Goal: Task Accomplishment & Management: Manage account settings

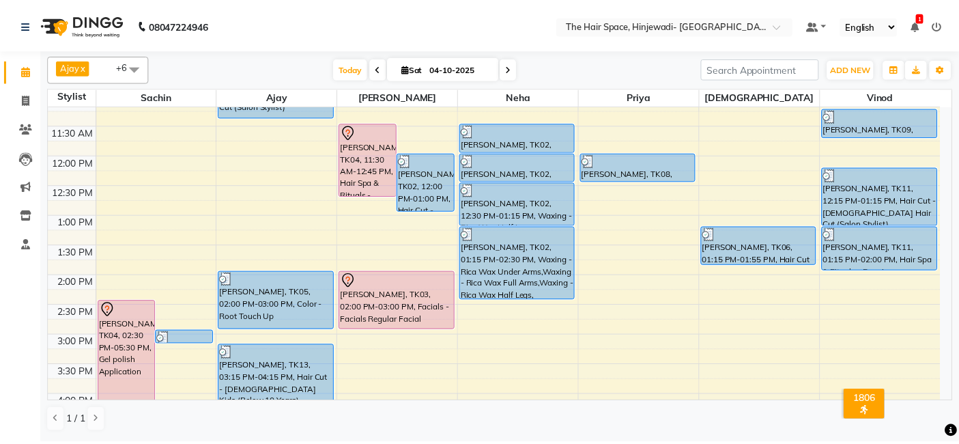
scroll to position [227, 0]
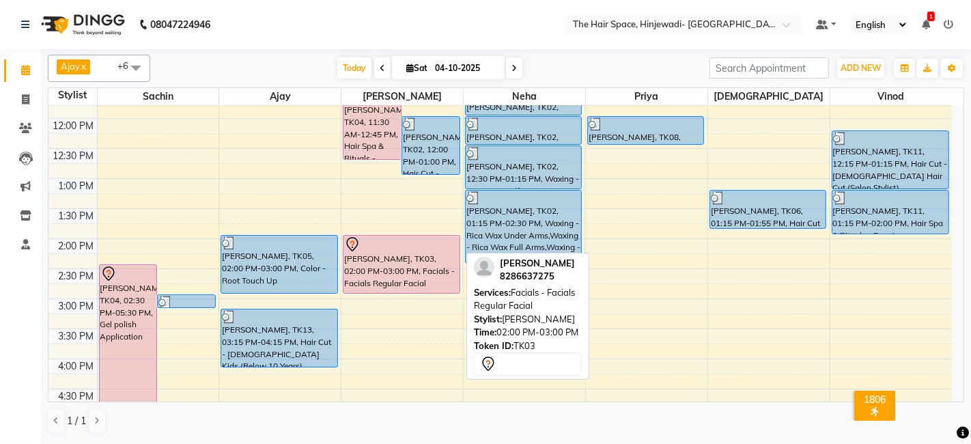
click at [407, 264] on div "[PERSON_NAME], TK03, 02:00 PM-03:00 PM, Facials - Facials Regular Facial" at bounding box center [400, 263] width 115 height 57
select select "7"
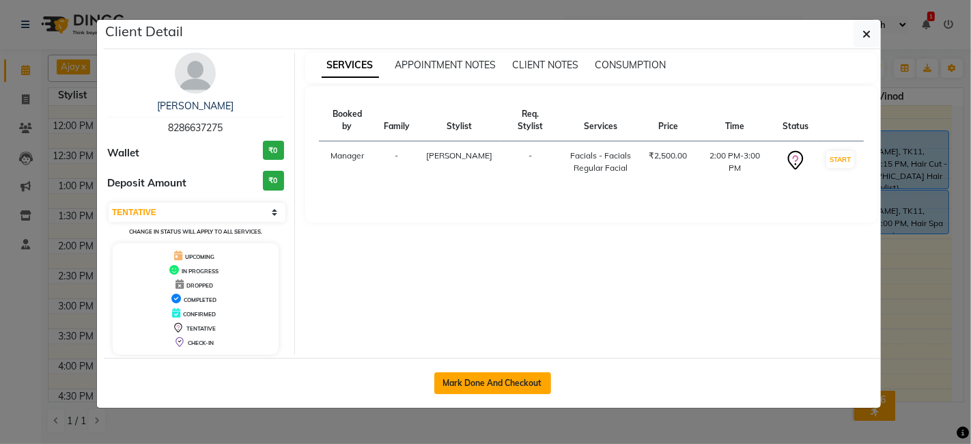
click at [476, 384] on button "Mark Done And Checkout" at bounding box center [492, 383] width 117 height 22
select select "service"
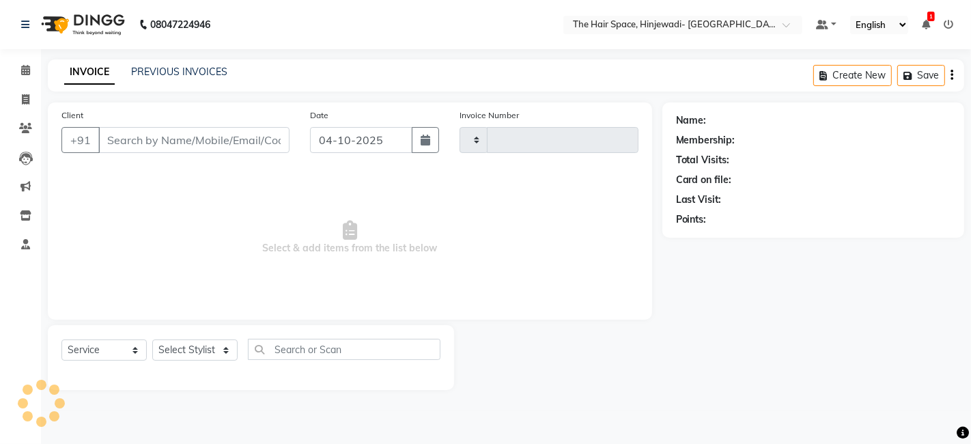
type input "2610"
select select "6697"
select select "3"
type input "8286637275"
select select "62842"
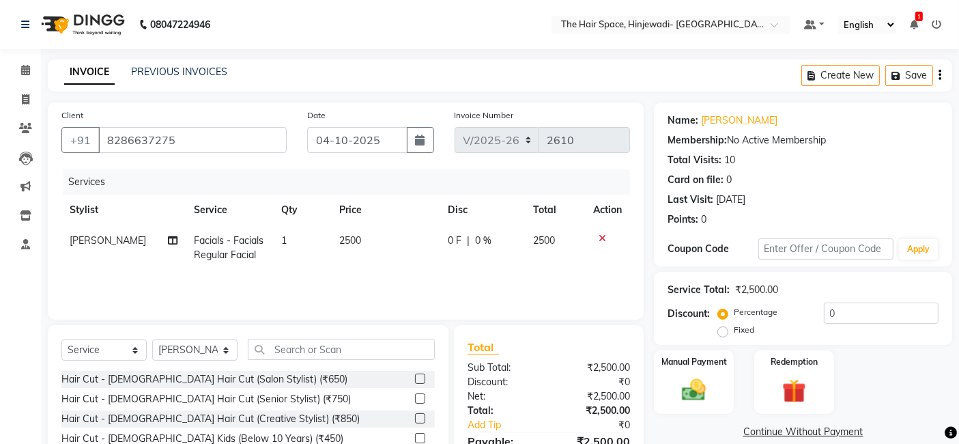
click at [351, 235] on span "2500" at bounding box center [350, 240] width 22 height 12
select select "62842"
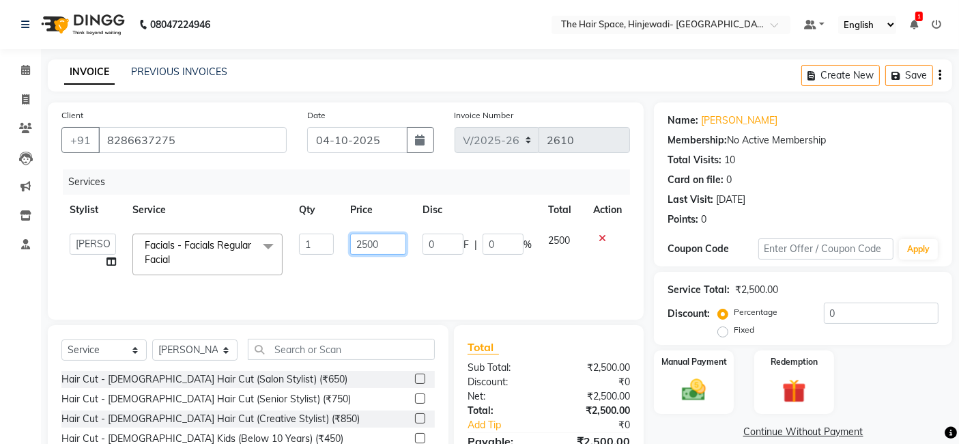
click at [387, 243] on input "2500" at bounding box center [378, 243] width 56 height 21
type input "2"
type input "3400"
click at [421, 268] on tr "Ajay Bhakti Jyoti [PERSON_NAME] Manager [PERSON_NAME] Priya Sachin [PERSON_NAME…" at bounding box center [345, 254] width 569 height 58
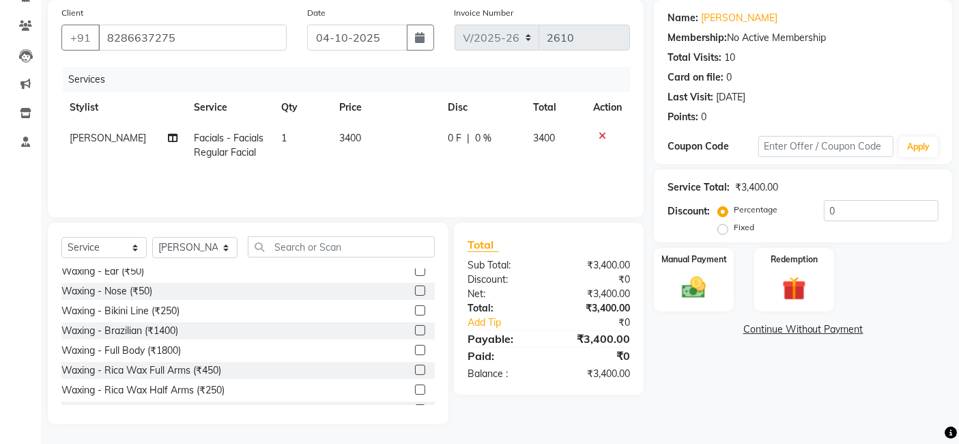
scroll to position [1289, 0]
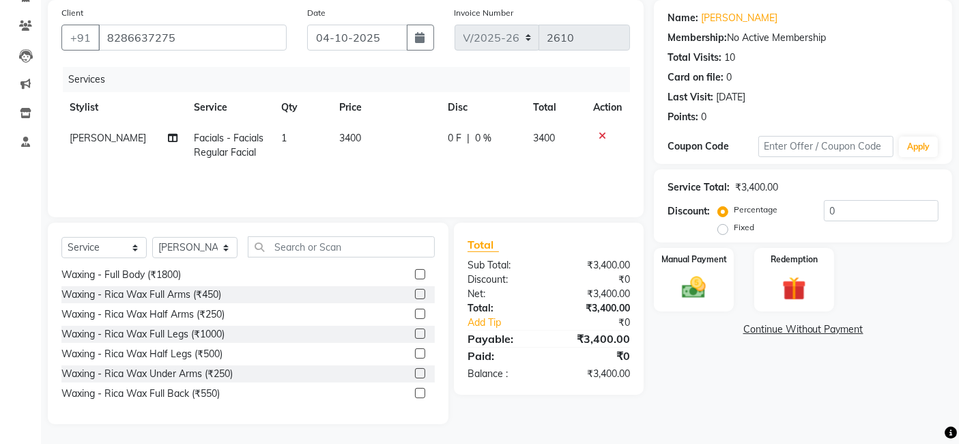
click at [415, 291] on label at bounding box center [420, 294] width 10 height 10
click at [415, 291] on input "checkbox" at bounding box center [419, 294] width 9 height 9
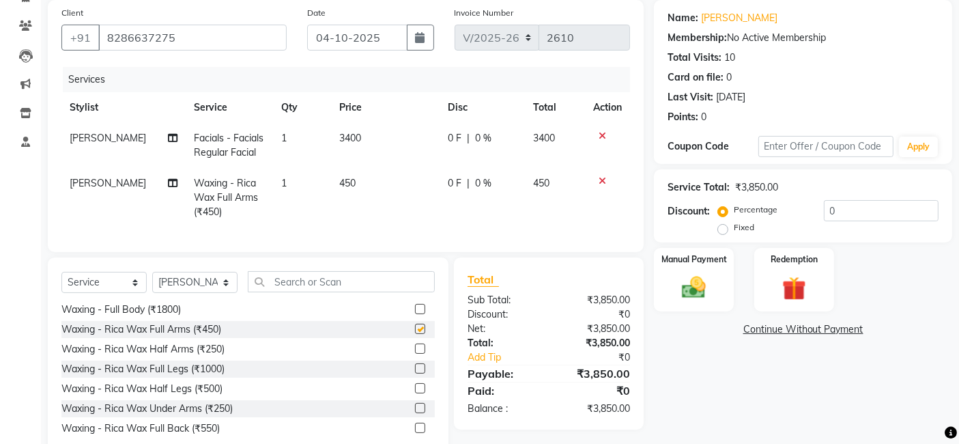
checkbox input "false"
click at [415, 393] on label at bounding box center [420, 388] width 10 height 10
click at [415, 393] on input "checkbox" at bounding box center [419, 388] width 9 height 9
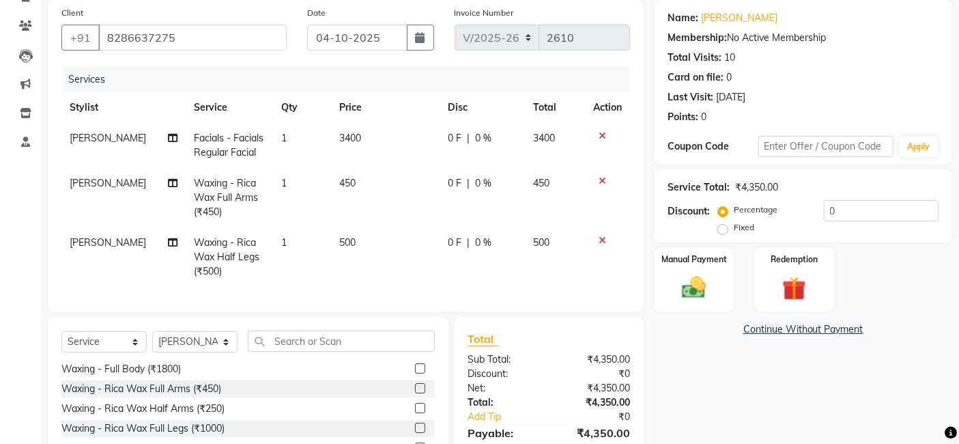
checkbox input "false"
click at [415, 396] on label at bounding box center [420, 391] width 10 height 10
click at [415, 396] on input "checkbox" at bounding box center [419, 391] width 9 height 9
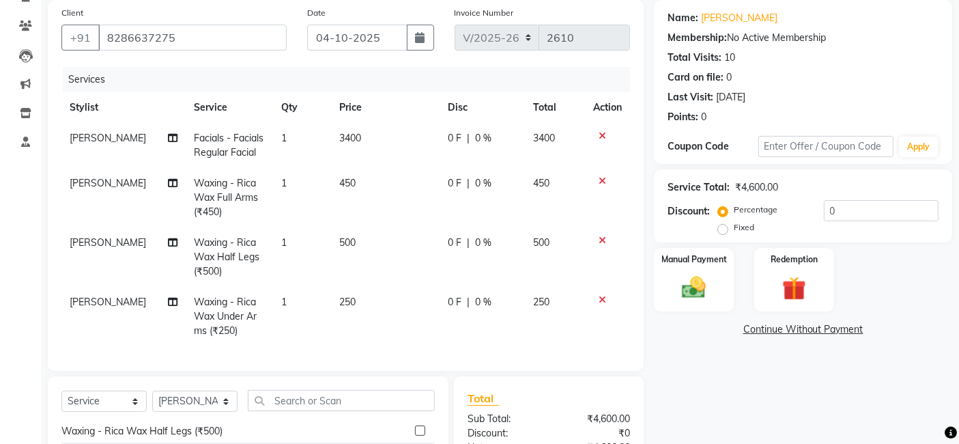
checkbox input "false"
click at [342, 304] on span "250" at bounding box center [347, 302] width 16 height 12
select select "62842"
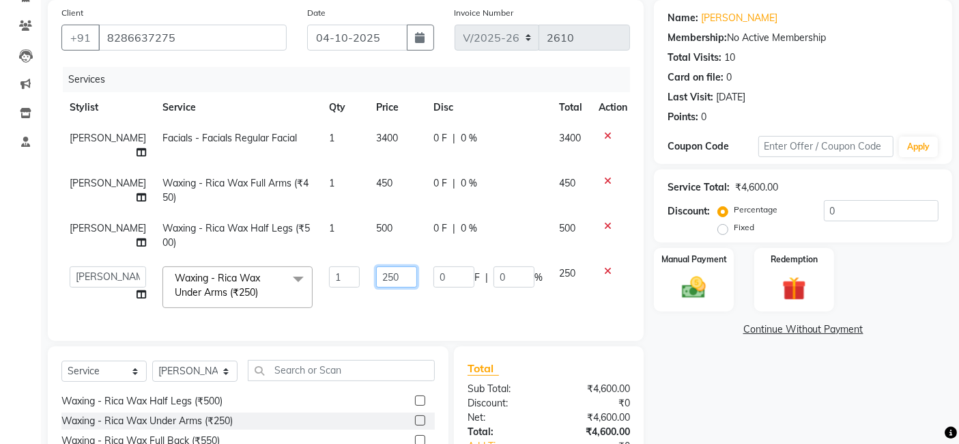
click at [394, 266] on input "250" at bounding box center [396, 276] width 41 height 21
type input "2"
type input "150"
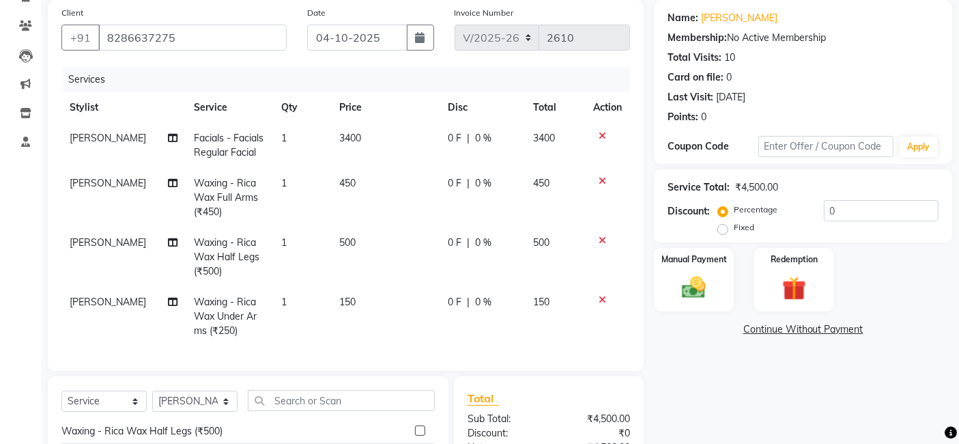
scroll to position [223, 0]
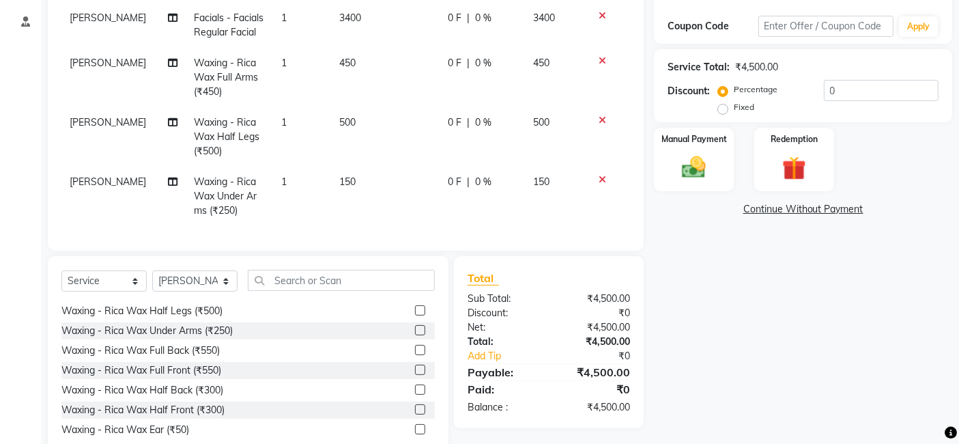
click at [801, 328] on div "Name: [PERSON_NAME] Membership: No Active Membership Total Visits: 10 Card on f…" at bounding box center [808, 168] width 309 height 577
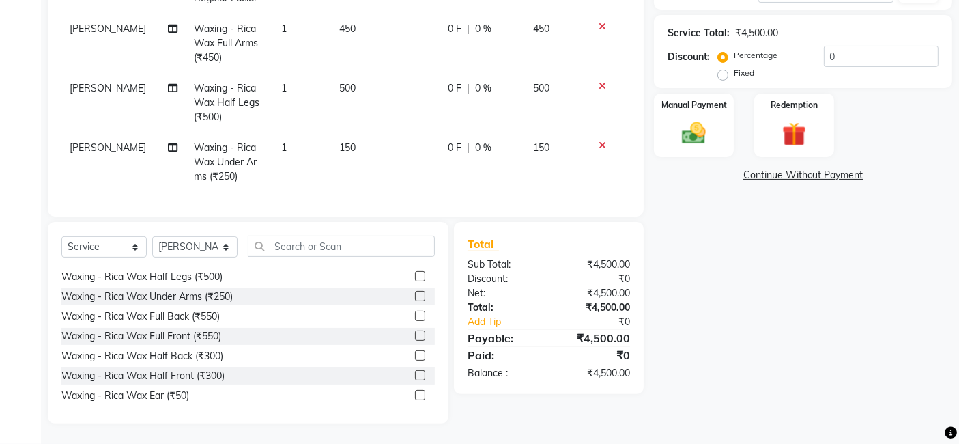
scroll to position [116, 0]
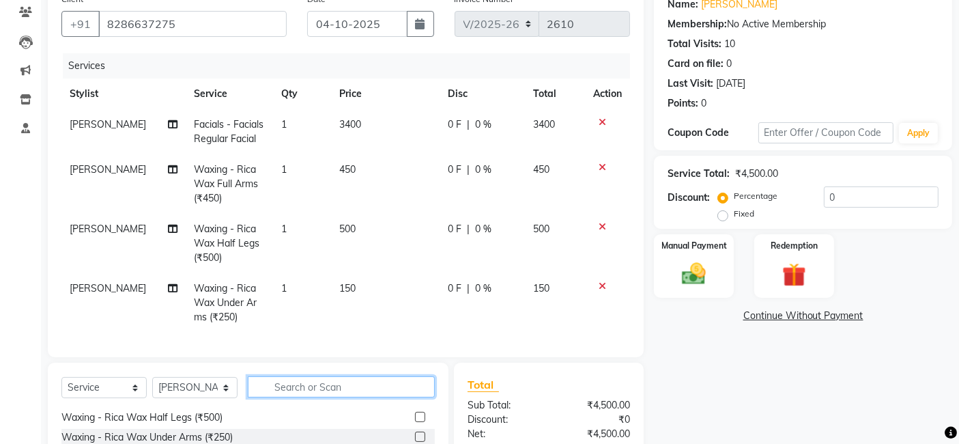
click at [311, 397] on input "text" at bounding box center [341, 386] width 187 height 21
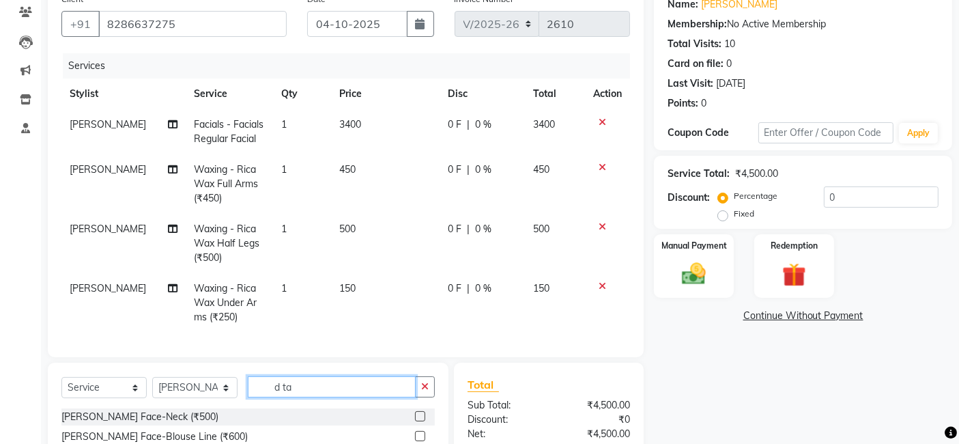
type input "d ta"
click at [415, 421] on label at bounding box center [420, 416] width 10 height 10
click at [415, 421] on input "checkbox" at bounding box center [419, 416] width 9 height 9
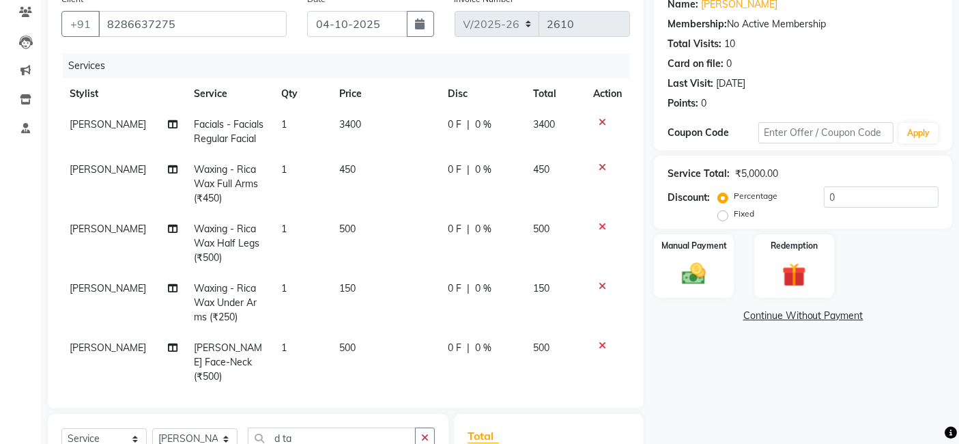
checkbox input "false"
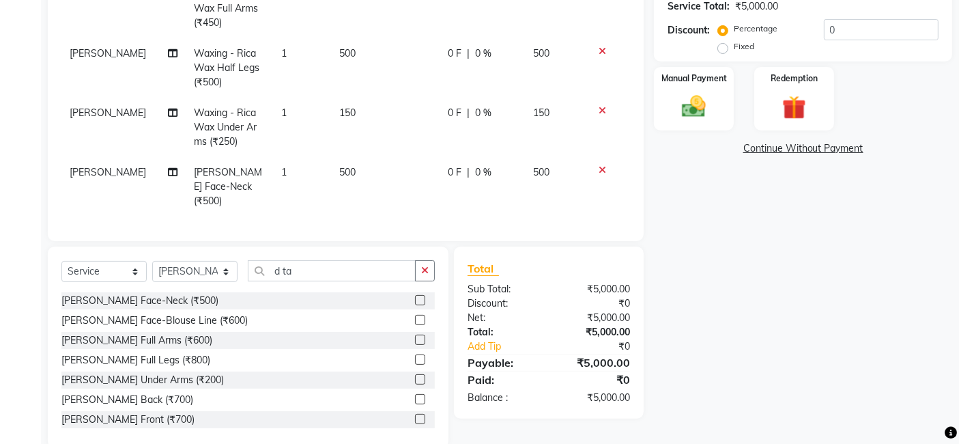
scroll to position [307, 0]
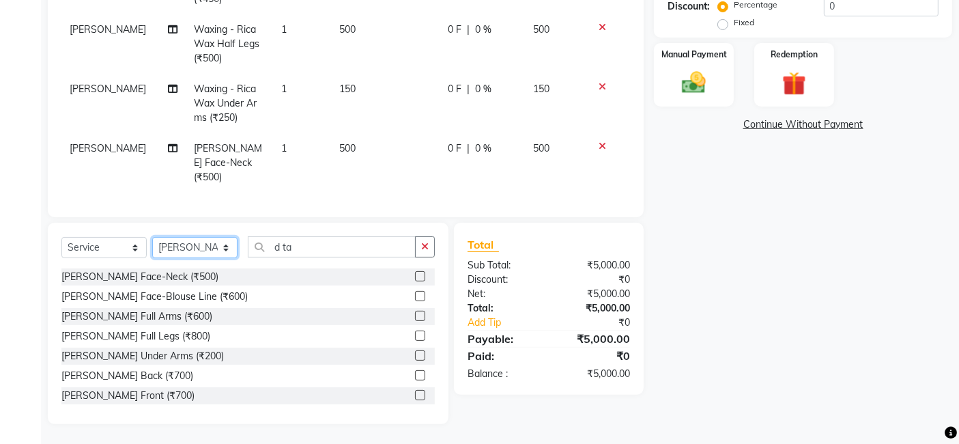
click at [225, 248] on select "Select Stylist [PERSON_NAME] Jyoti [PERSON_NAME] Manager [PERSON_NAME] Priya Sa…" at bounding box center [194, 247] width 85 height 21
select select "84667"
click at [152, 237] on select "Select Stylist [PERSON_NAME] Jyoti [PERSON_NAME] Manager [PERSON_NAME] Priya Sa…" at bounding box center [194, 247] width 85 height 21
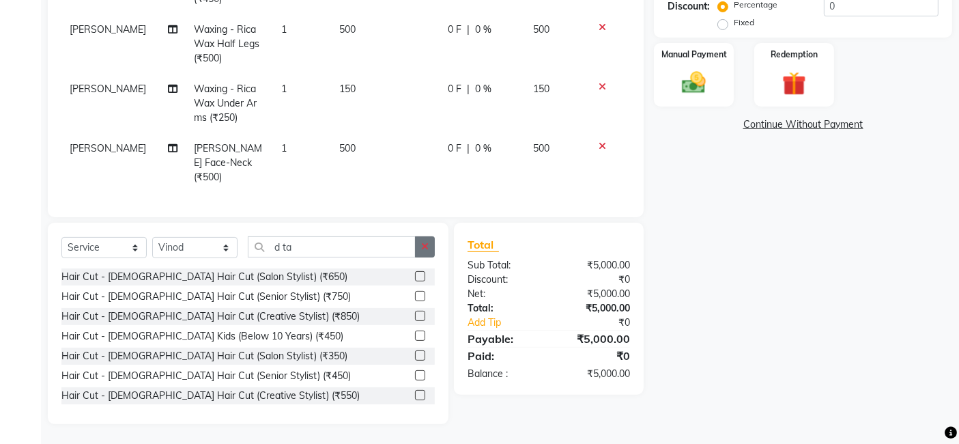
click at [431, 251] on button "button" at bounding box center [425, 246] width 20 height 21
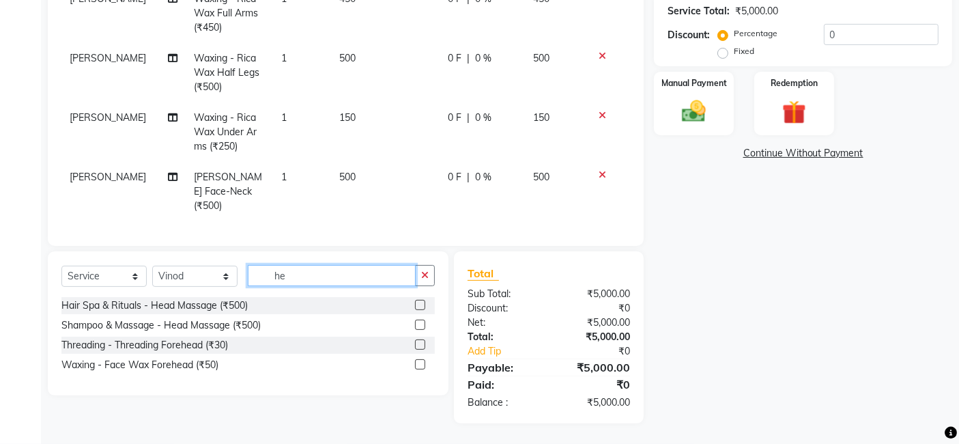
scroll to position [277, 0]
type input "he"
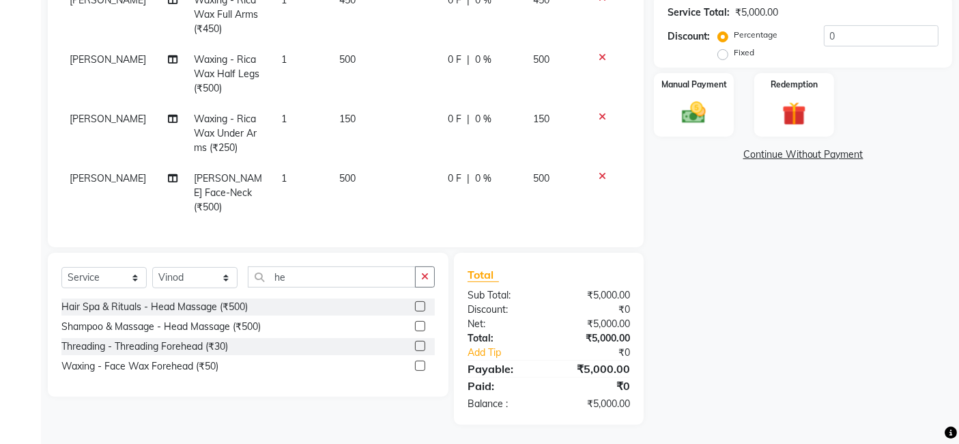
click at [420, 302] on label at bounding box center [420, 306] width 10 height 10
click at [420, 302] on input "checkbox" at bounding box center [419, 306] width 9 height 9
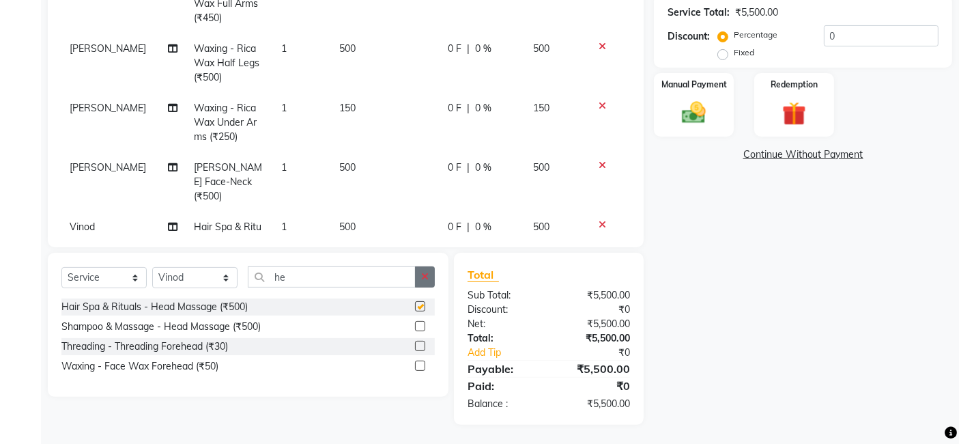
checkbox input "false"
click at [420, 276] on button "button" at bounding box center [425, 276] width 20 height 21
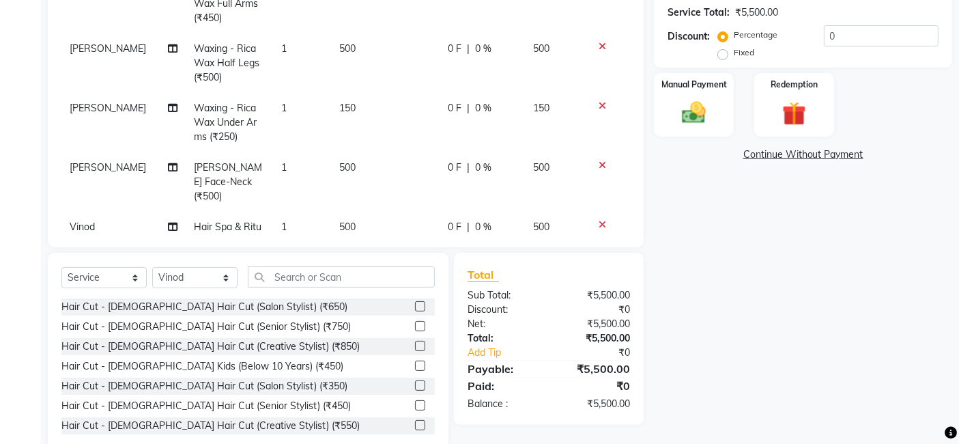
click at [343, 164] on span "500" at bounding box center [347, 167] width 16 height 12
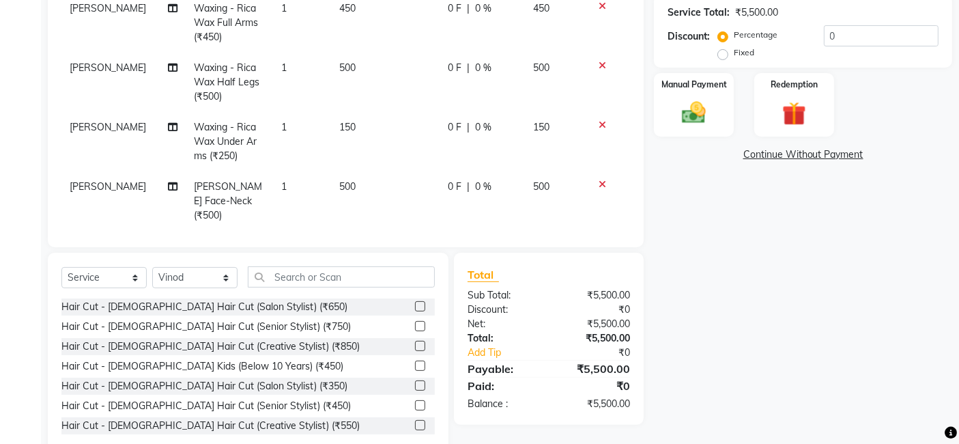
select select "62842"
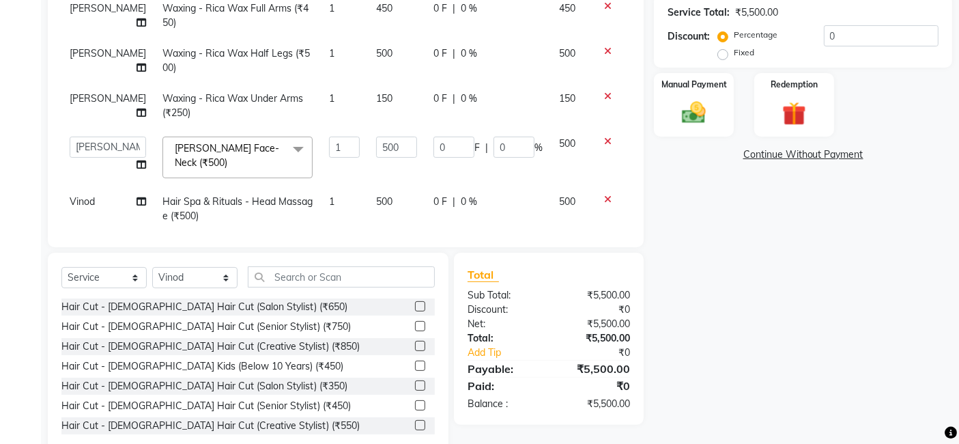
click at [377, 186] on td "500" at bounding box center [396, 208] width 57 height 45
select select "84667"
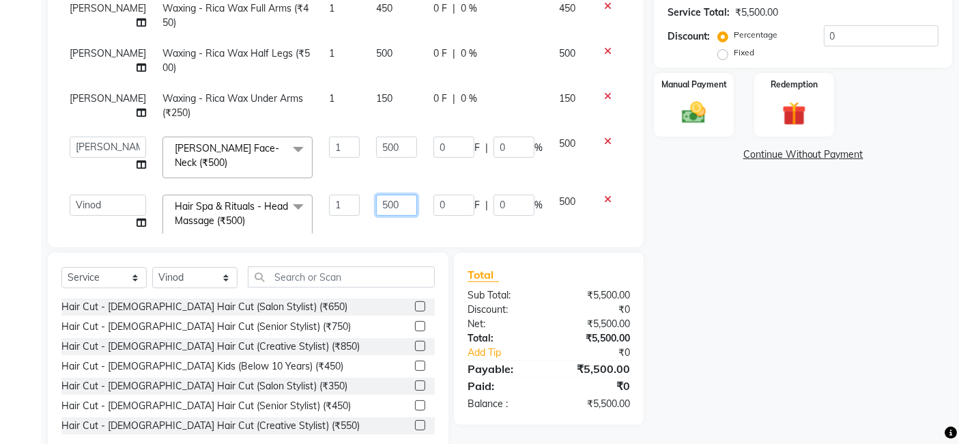
click at [377, 195] on input "500" at bounding box center [396, 205] width 41 height 21
type input "550"
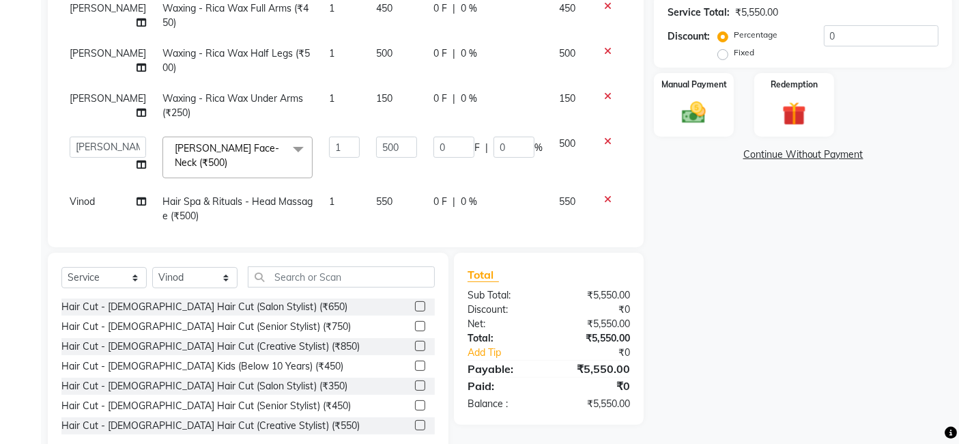
click at [687, 281] on div "Name: [PERSON_NAME] Membership: No Active Membership Total Visits: 10 Card on f…" at bounding box center [808, 139] width 309 height 629
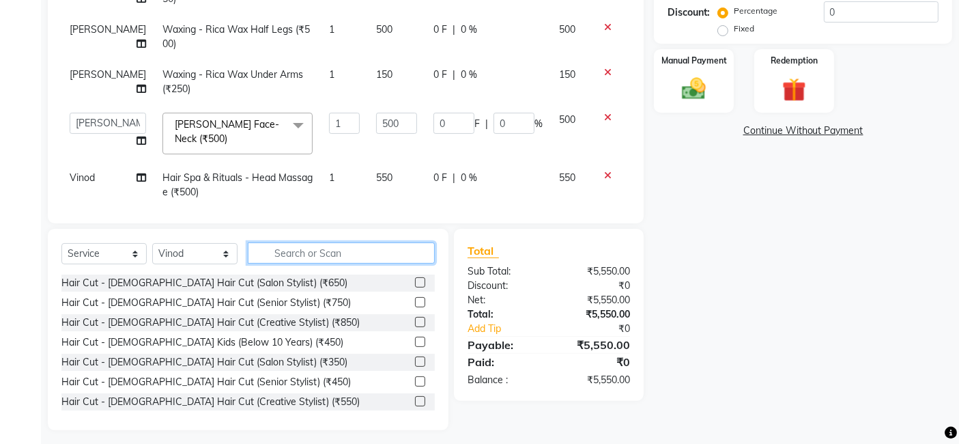
click at [308, 246] on input "text" at bounding box center [341, 252] width 187 height 21
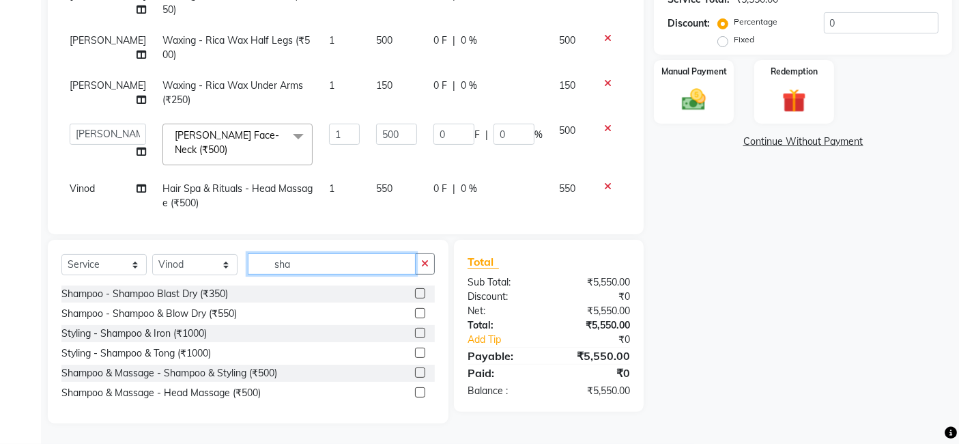
scroll to position [283, 0]
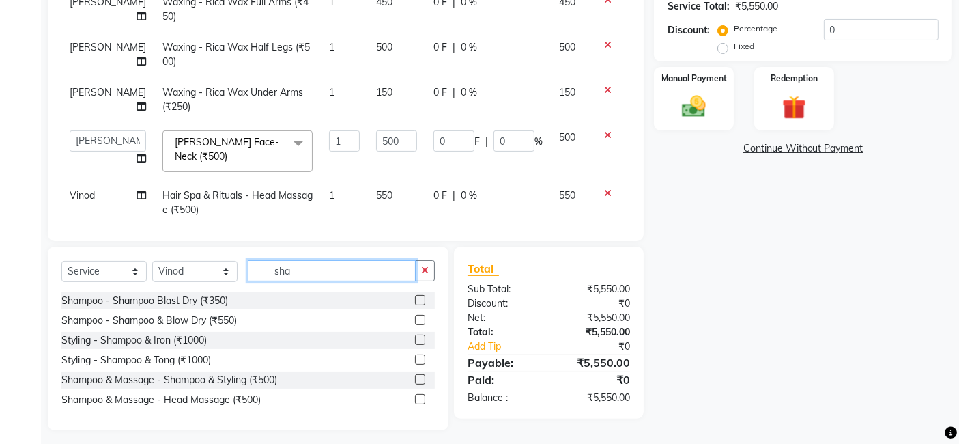
type input "sha"
click at [421, 295] on label at bounding box center [420, 300] width 10 height 10
click at [421, 296] on input "checkbox" at bounding box center [419, 300] width 9 height 9
checkbox input "false"
click at [688, 104] on img at bounding box center [694, 106] width 41 height 29
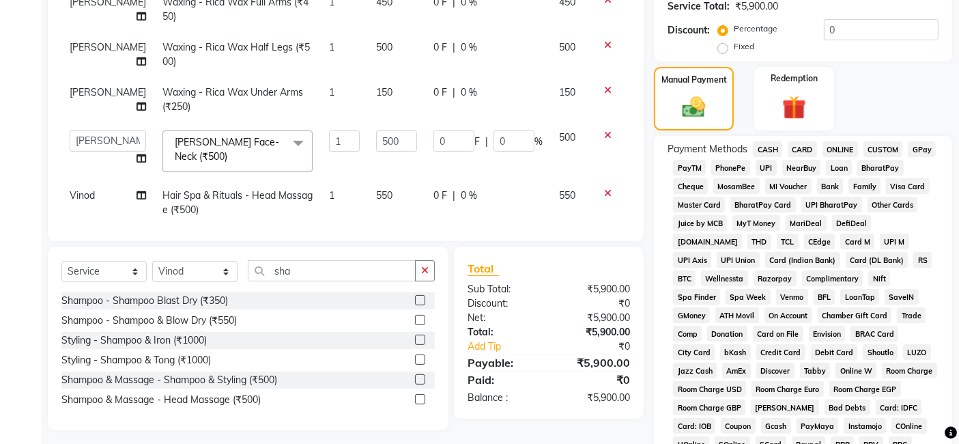
click at [919, 144] on span "GPay" at bounding box center [922, 149] width 28 height 16
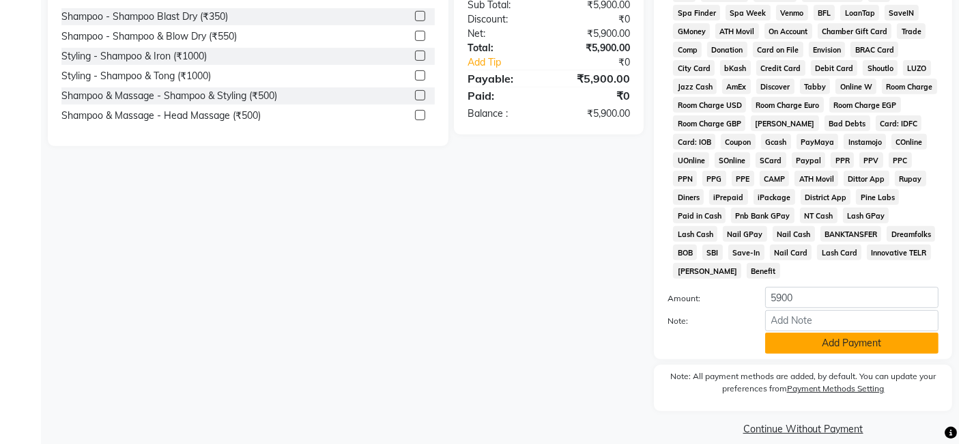
click at [885, 334] on button "Add Payment" at bounding box center [851, 342] width 173 height 21
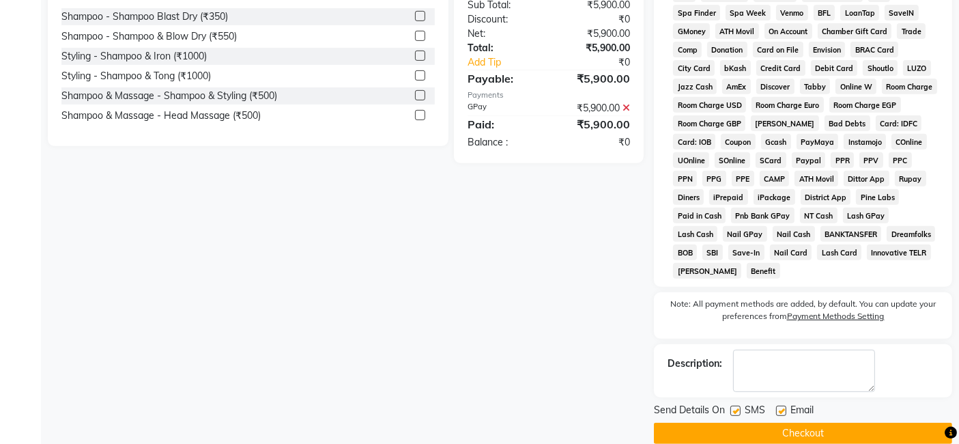
scroll to position [572, 0]
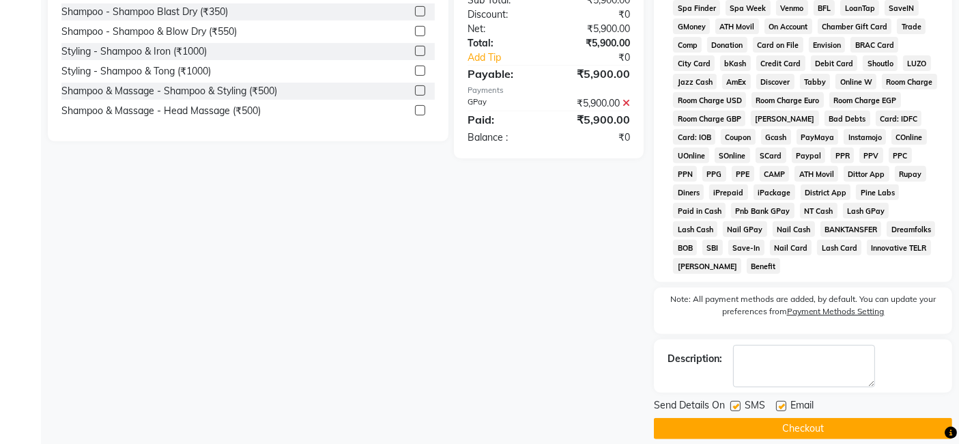
click at [736, 401] on label at bounding box center [735, 406] width 10 height 10
click at [736, 402] on input "checkbox" at bounding box center [734, 406] width 9 height 9
checkbox input "false"
click at [782, 401] on label at bounding box center [781, 406] width 10 height 10
click at [782, 402] on input "checkbox" at bounding box center [780, 406] width 9 height 9
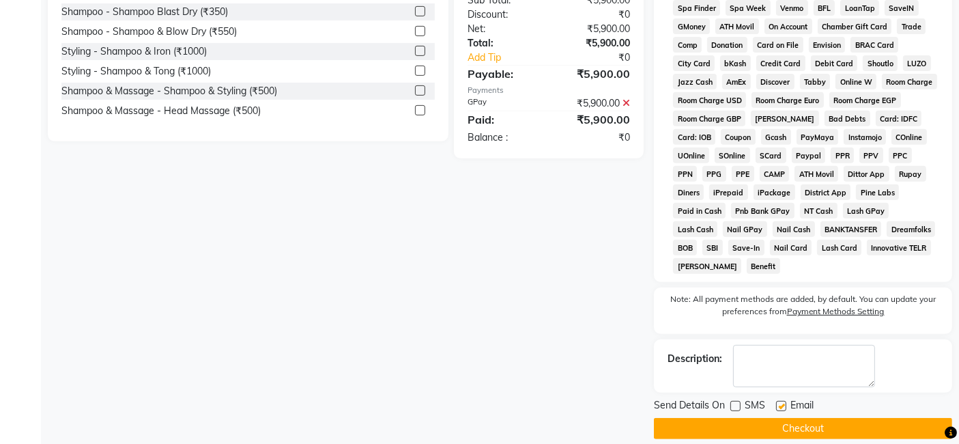
checkbox input "false"
click at [782, 418] on button "Checkout" at bounding box center [803, 428] width 298 height 21
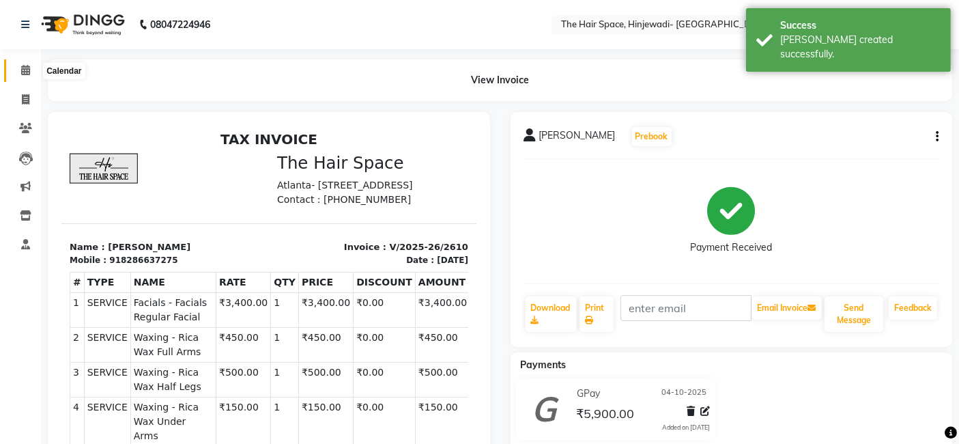
click at [21, 72] on icon at bounding box center [25, 70] width 9 height 10
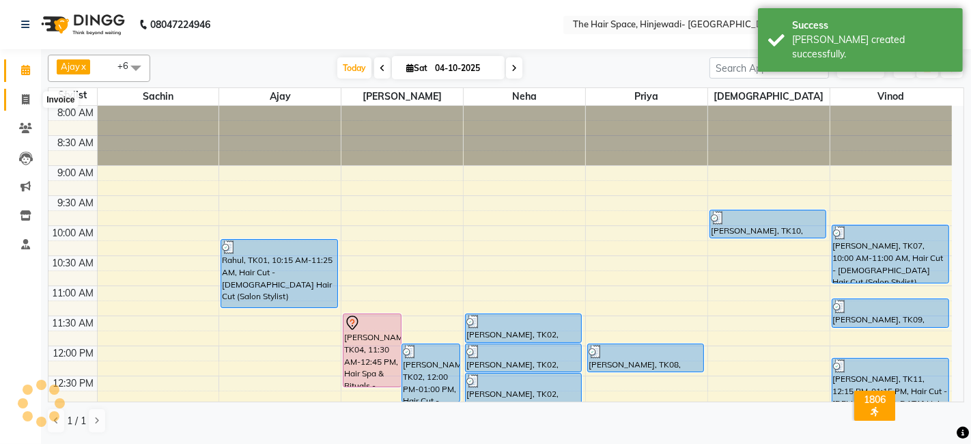
click at [25, 96] on icon at bounding box center [26, 99] width 8 height 10
select select "6697"
select select "service"
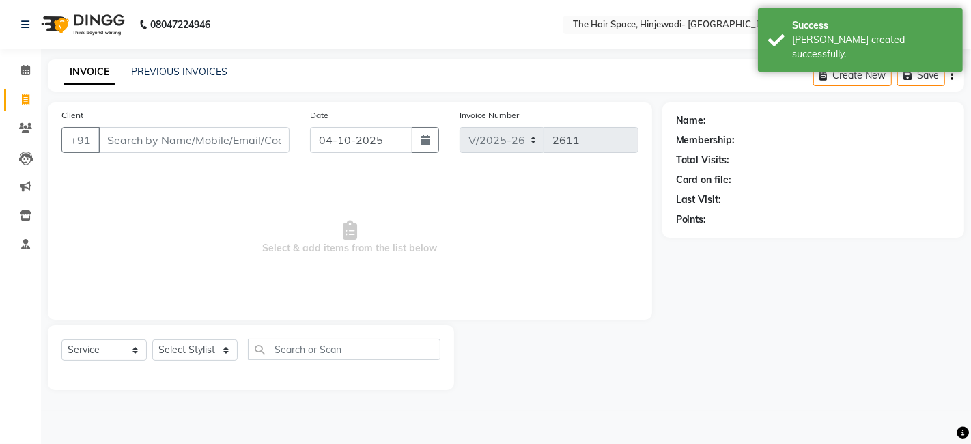
click at [190, 65] on div "PREVIOUS INVOICES" at bounding box center [179, 72] width 96 height 14
click at [190, 72] on link "PREVIOUS INVOICES" at bounding box center [179, 72] width 96 height 12
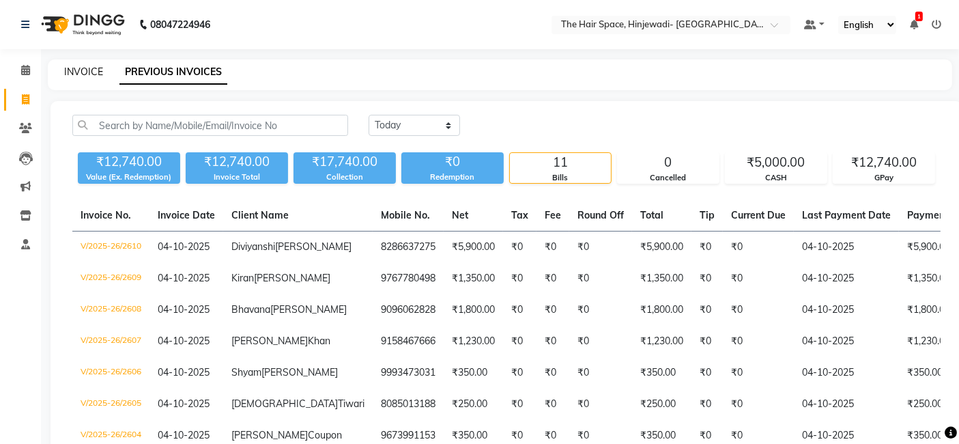
click at [85, 68] on link "INVOICE" at bounding box center [83, 72] width 39 height 12
select select "service"
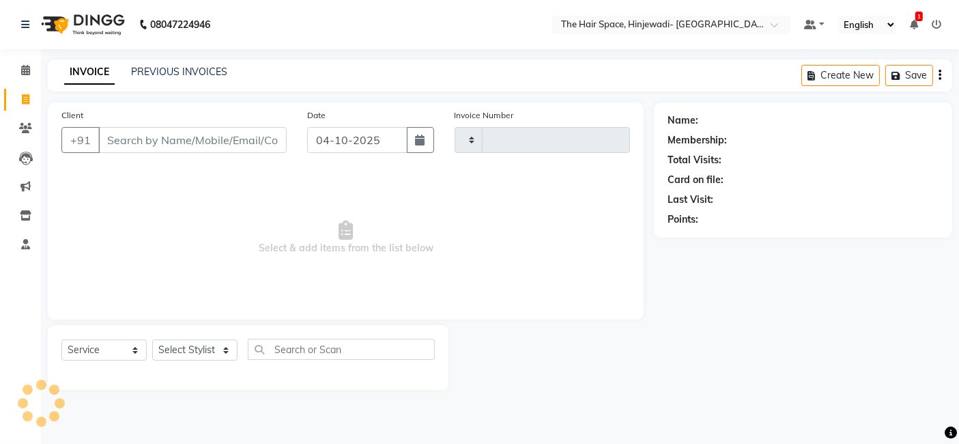
type input "2611"
select select "6697"
click at [25, 70] on icon at bounding box center [25, 70] width 9 height 10
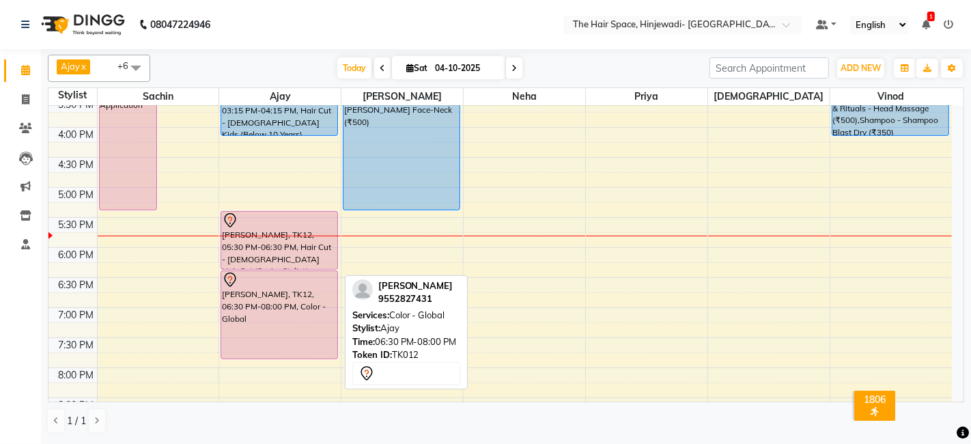
scroll to position [534, 0]
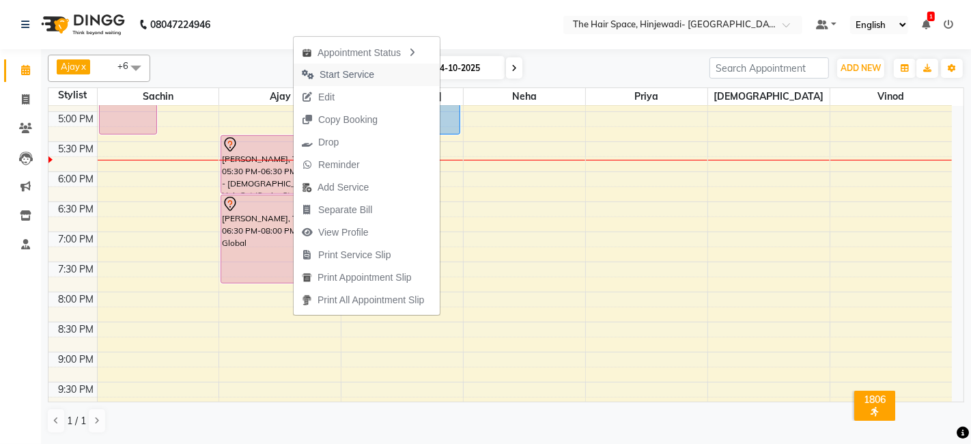
click at [339, 73] on span "Start Service" at bounding box center [346, 75] width 55 height 14
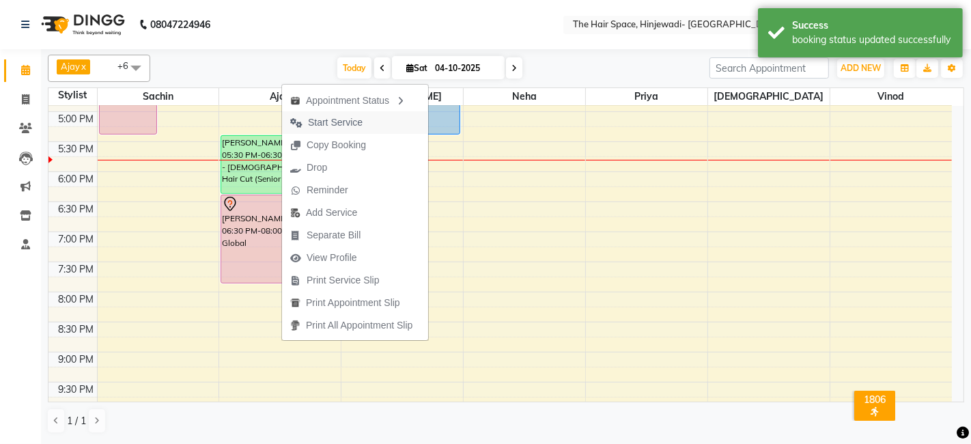
click at [339, 120] on span "Start Service" at bounding box center [335, 122] width 55 height 14
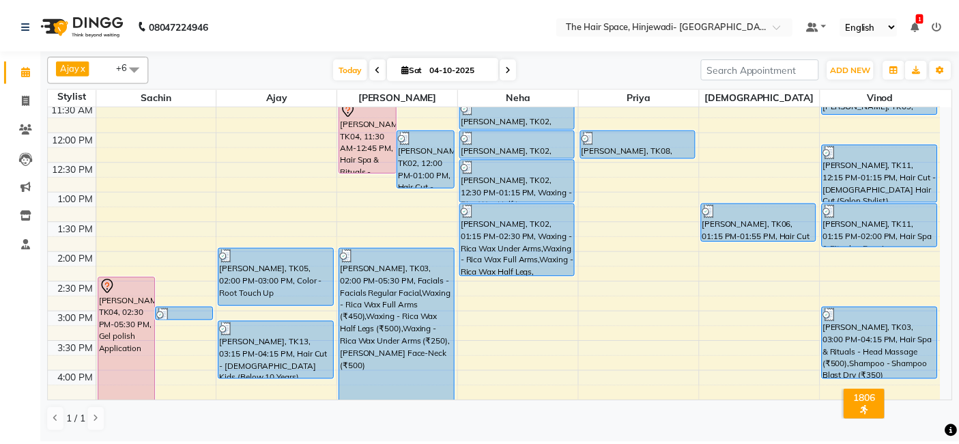
scroll to position [138, 0]
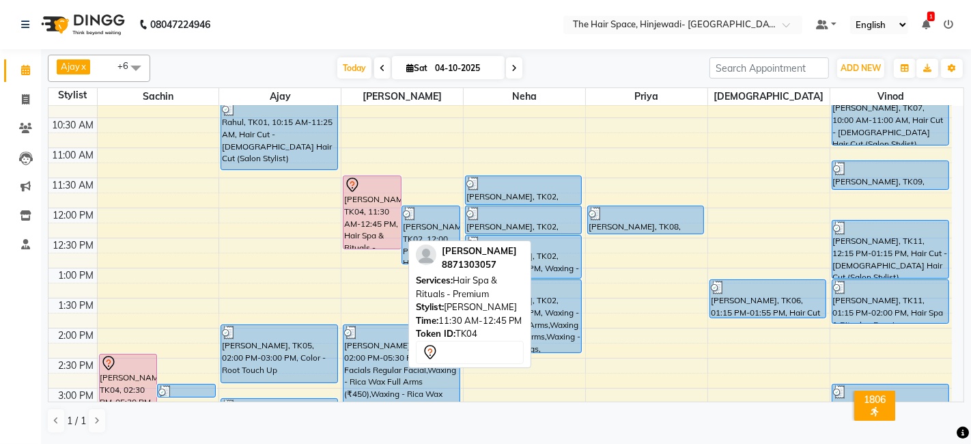
click at [364, 204] on div "[PERSON_NAME], TK04, 11:30 AM-12:45 PM, Hair Spa & Rituals - Premium" at bounding box center [371, 212] width 57 height 72
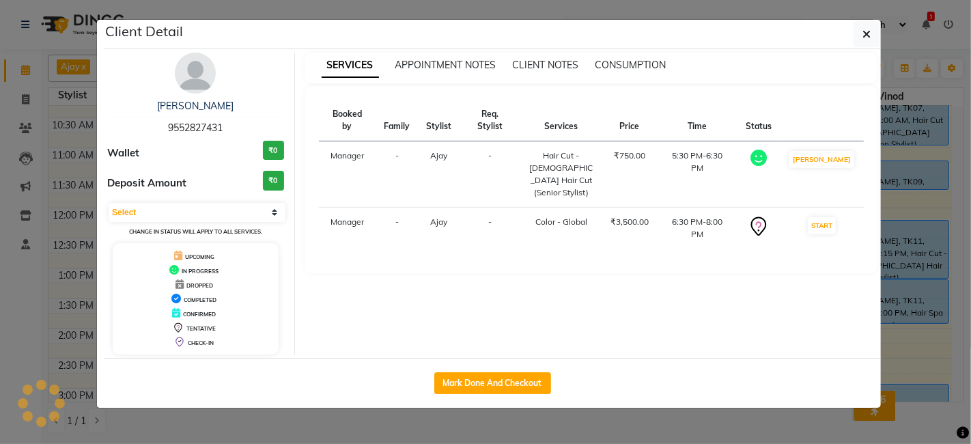
select select "7"
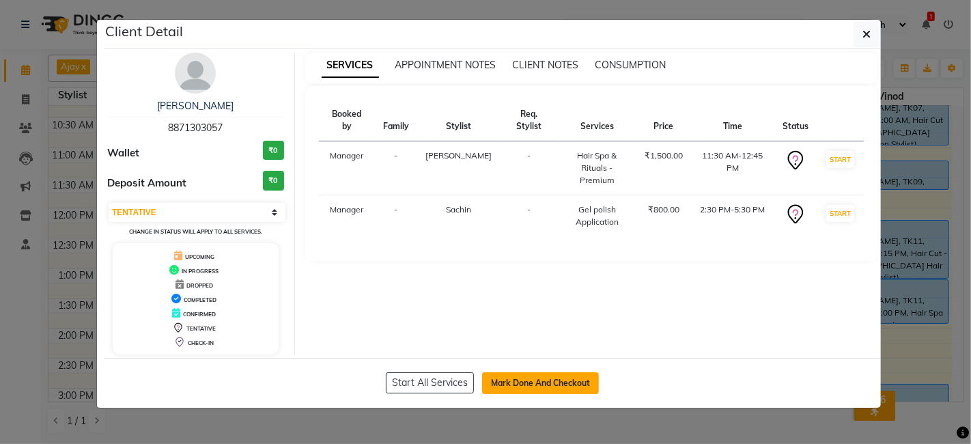
click at [506, 376] on button "Mark Done And Checkout" at bounding box center [540, 383] width 117 height 22
select select "service"
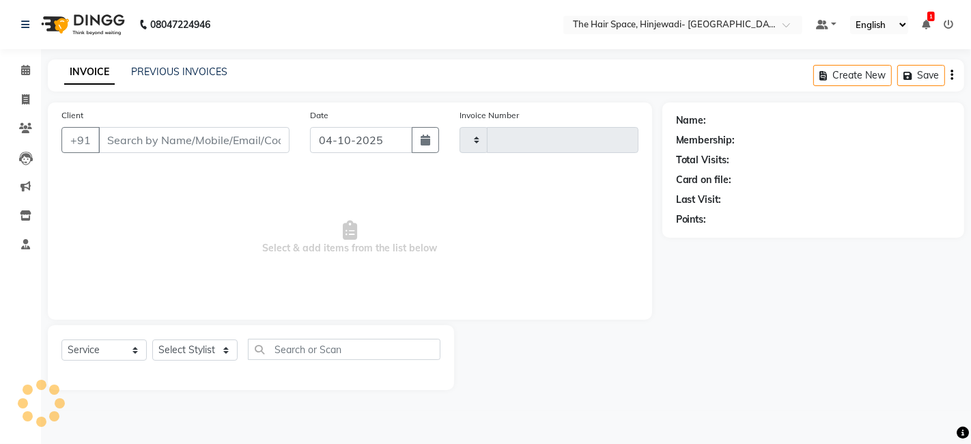
type input "2611"
select select "6697"
type input "8871303057"
select select "62842"
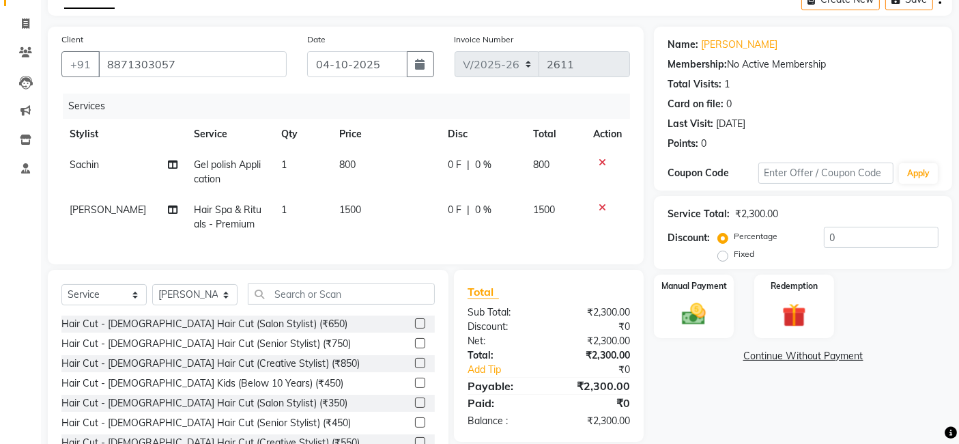
scroll to position [134, 0]
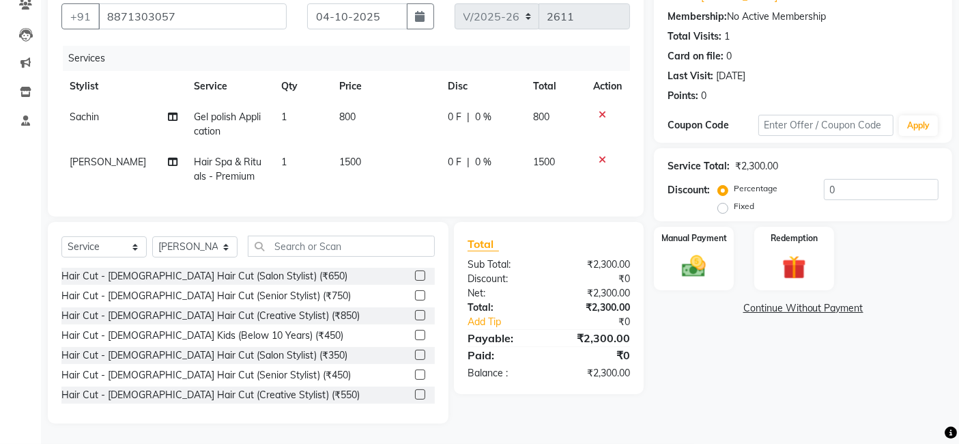
click at [349, 102] on td "800" at bounding box center [385, 124] width 109 height 45
select select "52136"
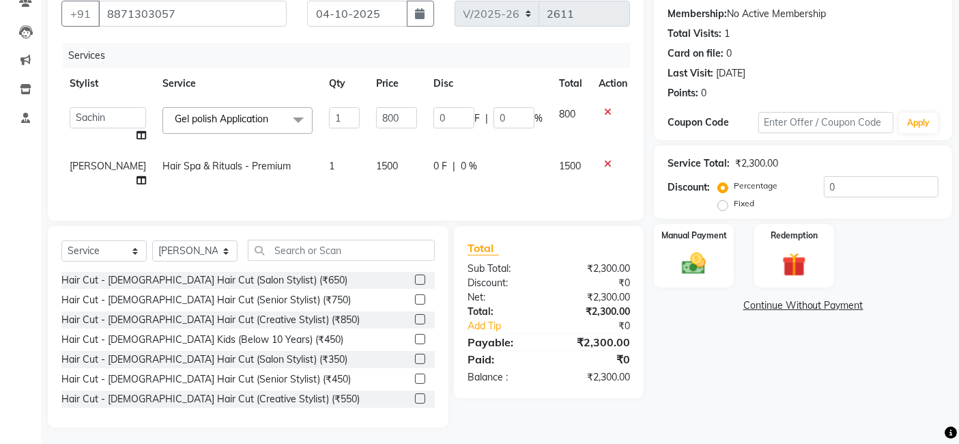
click at [690, 319] on div "Name: [PERSON_NAME] Membership: No Active Membership Total Visits: 1 Card on fi…" at bounding box center [808, 201] width 309 height 451
click at [696, 255] on img at bounding box center [694, 263] width 41 height 29
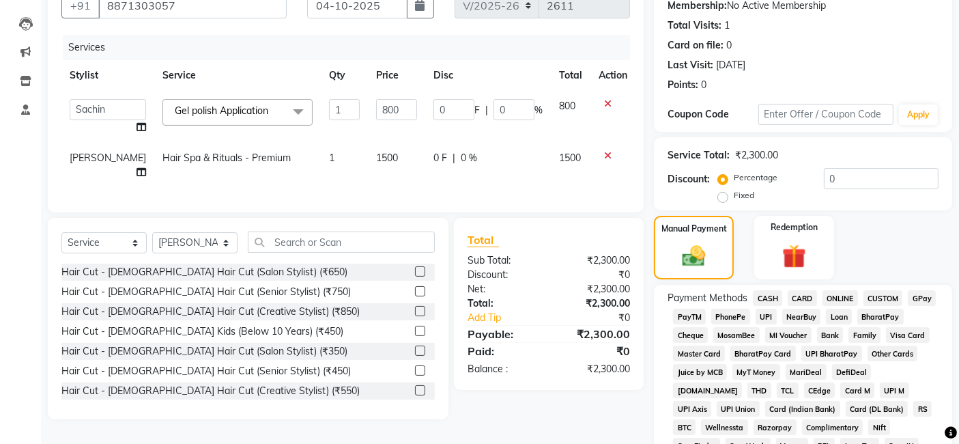
click at [928, 294] on span "GPay" at bounding box center [922, 298] width 28 height 16
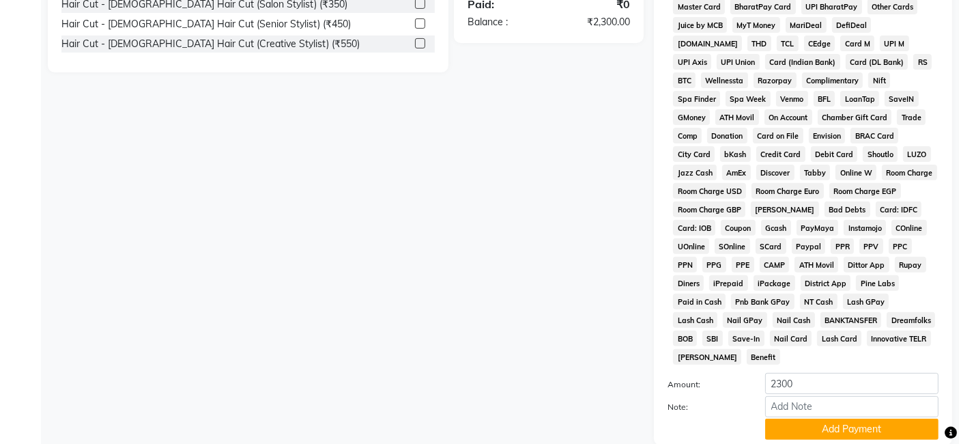
scroll to position [567, 0]
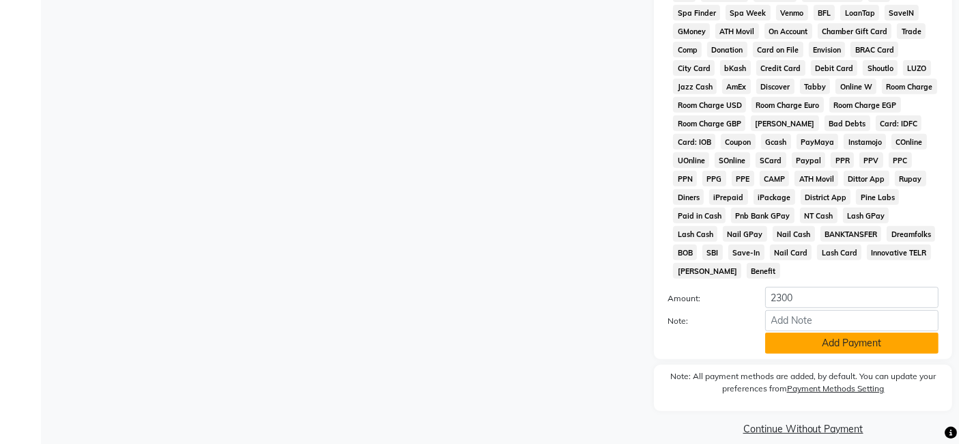
click at [842, 332] on button "Add Payment" at bounding box center [851, 342] width 173 height 21
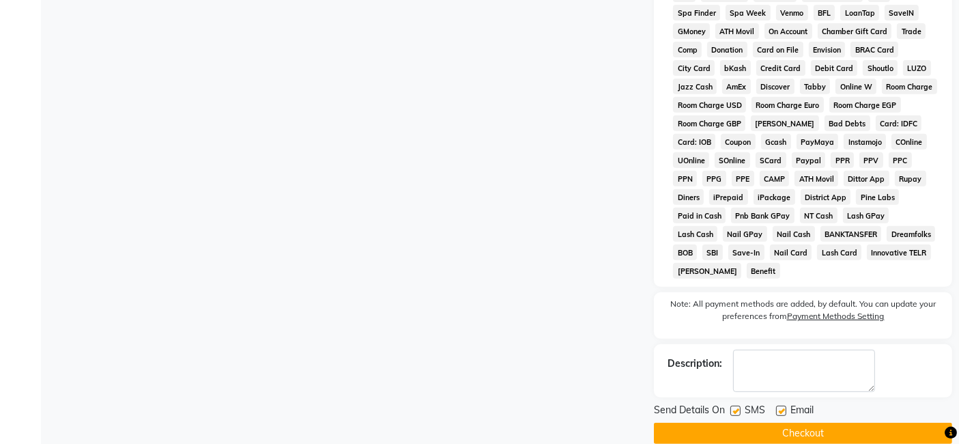
scroll to position [572, 0]
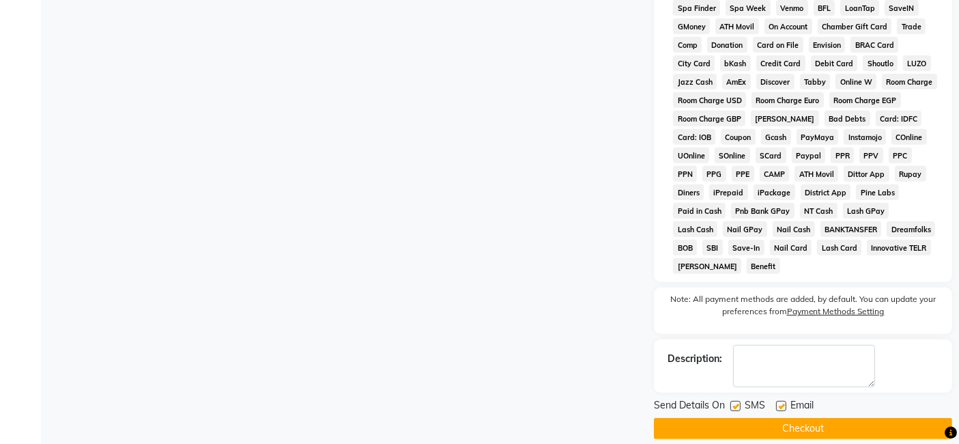
drag, startPoint x: 734, startPoint y: 392, endPoint x: 767, endPoint y: 381, distance: 35.4
click at [734, 401] on label at bounding box center [735, 406] width 10 height 10
click at [734, 402] on input "checkbox" at bounding box center [734, 406] width 9 height 9
checkbox input "false"
click at [778, 401] on label at bounding box center [781, 406] width 10 height 10
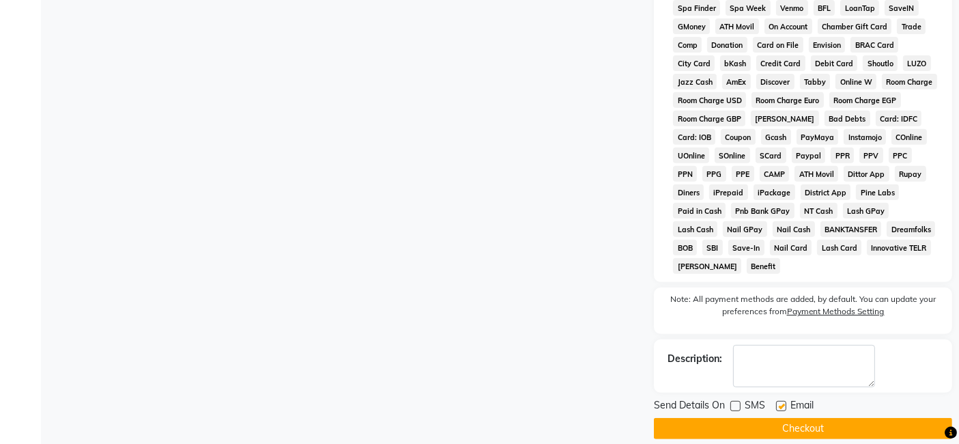
click at [778, 402] on input "checkbox" at bounding box center [780, 406] width 9 height 9
checkbox input "false"
click at [780, 420] on button "Checkout" at bounding box center [803, 428] width 298 height 21
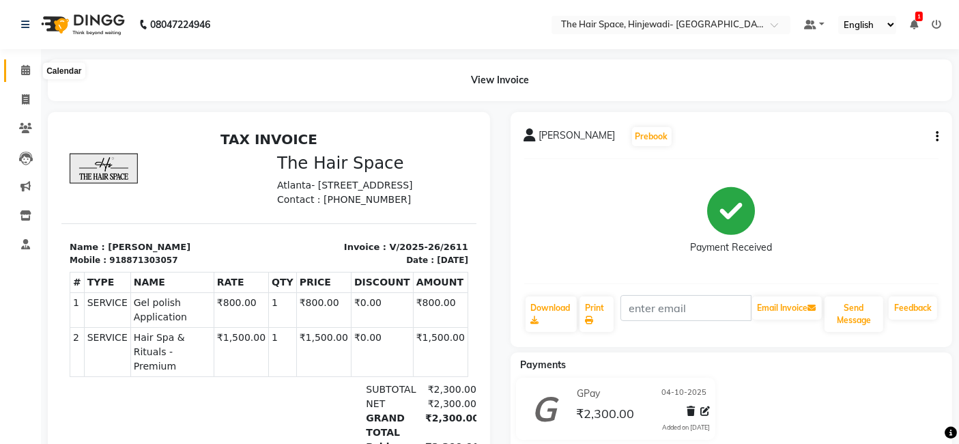
click at [19, 70] on span at bounding box center [26, 71] width 24 height 16
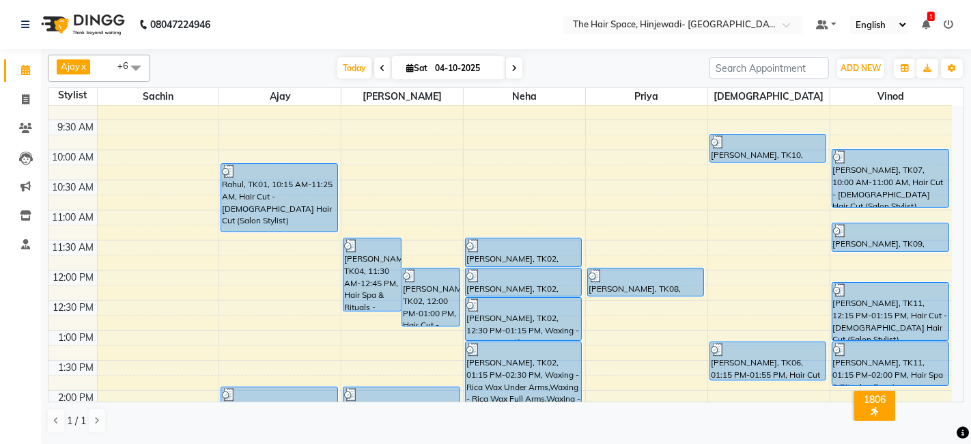
scroll to position [227, 0]
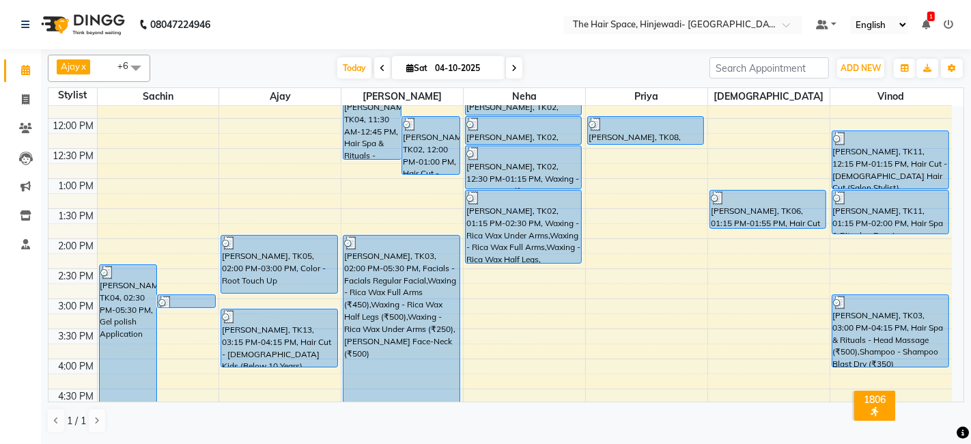
click at [493, 283] on div "8:00 AM 8:30 AM 9:00 AM 9:30 AM 10:00 AM 10:30 AM 11:00 AM 11:30 AM 12:00 PM 12…" at bounding box center [499, 329] width 903 height 900
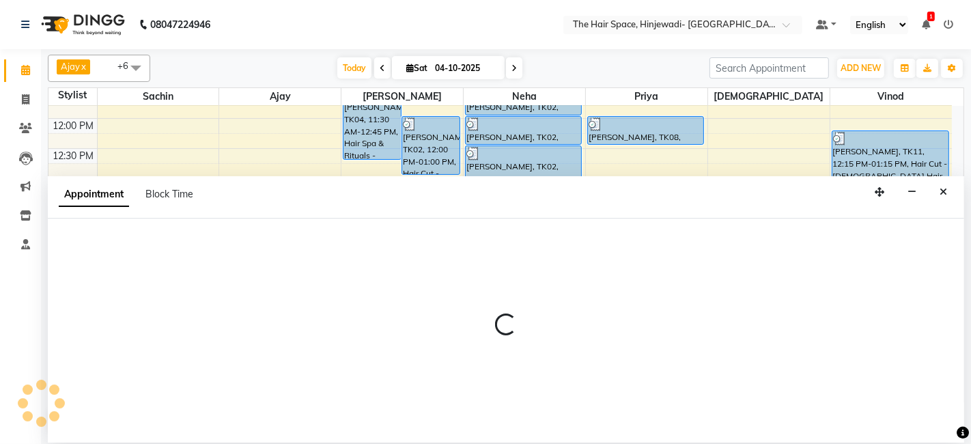
select select "78024"
select select "tentative"
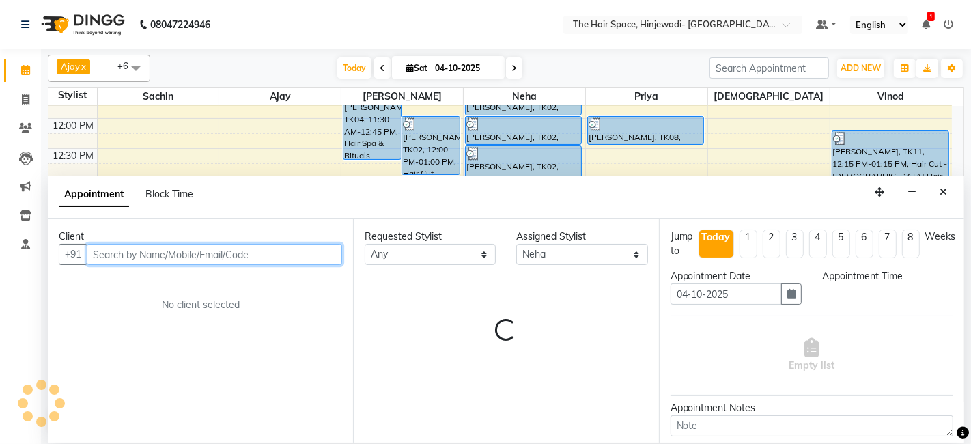
select select "885"
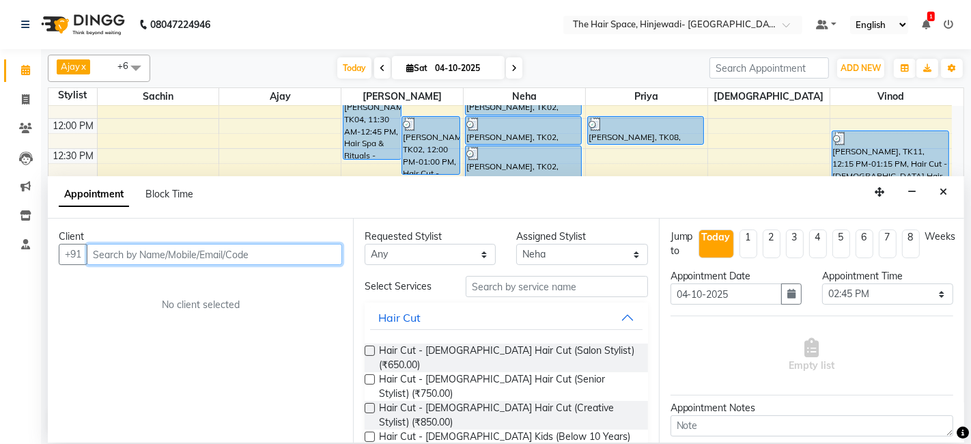
click at [310, 251] on input "text" at bounding box center [214, 254] width 255 height 21
type input "9156208916"
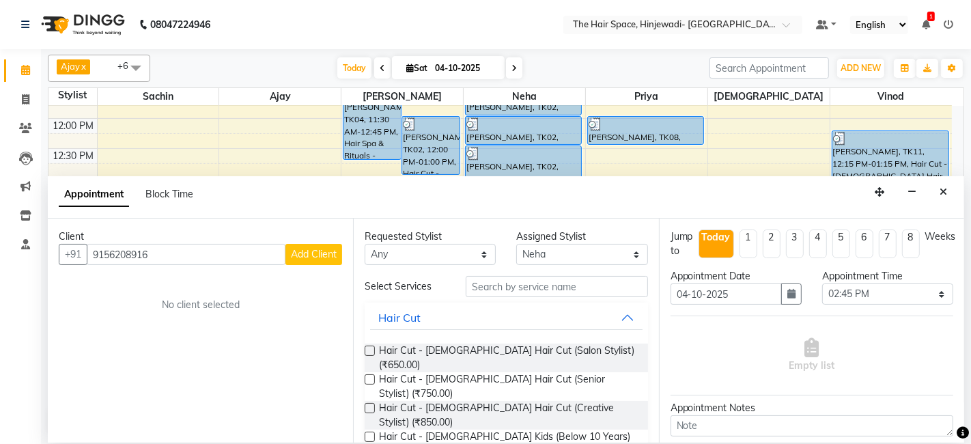
click at [314, 252] on span "Add Client" at bounding box center [314, 254] width 46 height 12
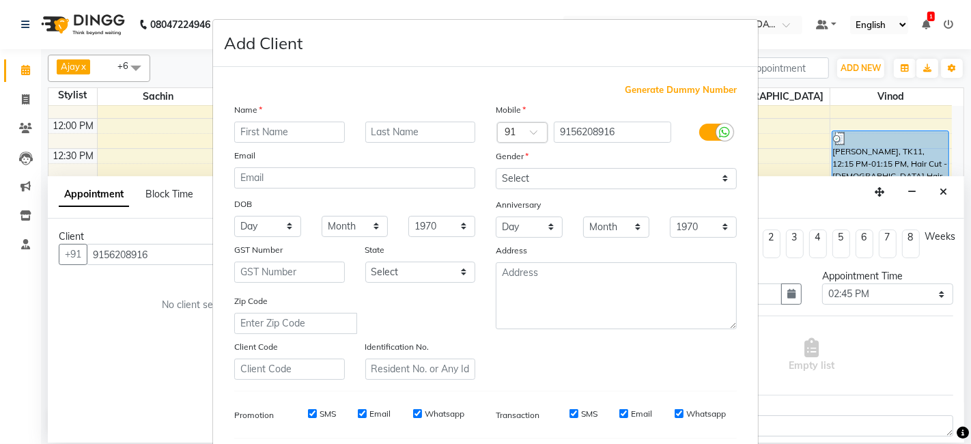
click at [285, 135] on input "text" at bounding box center [289, 131] width 111 height 21
type input "Nyansi"
click at [378, 133] on input "text" at bounding box center [420, 131] width 111 height 21
type input "[PERSON_NAME]"
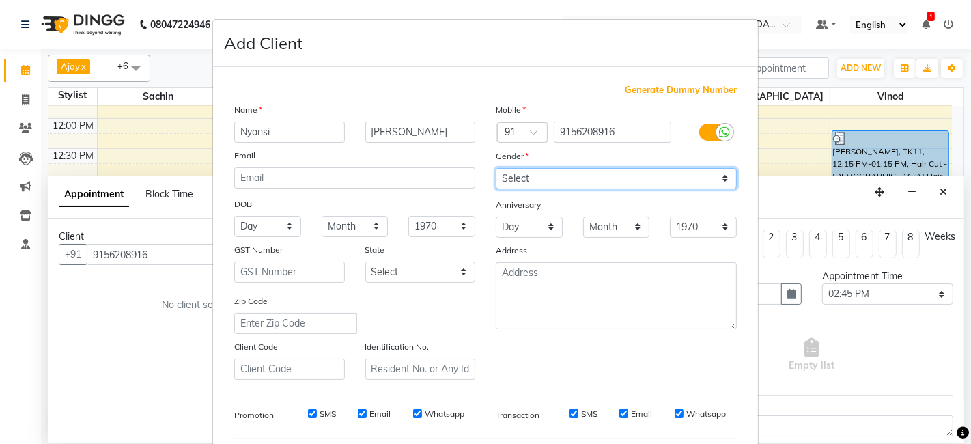
click at [519, 173] on select "Select [DEMOGRAPHIC_DATA] [DEMOGRAPHIC_DATA] Other Prefer Not To Say" at bounding box center [616, 178] width 241 height 21
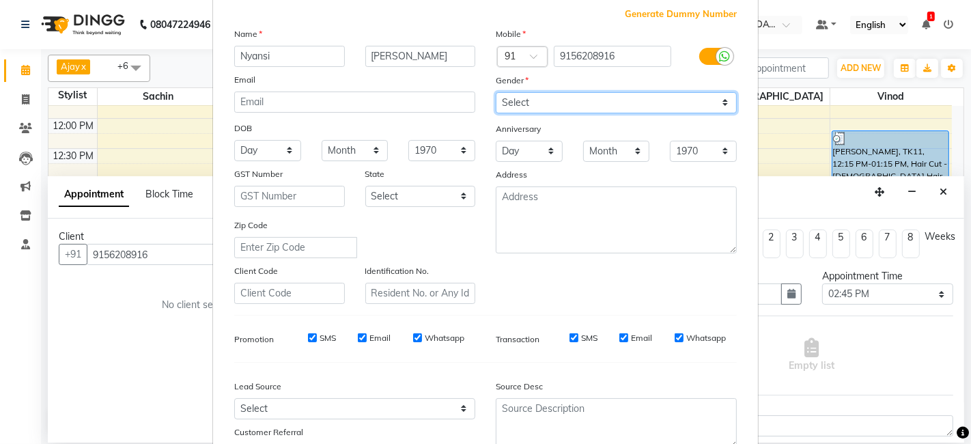
click at [526, 98] on select "Select [DEMOGRAPHIC_DATA] [DEMOGRAPHIC_DATA] Other Prefer Not To Say" at bounding box center [616, 102] width 241 height 21
select select "[DEMOGRAPHIC_DATA]"
click at [496, 92] on select "Select [DEMOGRAPHIC_DATA] [DEMOGRAPHIC_DATA] Other Prefer Not To Say" at bounding box center [616, 102] width 241 height 21
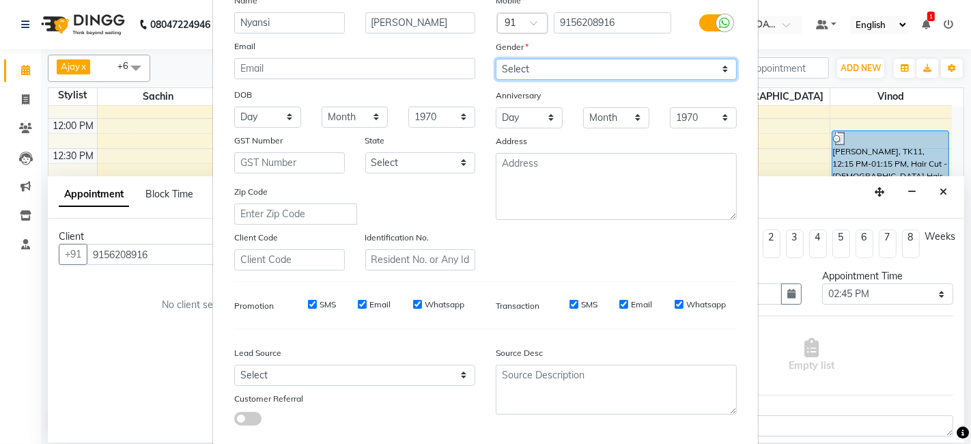
scroll to position [185, 0]
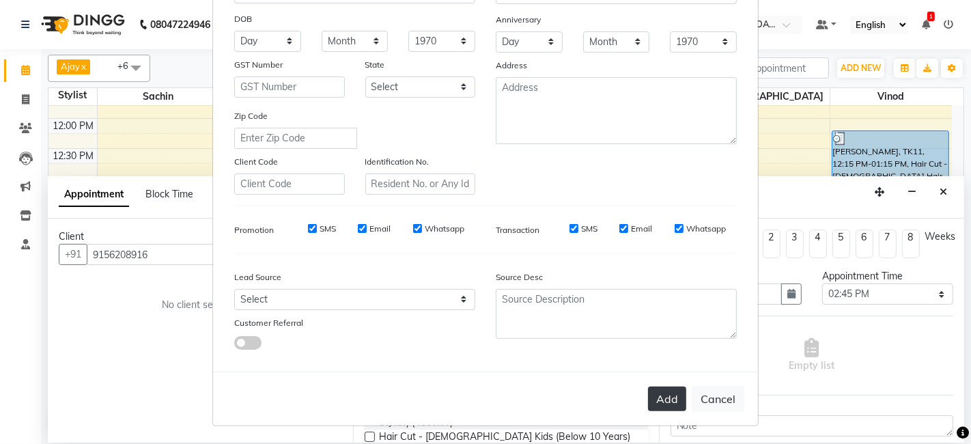
click at [666, 393] on button "Add" at bounding box center [667, 398] width 38 height 25
select select
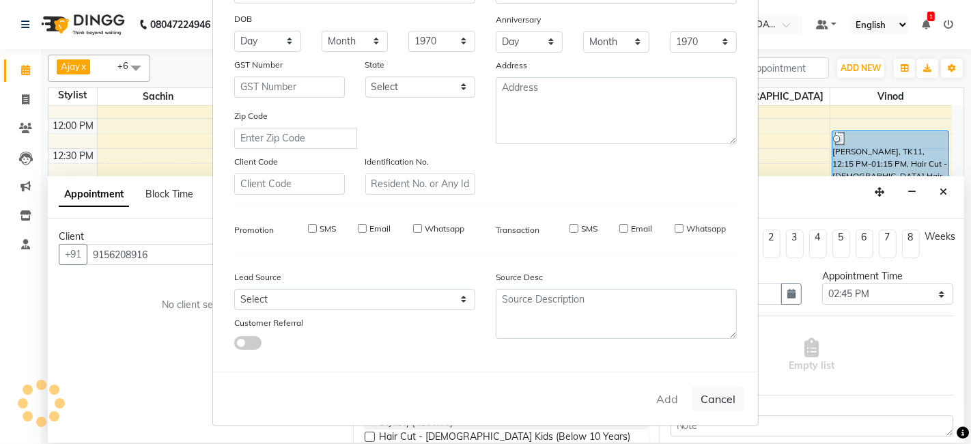
select select
checkbox input "false"
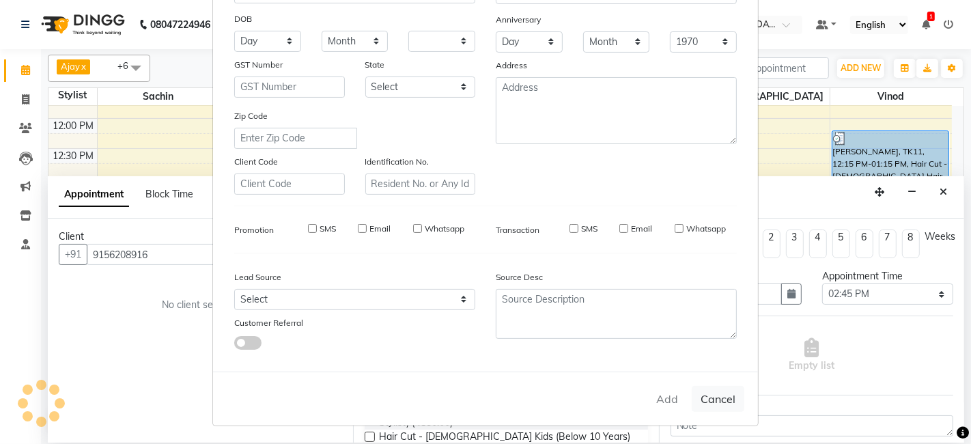
checkbox input "false"
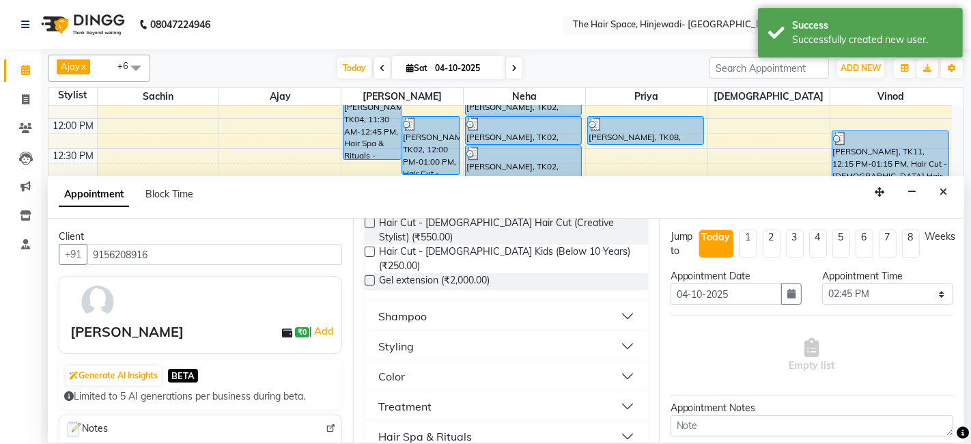
scroll to position [303, 0]
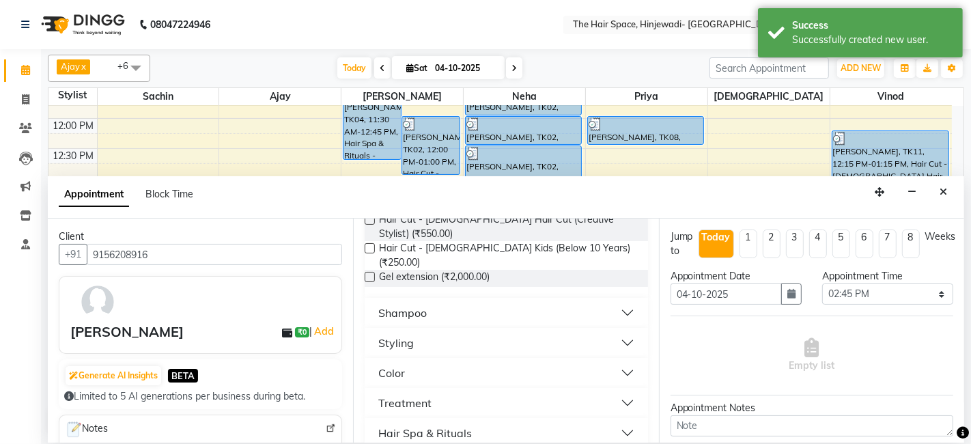
click at [489, 420] on button "Hair Spa & Rituals" at bounding box center [506, 432] width 272 height 25
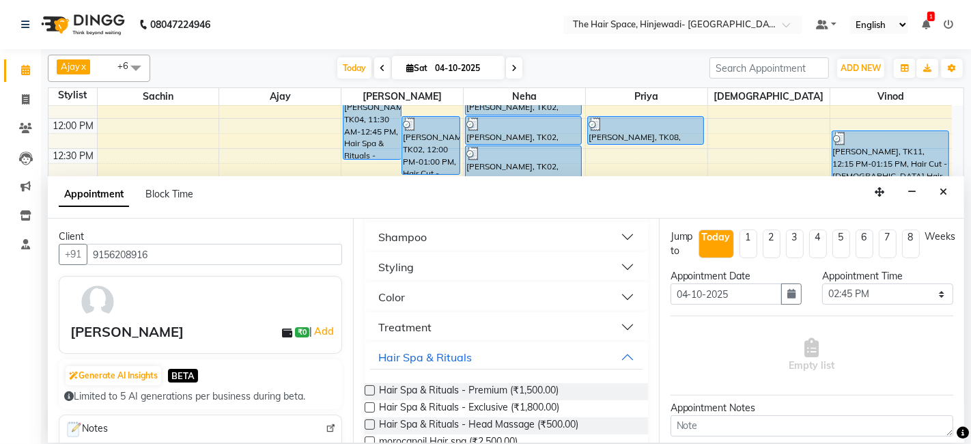
click at [372, 436] on label at bounding box center [369, 441] width 10 height 10
click at [372, 438] on input "checkbox" at bounding box center [368, 442] width 9 height 9
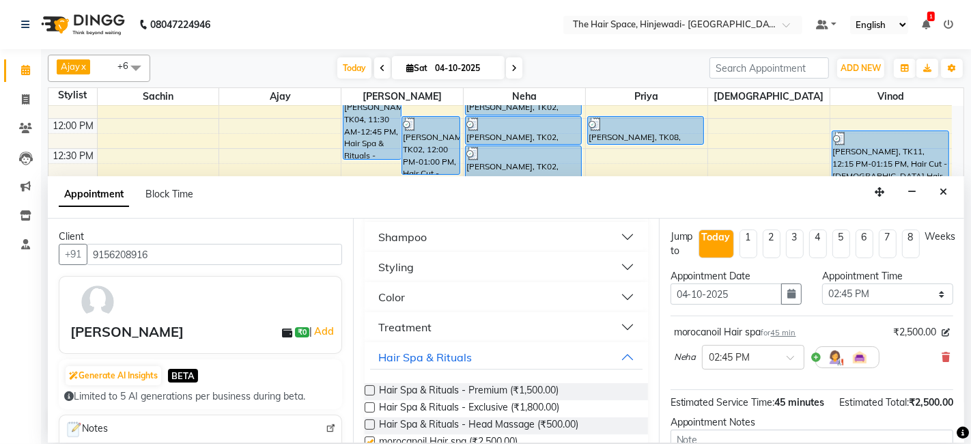
checkbox input "false"
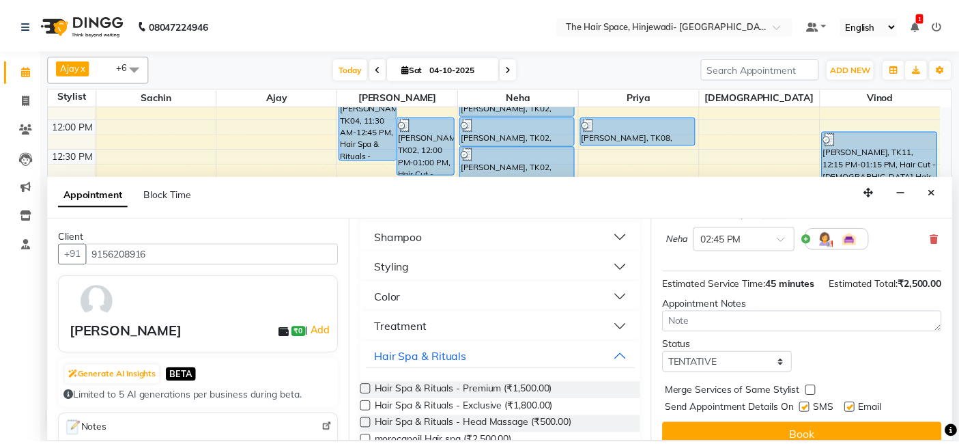
scroll to position [149, 0]
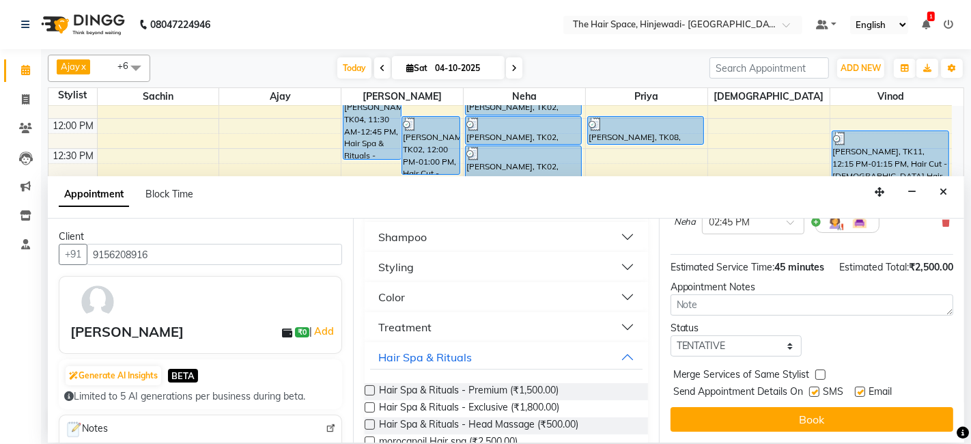
click at [806, 389] on div "Send Appointment Details On SMS Email" at bounding box center [813, 392] width 280 height 17
click at [815, 395] on label at bounding box center [814, 391] width 10 height 10
click at [815, 395] on input "checkbox" at bounding box center [813, 392] width 9 height 9
checkbox input "false"
click at [859, 392] on label at bounding box center [860, 391] width 10 height 10
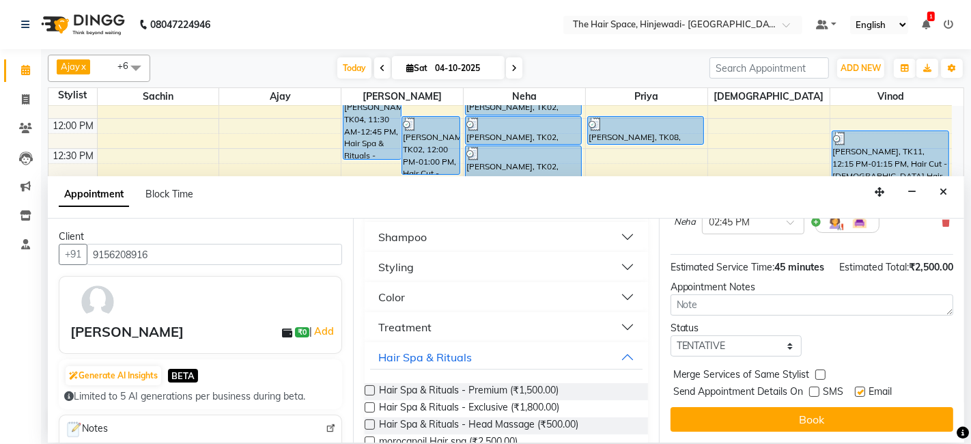
click at [859, 392] on input "checkbox" at bounding box center [859, 392] width 9 height 9
checkbox input "false"
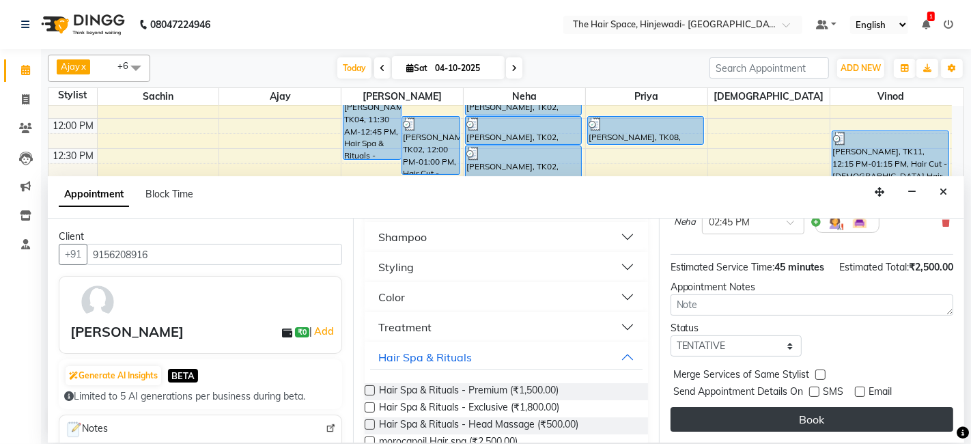
click at [858, 410] on button "Book" at bounding box center [811, 419] width 283 height 25
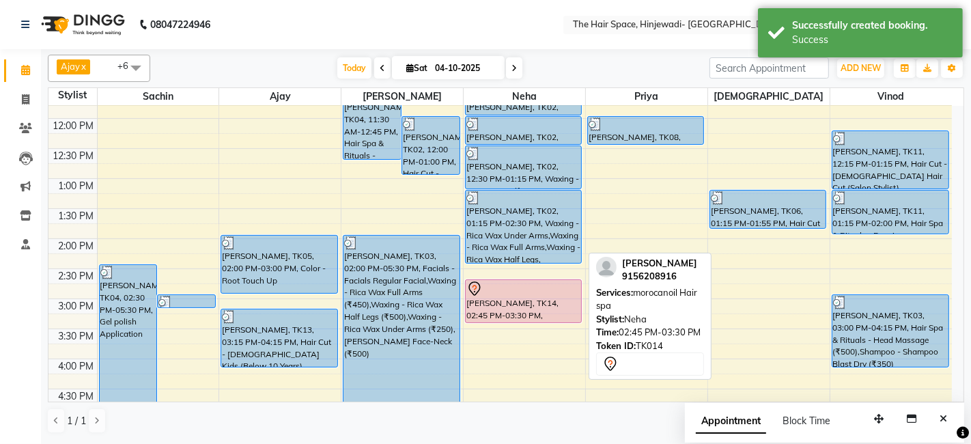
click at [540, 291] on div at bounding box center [523, 289] width 114 height 16
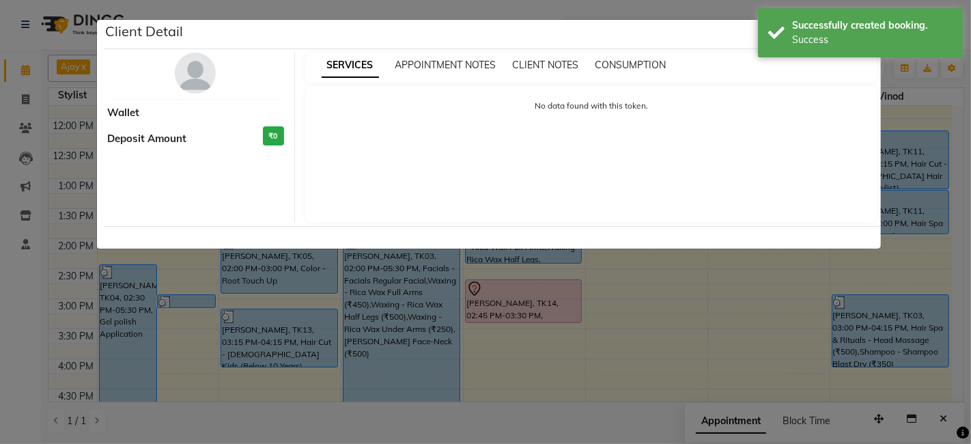
select select "7"
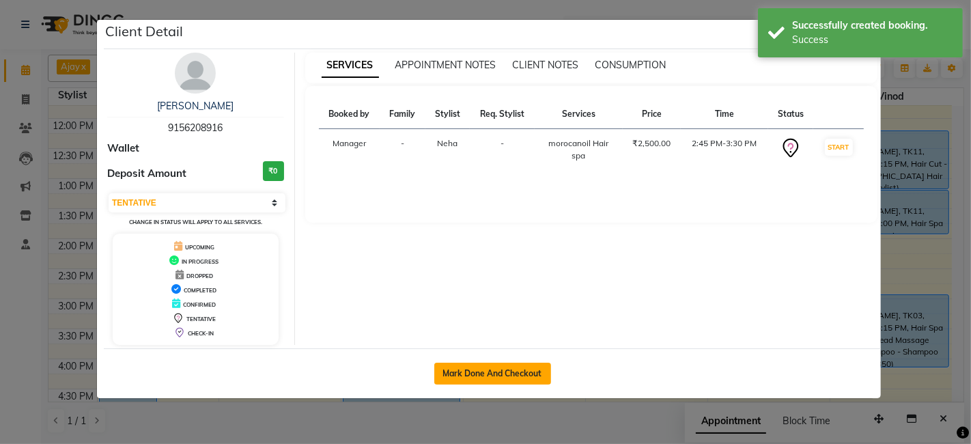
click at [502, 369] on button "Mark Done And Checkout" at bounding box center [492, 373] width 117 height 22
select select "6697"
select select "service"
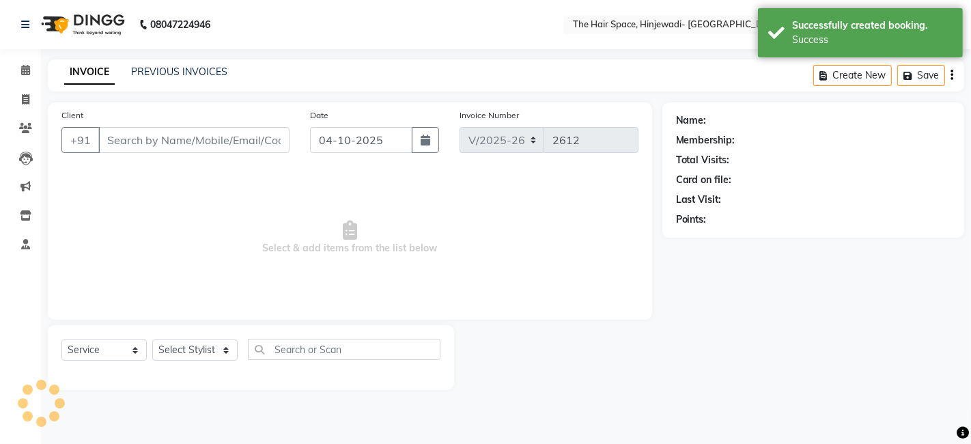
type input "9156208916"
select select "78024"
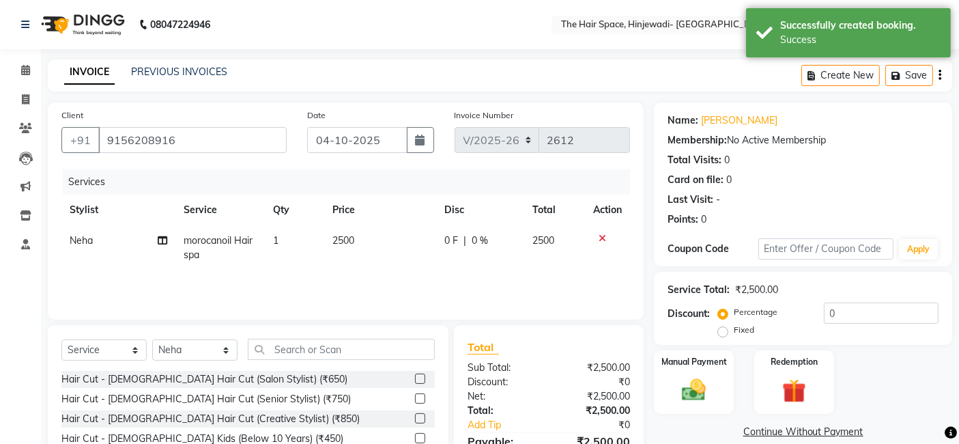
click at [351, 239] on span "2500" at bounding box center [343, 240] width 22 height 12
select select "78024"
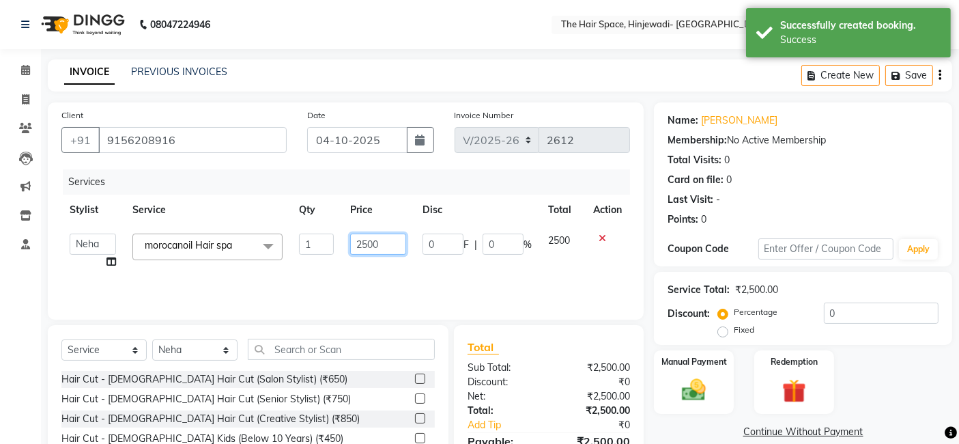
click at [377, 240] on input "2500" at bounding box center [378, 243] width 56 height 21
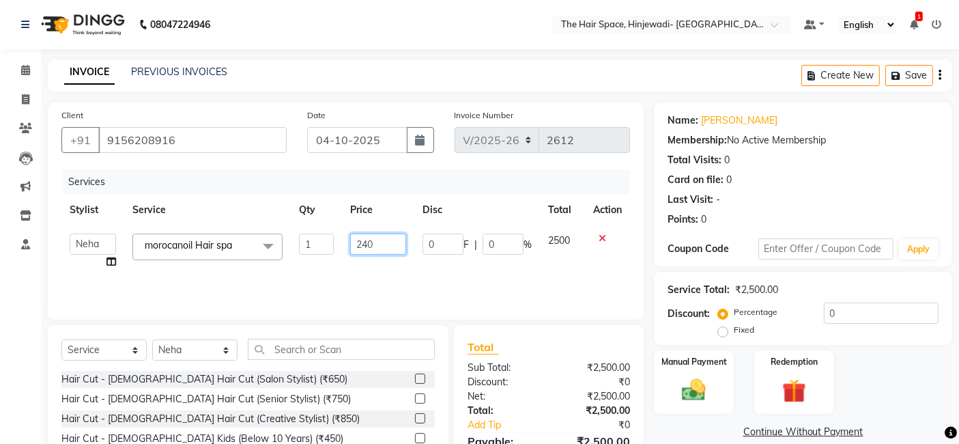
type input "2400"
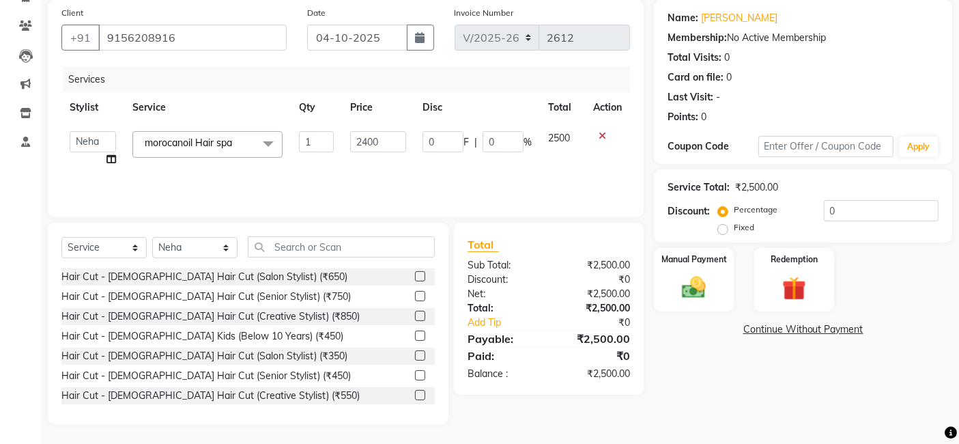
click at [668, 408] on div "Name: [PERSON_NAME] Membership: No Active Membership Total Visits: 0 Card on fi…" at bounding box center [808, 212] width 309 height 424
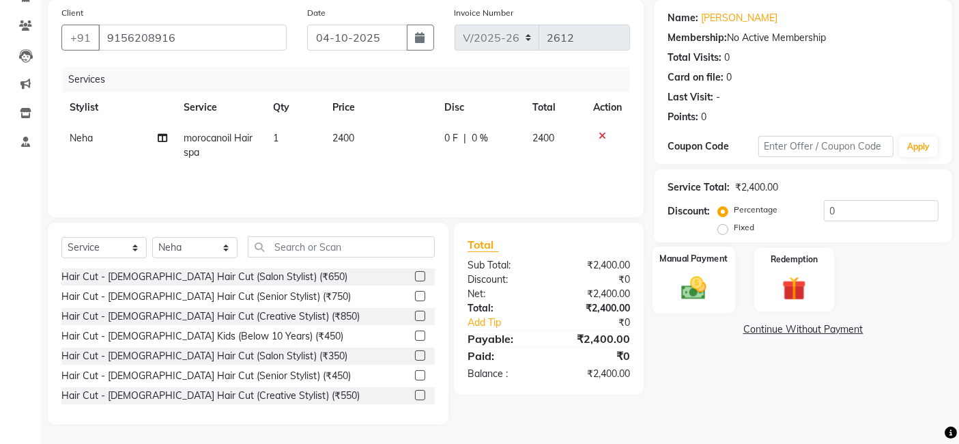
click at [679, 281] on img at bounding box center [694, 287] width 41 height 29
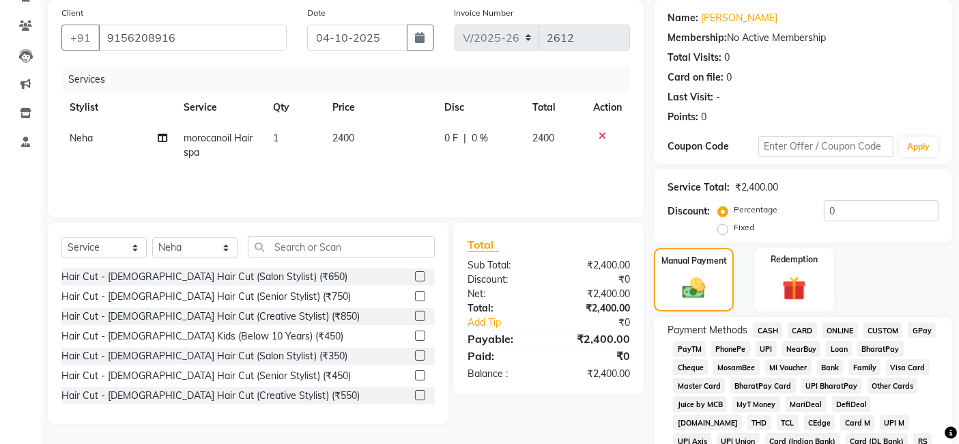
click at [924, 330] on span "GPay" at bounding box center [922, 330] width 28 height 16
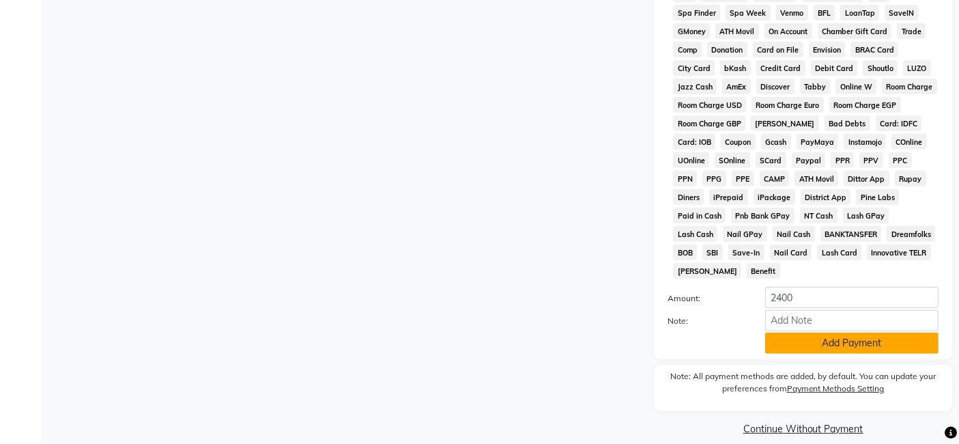
click at [827, 332] on button "Add Payment" at bounding box center [851, 342] width 173 height 21
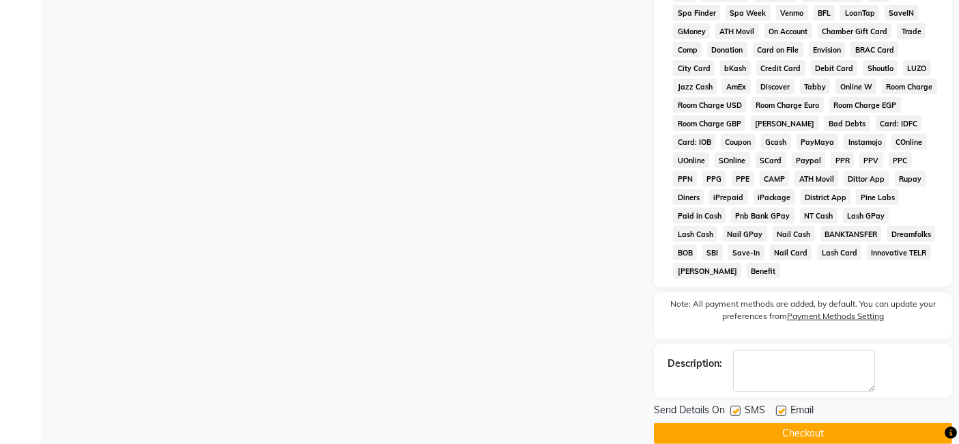
scroll to position [572, 0]
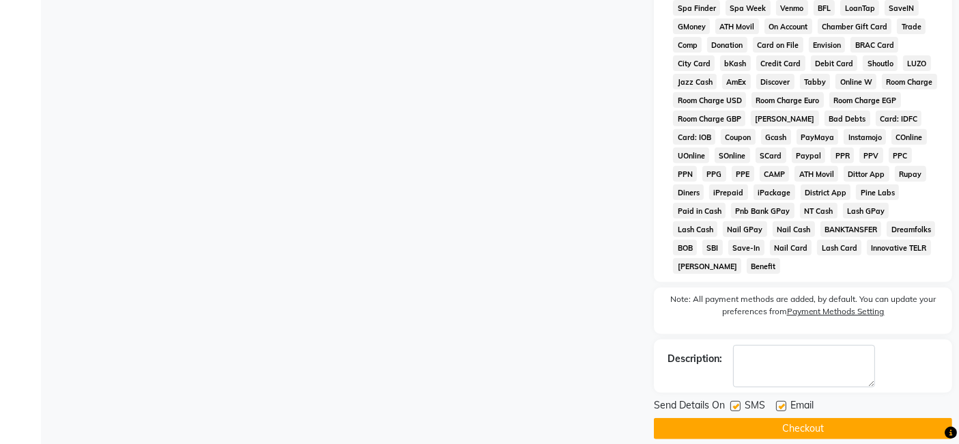
click at [737, 401] on label at bounding box center [735, 406] width 10 height 10
click at [737, 402] on input "checkbox" at bounding box center [734, 406] width 9 height 9
checkbox input "false"
click at [782, 401] on label at bounding box center [781, 406] width 10 height 10
click at [782, 402] on input "checkbox" at bounding box center [780, 406] width 9 height 9
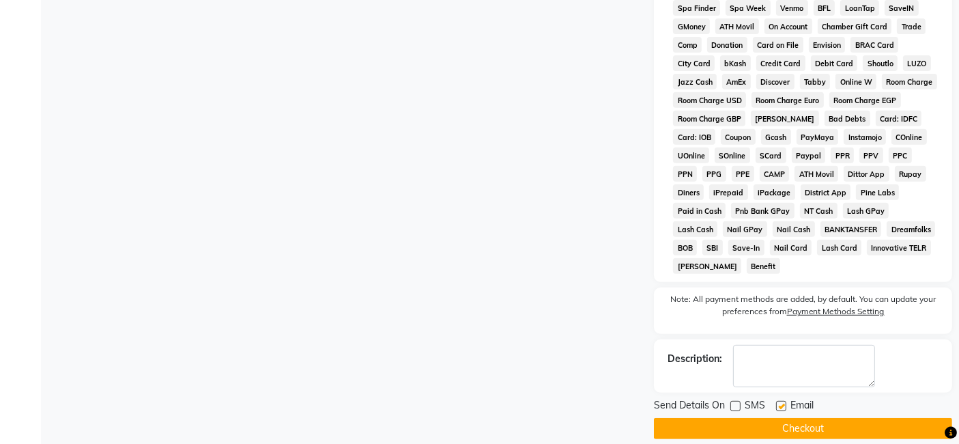
checkbox input "false"
click at [789, 418] on button "Checkout" at bounding box center [803, 428] width 298 height 21
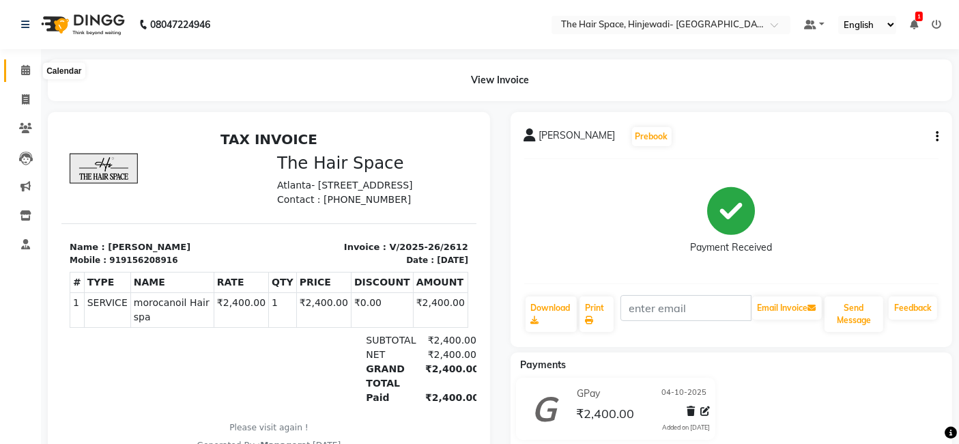
click at [23, 70] on icon at bounding box center [25, 70] width 9 height 10
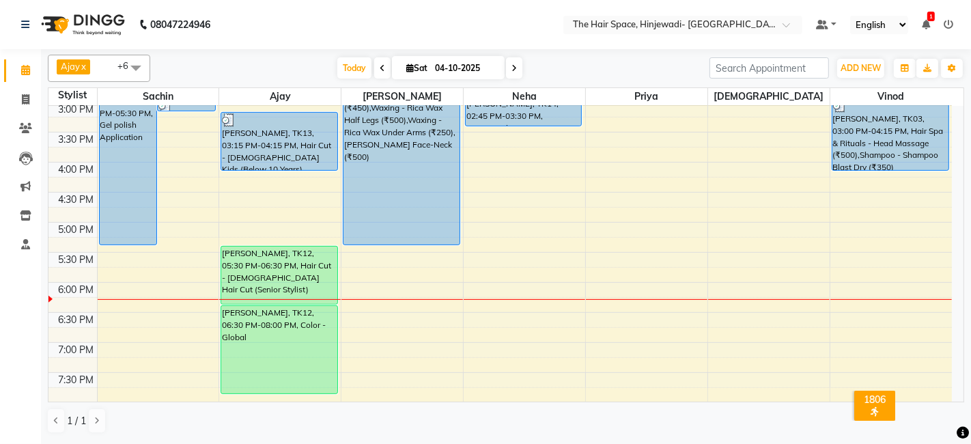
scroll to position [455, 0]
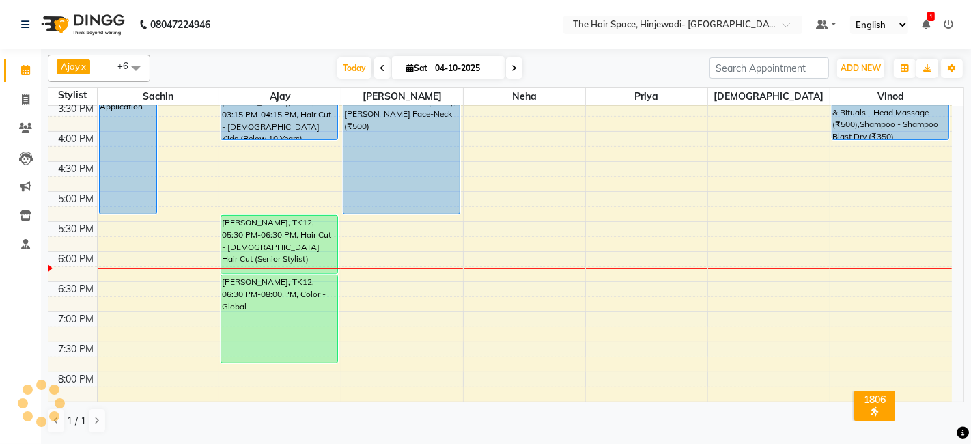
click at [711, 128] on div "8:00 AM 8:30 AM 9:00 AM 9:30 AM 10:00 AM 10:30 AM 11:00 AM 11:30 AM 12:00 PM 12…" at bounding box center [499, 101] width 903 height 900
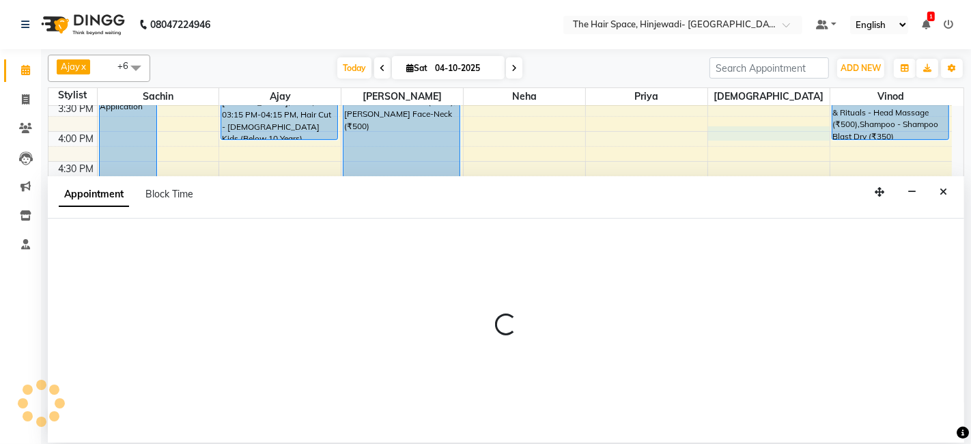
select select "84666"
select select "960"
select select "tentative"
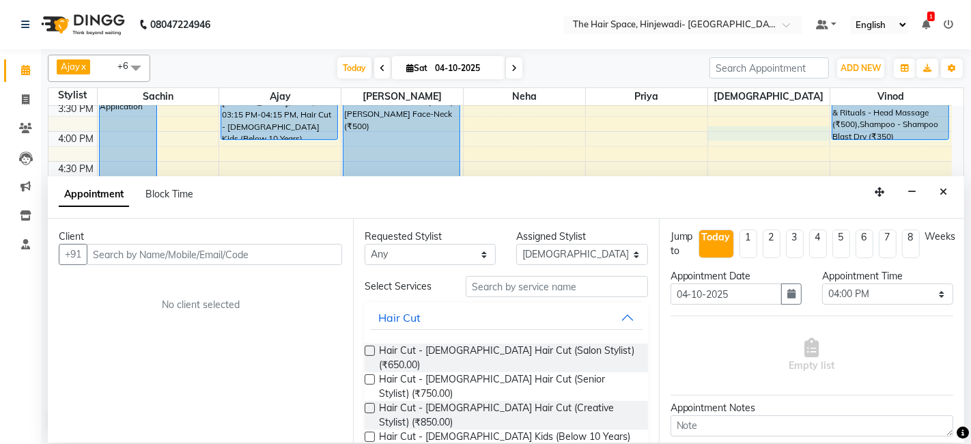
click at [328, 249] on input "text" at bounding box center [214, 254] width 255 height 21
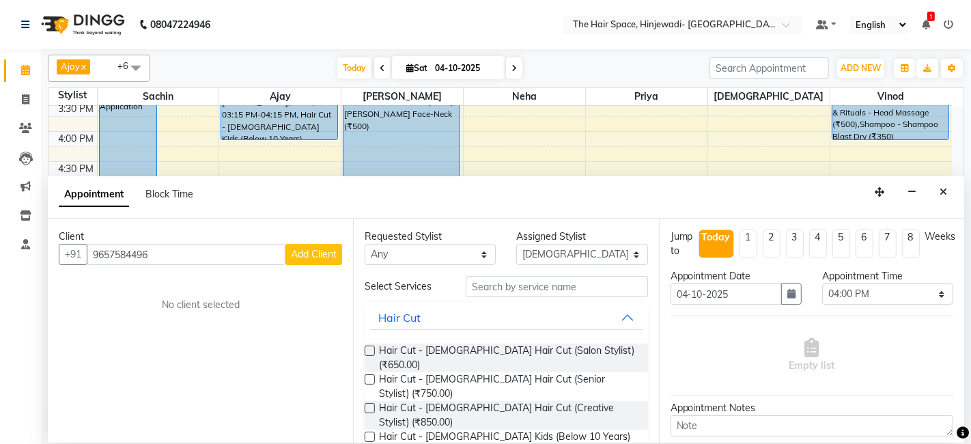
type input "9657584496"
click at [321, 248] on span "Add Client" at bounding box center [314, 254] width 46 height 12
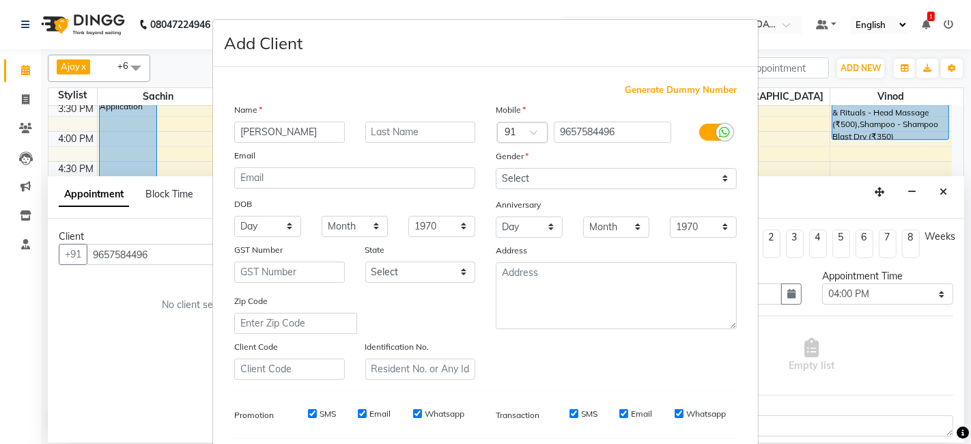
type input "[PERSON_NAME]"
click at [384, 130] on input "text" at bounding box center [420, 131] width 111 height 21
type input "j"
type input "Janbhulkar"
click at [238, 135] on input "[PERSON_NAME]" at bounding box center [289, 131] width 111 height 21
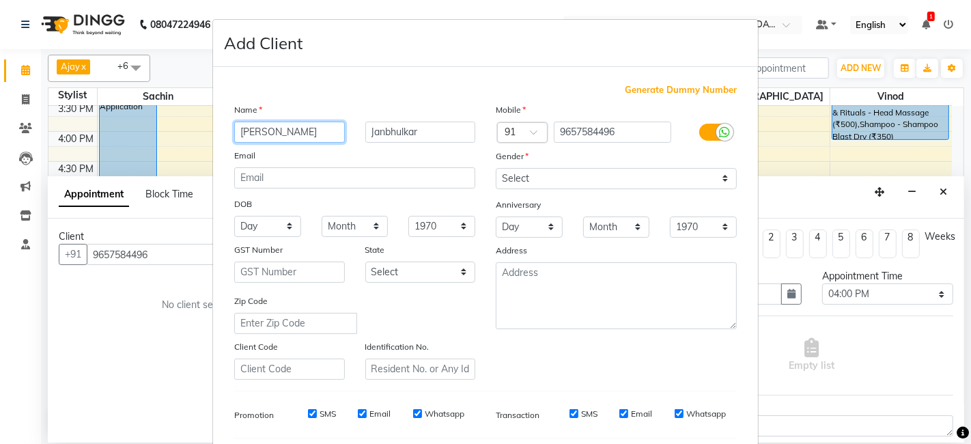
click at [240, 133] on input "[PERSON_NAME]" at bounding box center [289, 131] width 111 height 21
type input "[PERSON_NAME]"
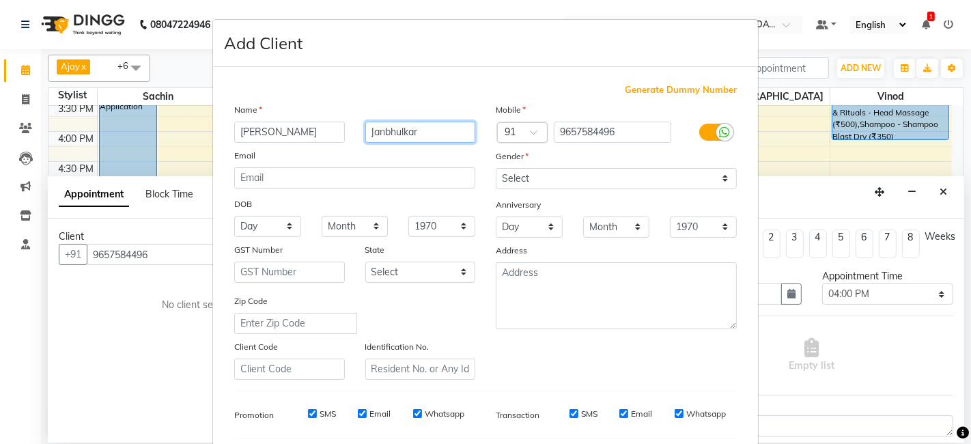
click at [380, 130] on input "Janbhulkar" at bounding box center [420, 131] width 111 height 21
type input "[PERSON_NAME]"
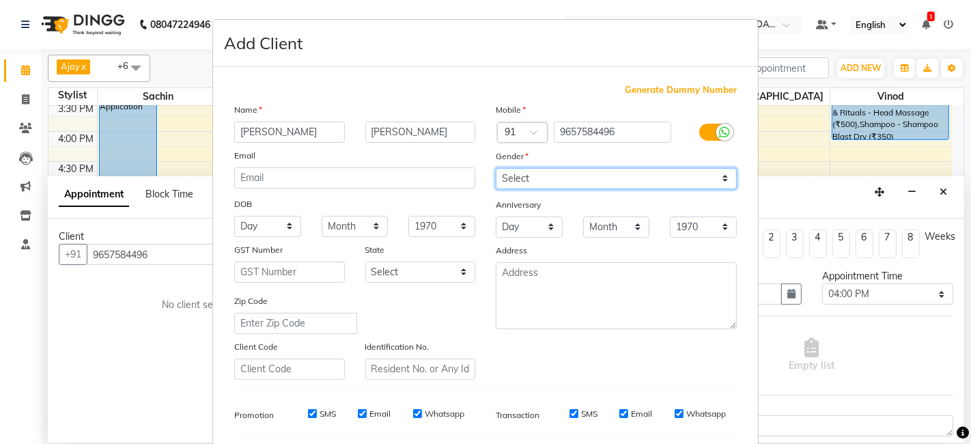
click at [549, 178] on select "Select [DEMOGRAPHIC_DATA] [DEMOGRAPHIC_DATA] Other Prefer Not To Say" at bounding box center [616, 178] width 241 height 21
select select "[DEMOGRAPHIC_DATA]"
click at [496, 168] on select "Select [DEMOGRAPHIC_DATA] [DEMOGRAPHIC_DATA] Other Prefer Not To Say" at bounding box center [616, 178] width 241 height 21
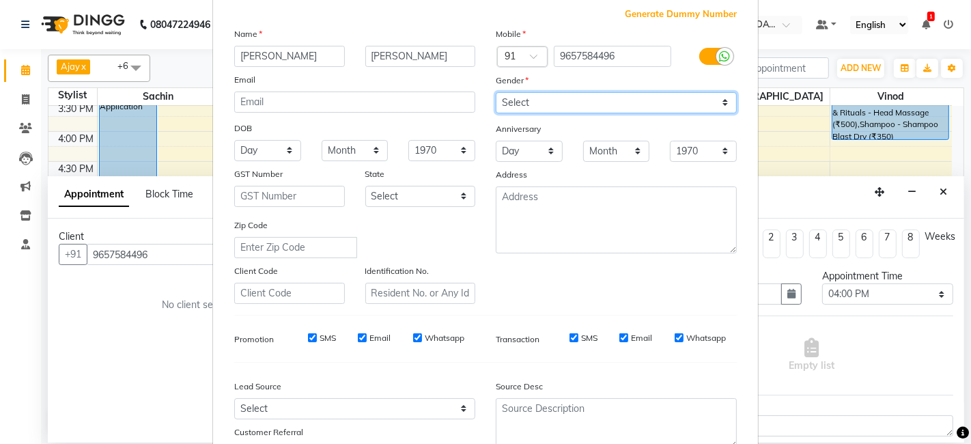
scroll to position [185, 0]
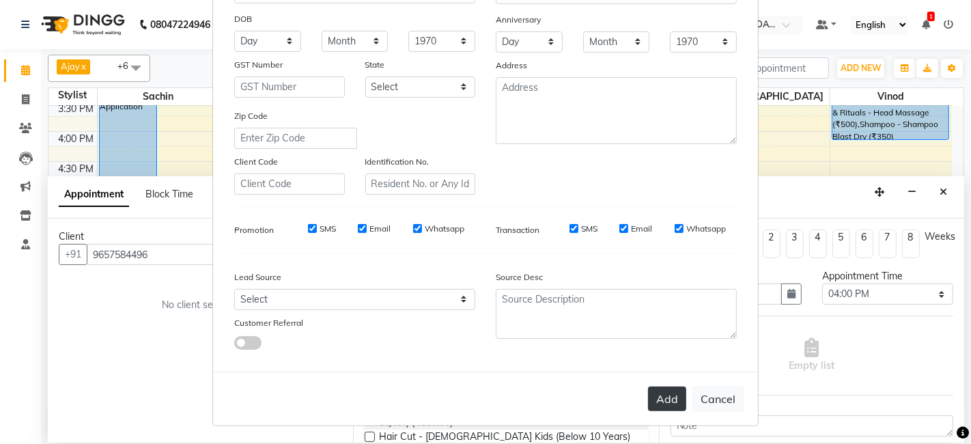
click at [650, 395] on button "Add" at bounding box center [667, 398] width 38 height 25
select select
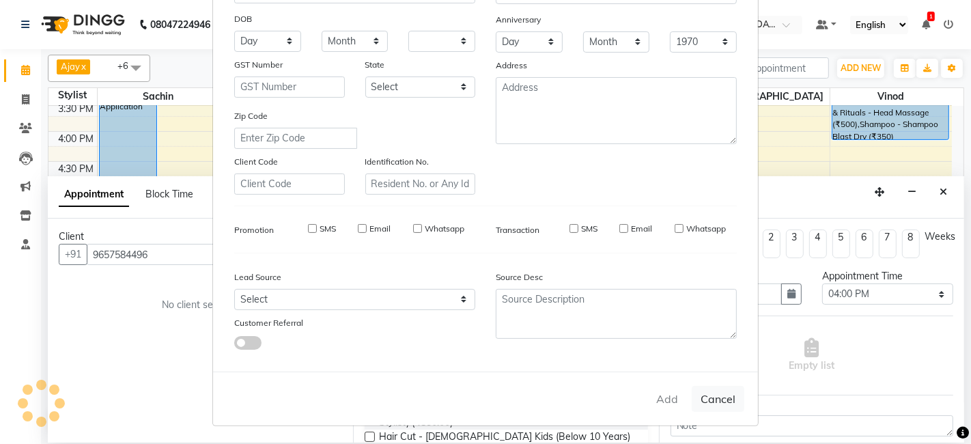
select select
checkbox input "false"
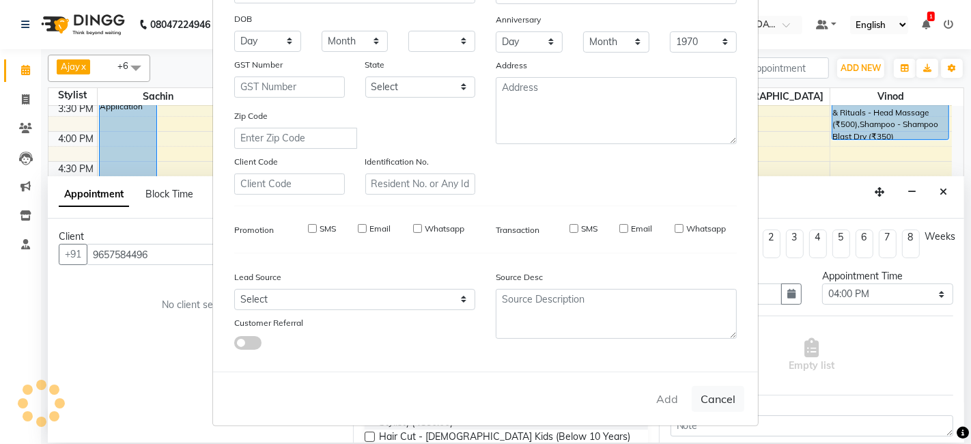
checkbox input "false"
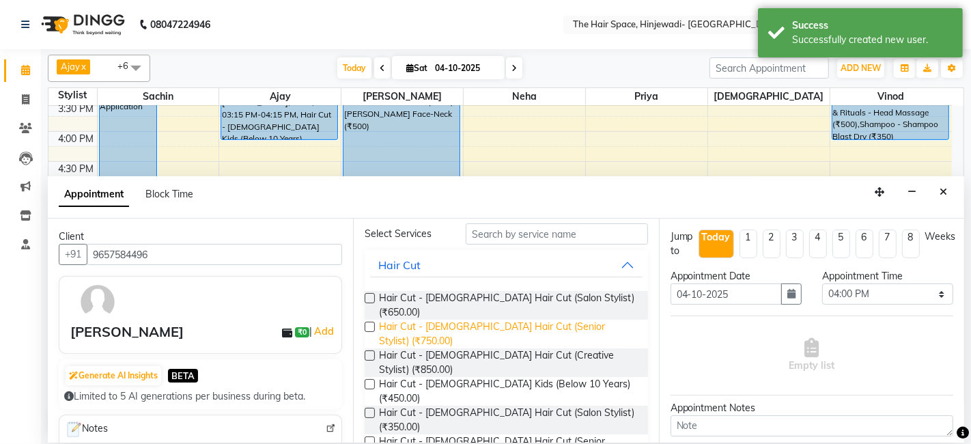
scroll to position [76, 0]
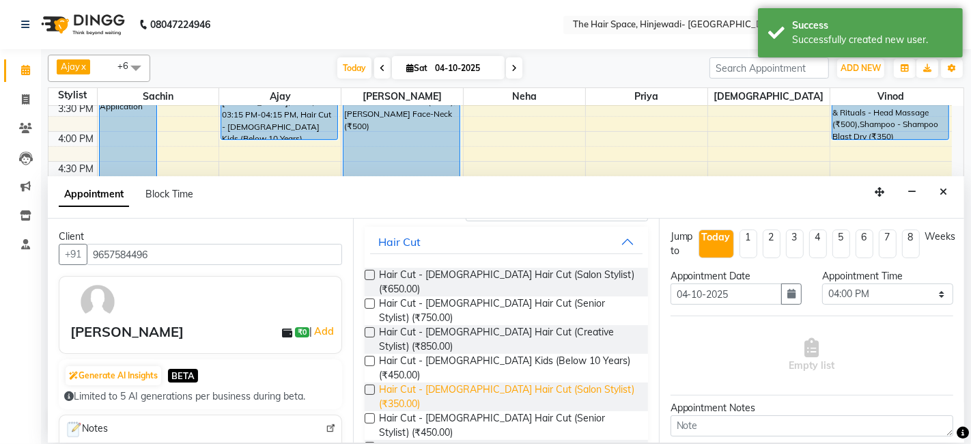
click at [541, 382] on span "Hair Cut - [DEMOGRAPHIC_DATA] Hair Cut (Salon Stylist) (₹350.00)" at bounding box center [507, 396] width 257 height 29
checkbox input "false"
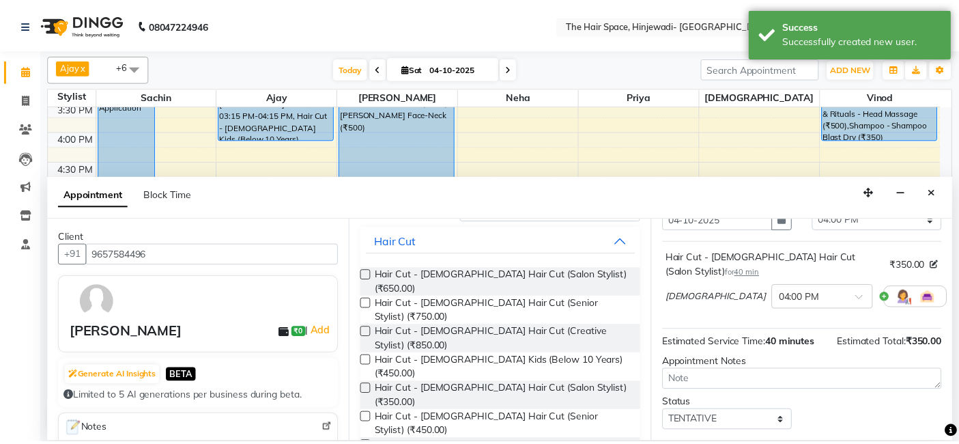
scroll to position [134, 0]
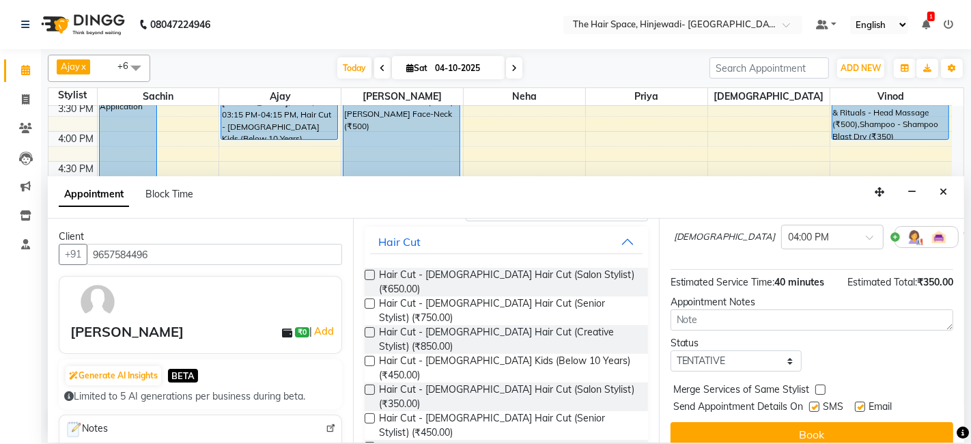
click at [812, 401] on label at bounding box center [814, 406] width 10 height 10
click at [812, 403] on input "checkbox" at bounding box center [813, 407] width 9 height 9
checkbox input "false"
click at [859, 401] on label at bounding box center [860, 406] width 10 height 10
click at [859, 403] on input "checkbox" at bounding box center [859, 407] width 9 height 9
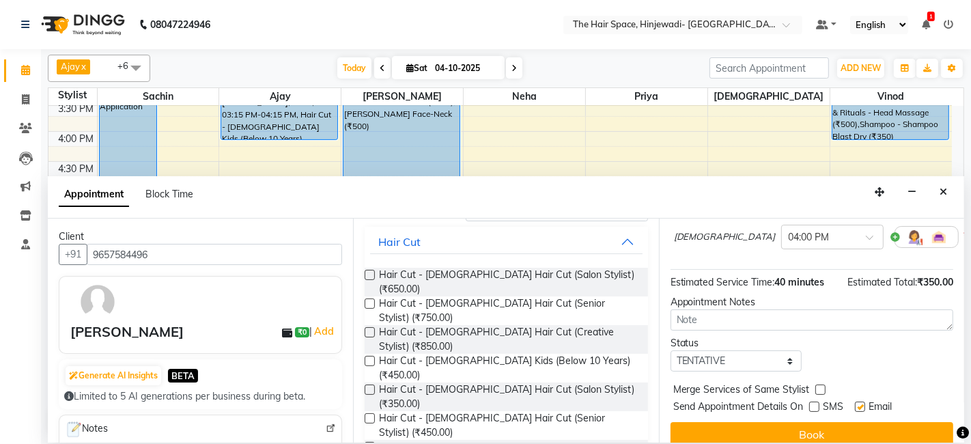
checkbox input "false"
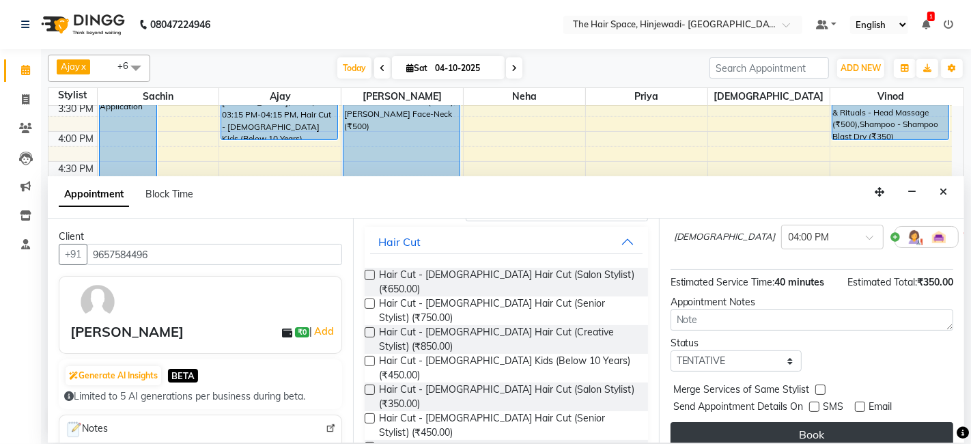
click at [858, 422] on button "Book" at bounding box center [811, 434] width 283 height 25
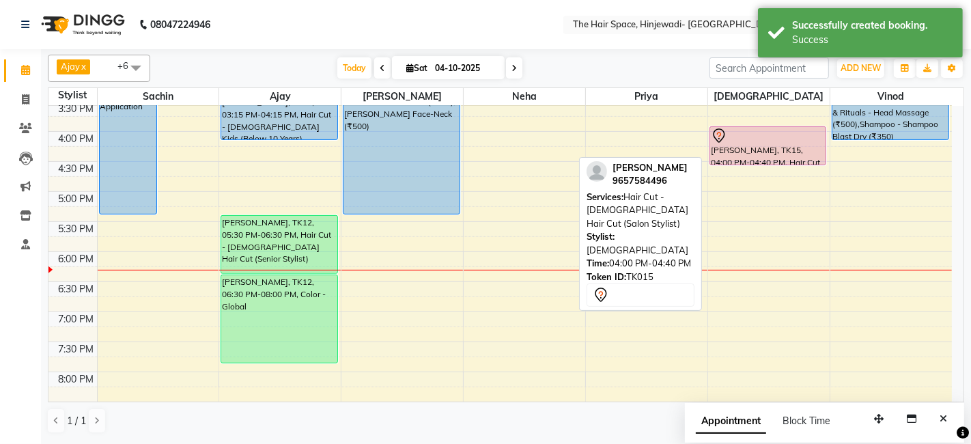
click at [768, 145] on div "[PERSON_NAME], TK15, 04:00 PM-04:40 PM, Hair Cut - [DEMOGRAPHIC_DATA] Hair Cut …" at bounding box center [767, 146] width 115 height 38
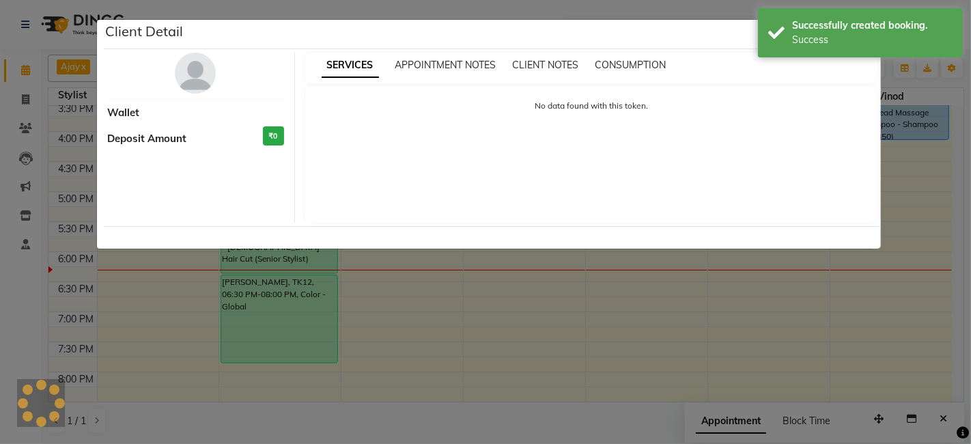
select select "7"
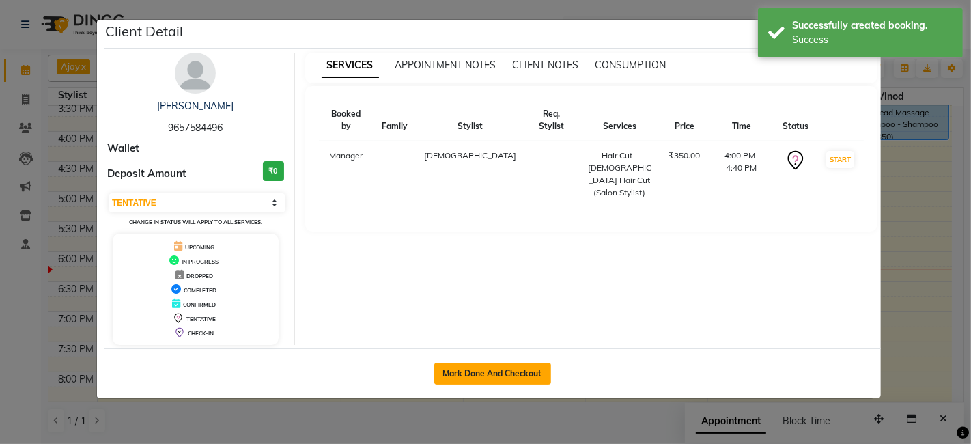
click at [443, 377] on button "Mark Done And Checkout" at bounding box center [492, 373] width 117 height 22
select select "6697"
select select "service"
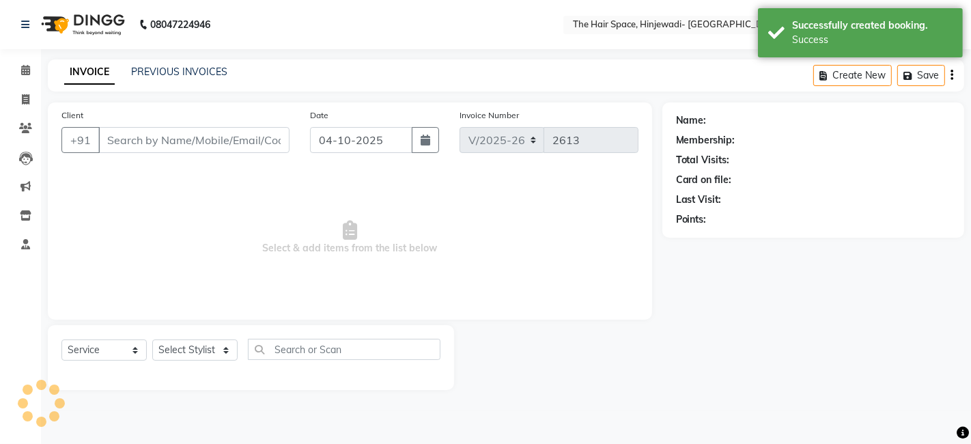
type input "9657584496"
select select "84666"
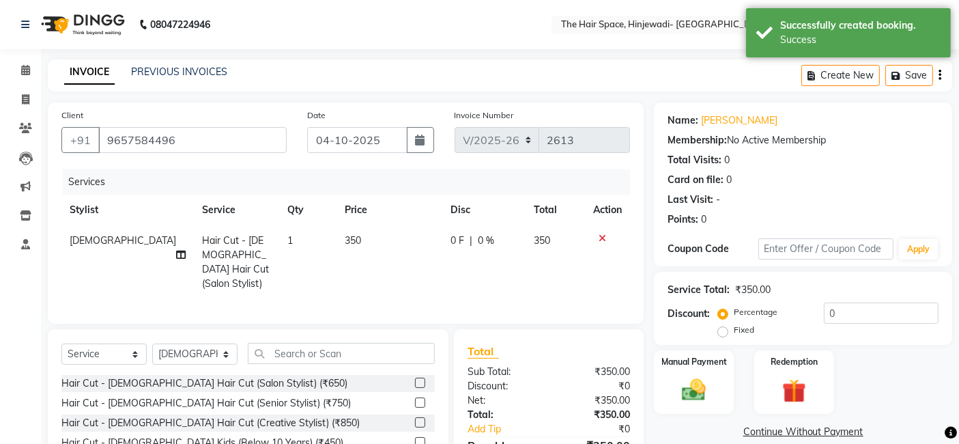
click at [349, 235] on td "350" at bounding box center [390, 262] width 106 height 74
select select "84666"
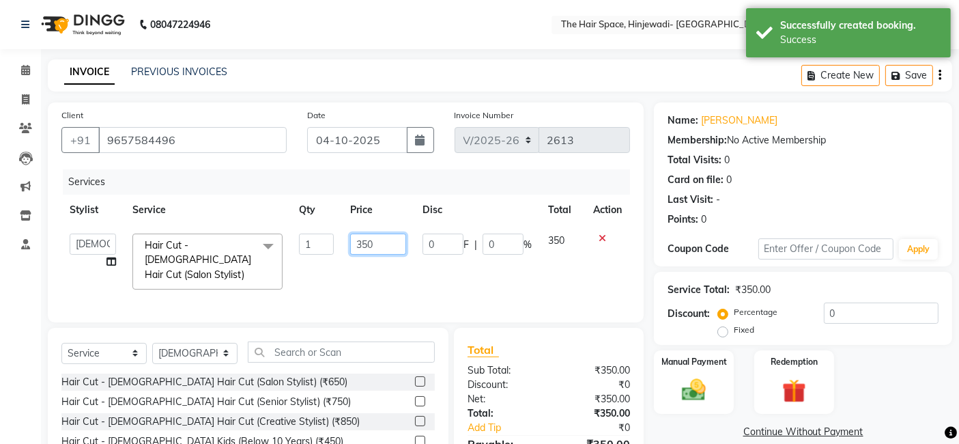
click at [377, 238] on input "350" at bounding box center [378, 243] width 56 height 21
type input "3"
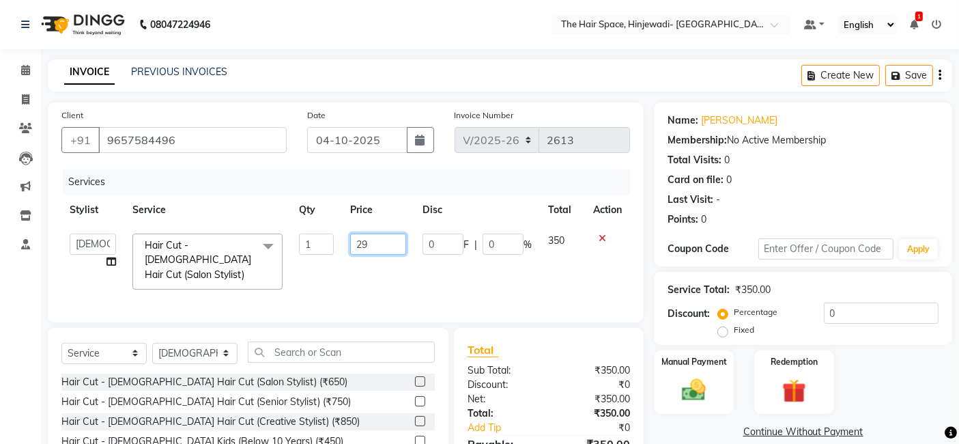
type input "299"
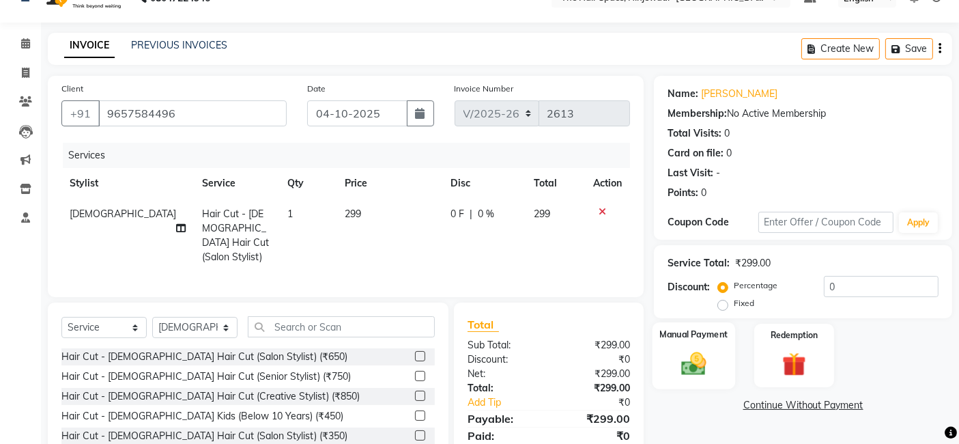
click at [717, 408] on div "Name: [PERSON_NAME] Membership: No Active Membership Total Visits: 0 Card on fi…" at bounding box center [808, 290] width 309 height 428
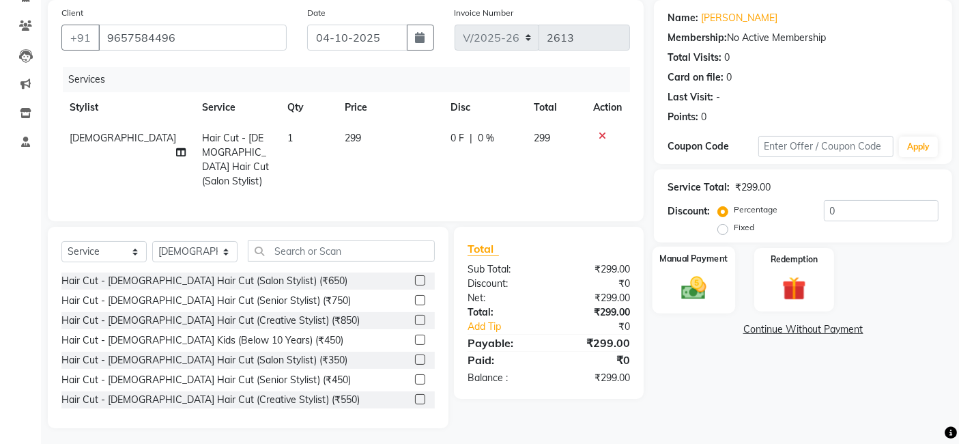
click at [715, 278] on div "Manual Payment" at bounding box center [694, 279] width 83 height 67
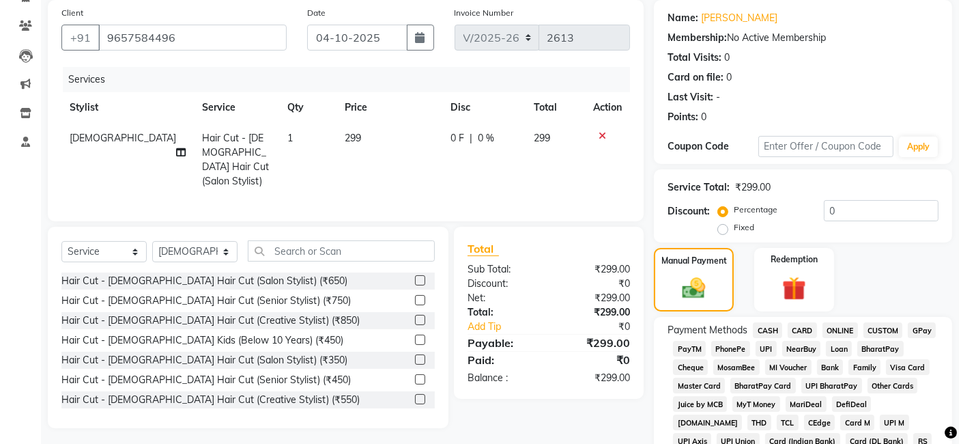
click at [923, 324] on span "GPay" at bounding box center [922, 330] width 28 height 16
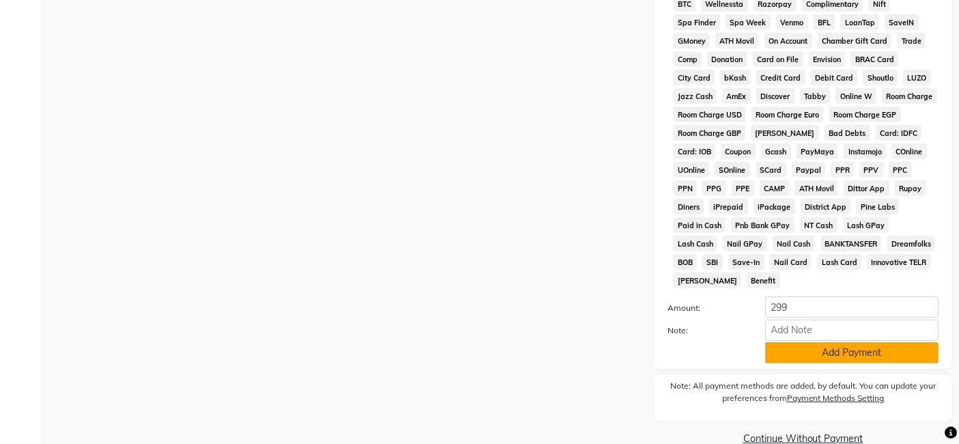
click at [915, 342] on button "Add Payment" at bounding box center [851, 352] width 173 height 21
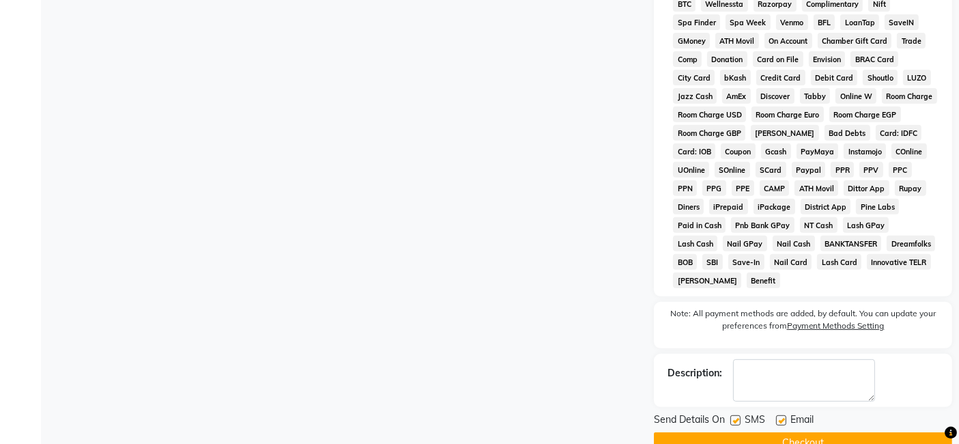
scroll to position [572, 0]
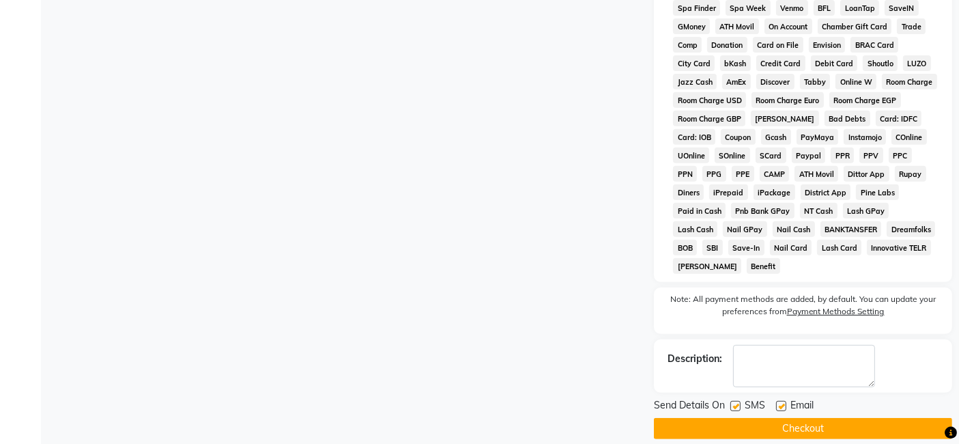
drag, startPoint x: 735, startPoint y: 388, endPoint x: 758, endPoint y: 387, distance: 23.2
click at [734, 401] on label at bounding box center [735, 406] width 10 height 10
click at [734, 402] on input "checkbox" at bounding box center [734, 406] width 9 height 9
checkbox input "false"
click at [782, 401] on label at bounding box center [781, 406] width 10 height 10
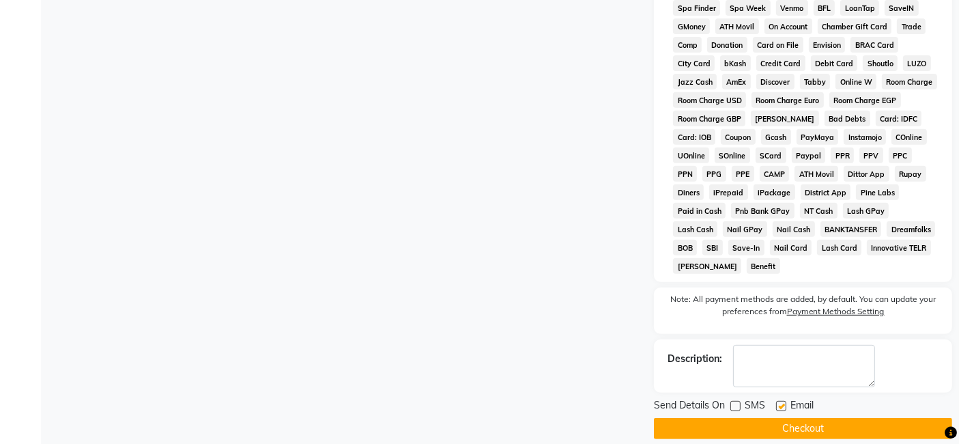
click at [782, 402] on input "checkbox" at bounding box center [780, 406] width 9 height 9
checkbox input "false"
click at [784, 418] on button "Checkout" at bounding box center [803, 428] width 298 height 21
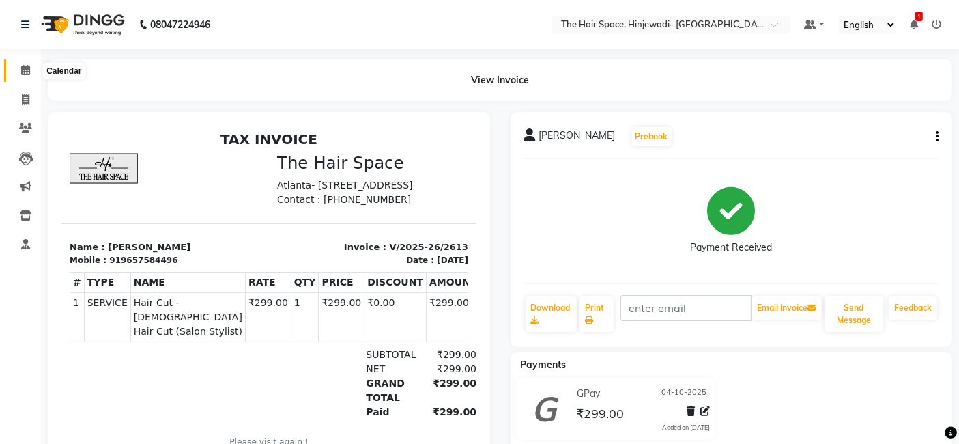
click at [18, 76] on span at bounding box center [26, 71] width 24 height 16
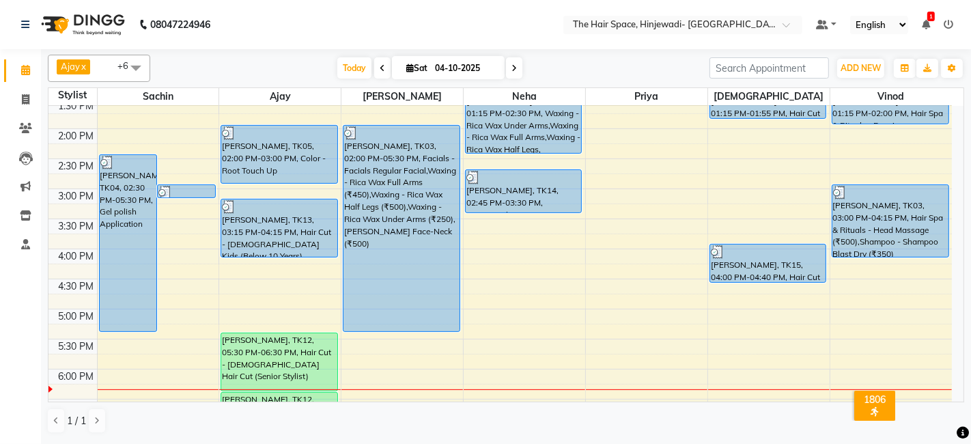
scroll to position [303, 0]
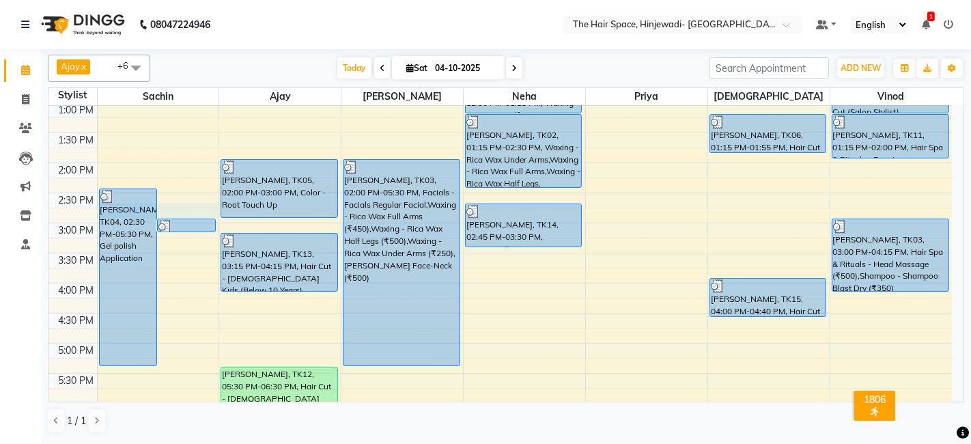
click at [175, 212] on div "8:00 AM 8:30 AM 9:00 AM 9:30 AM 10:00 AM 10:30 AM 11:00 AM 11:30 AM 12:00 PM 12…" at bounding box center [499, 253] width 903 height 900
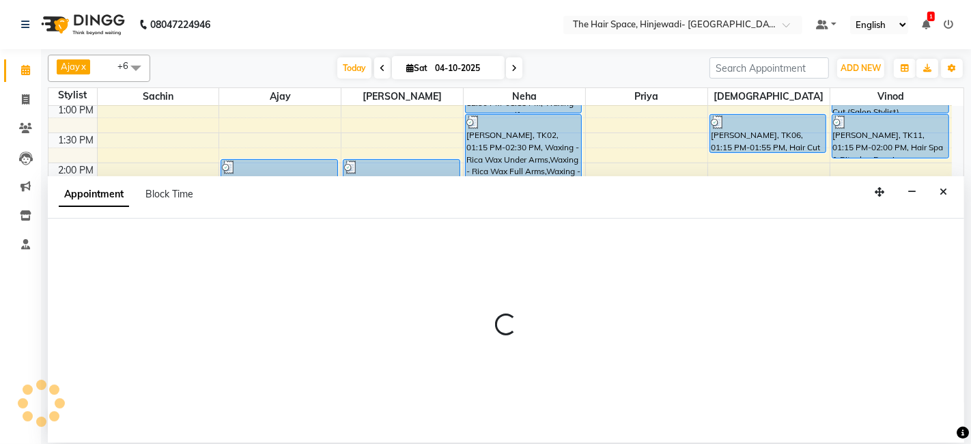
select select "52136"
select select "885"
select select "tentative"
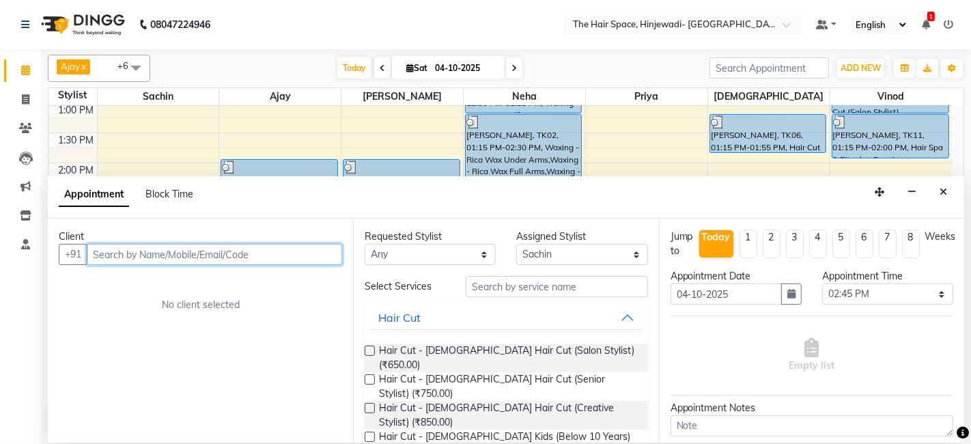
click at [186, 256] on input "text" at bounding box center [214, 254] width 255 height 21
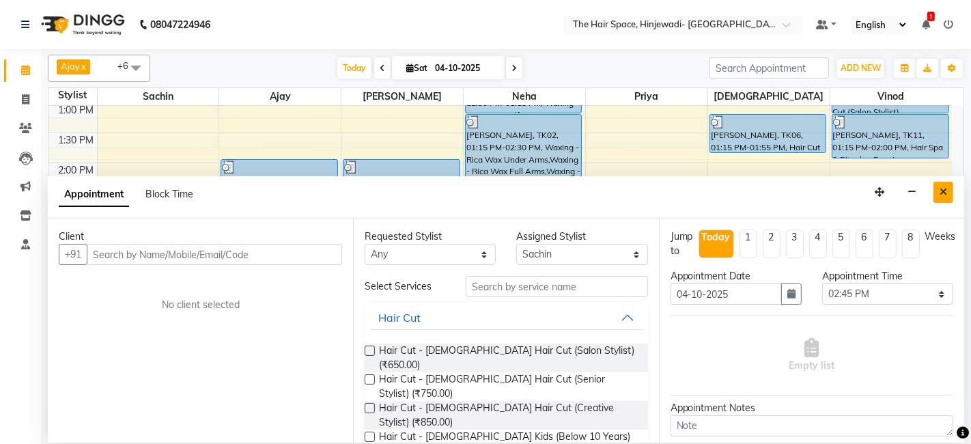
click at [947, 189] on button "Close" at bounding box center [943, 192] width 20 height 21
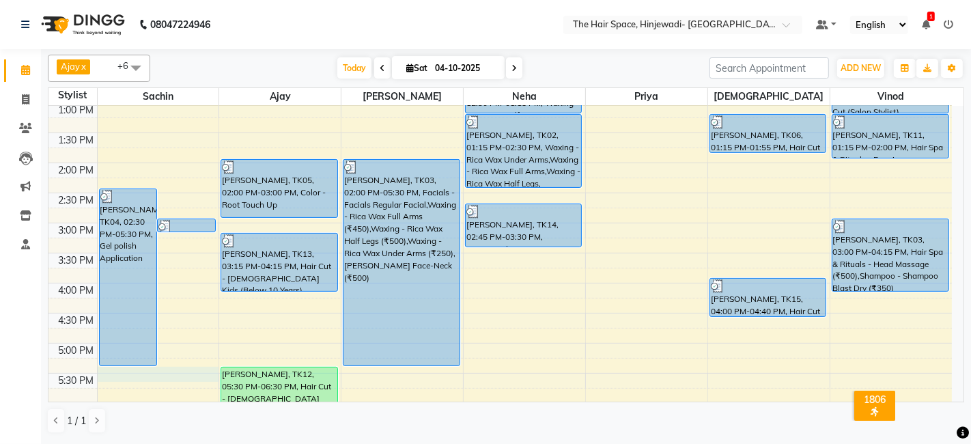
click at [148, 378] on div "8:00 AM 8:30 AM 9:00 AM 9:30 AM 10:00 AM 10:30 AM 11:00 AM 11:30 AM 12:00 PM 12…" at bounding box center [499, 253] width 903 height 900
select select "52136"
select select "1050"
select select "tentative"
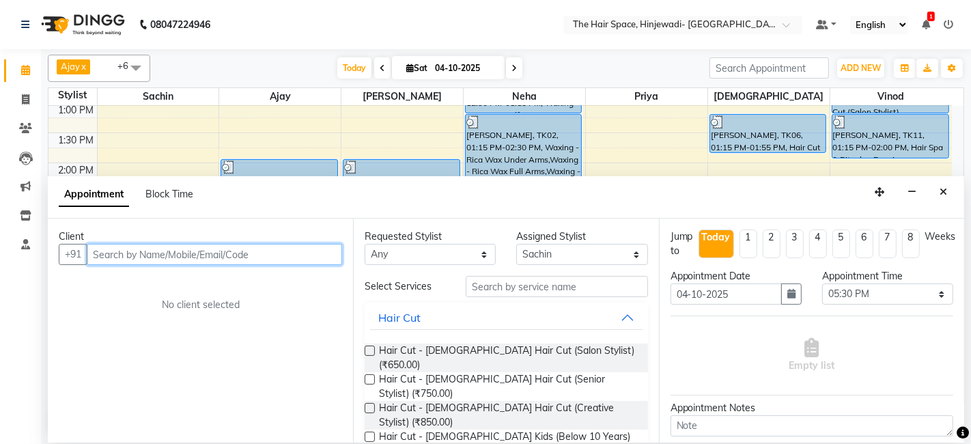
click at [272, 253] on input "text" at bounding box center [214, 254] width 255 height 21
type input "7738330429"
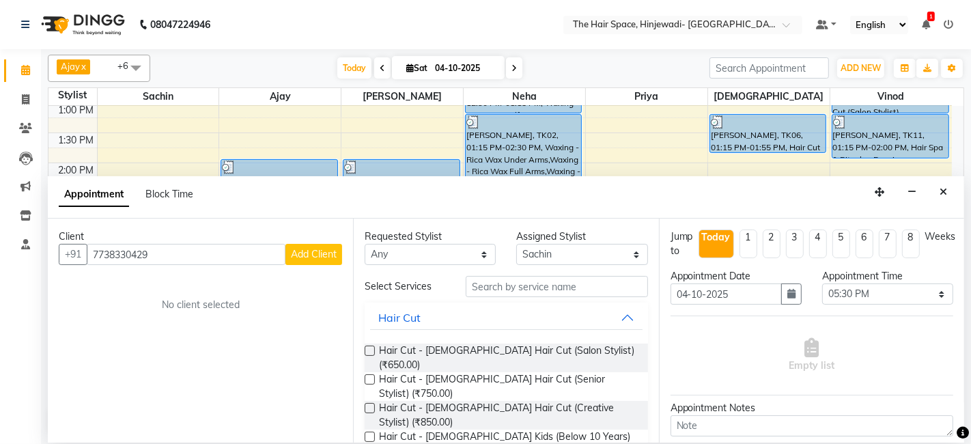
click at [327, 260] on button "Add Client" at bounding box center [313, 254] width 57 height 21
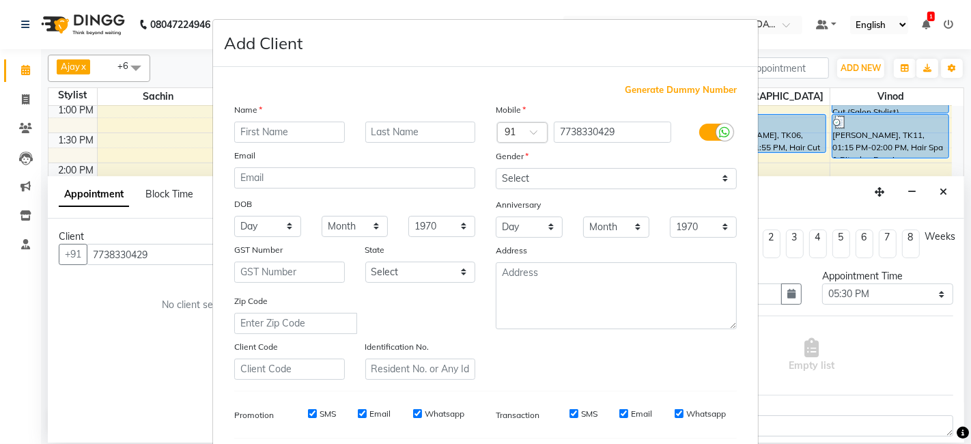
click at [293, 128] on input "text" at bounding box center [289, 131] width 111 height 21
click at [113, 251] on ngb-modal-window "Add Client Generate Dummy Number Name Email DOB Day 01 02 03 04 05 06 07 08 09 …" at bounding box center [485, 222] width 971 height 444
click at [118, 251] on ngb-modal-window "Add Client Generate Dummy Number Name Email DOB Day 01 02 03 04 05 06 07 08 09 …" at bounding box center [485, 222] width 971 height 444
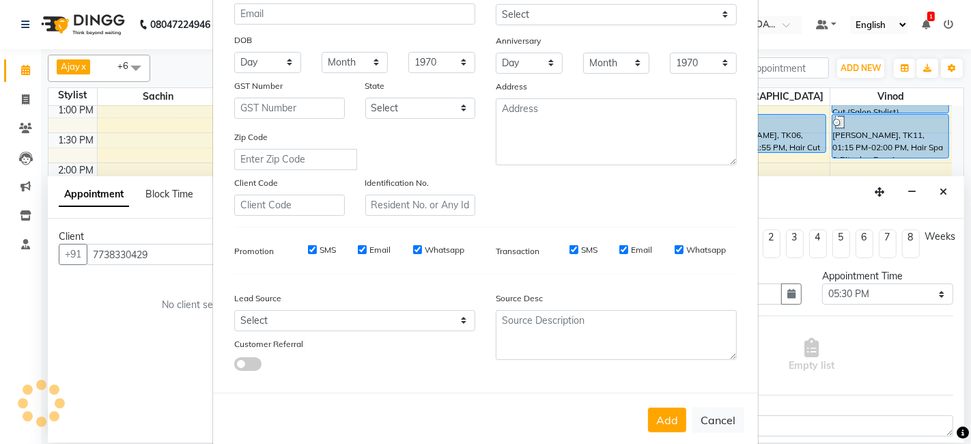
scroll to position [185, 0]
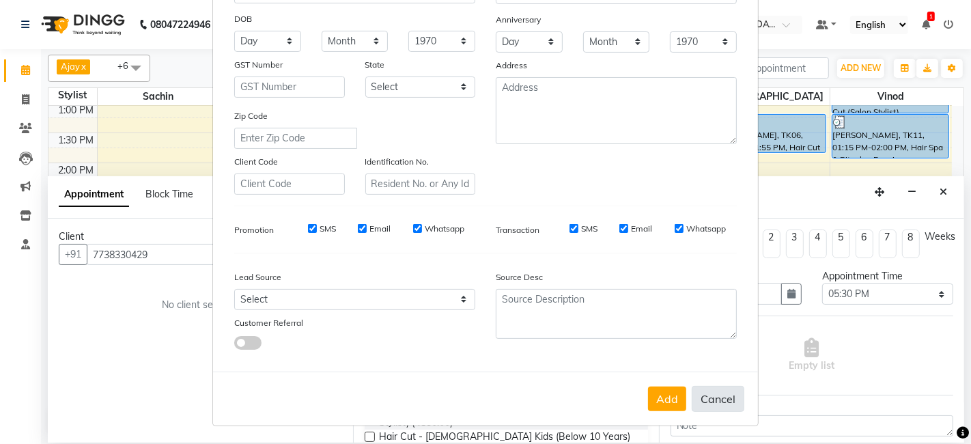
click at [727, 397] on button "Cancel" at bounding box center [717, 399] width 53 height 26
select select
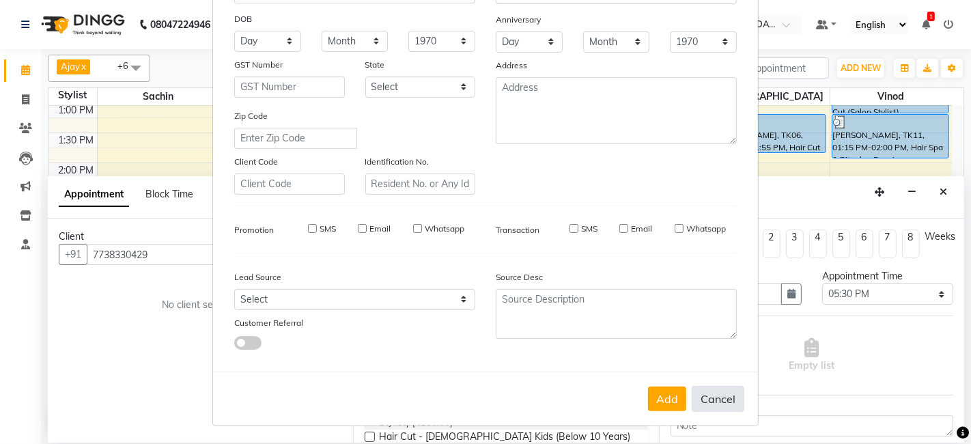
select select
checkbox input "false"
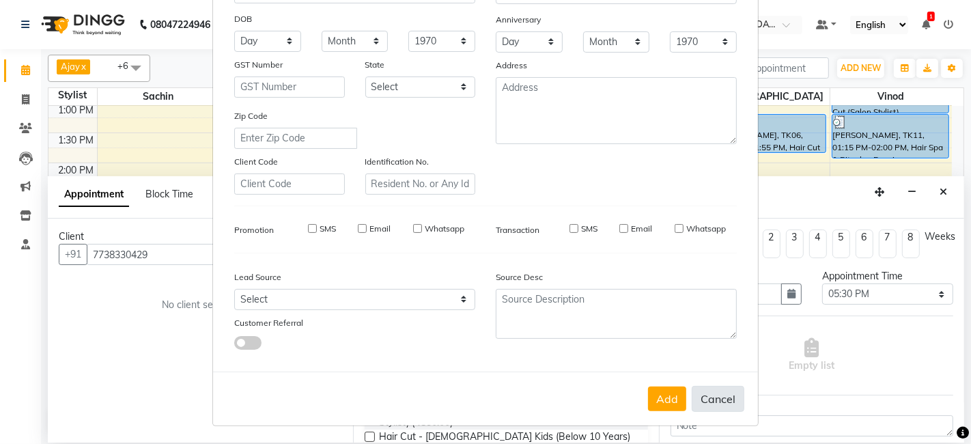
checkbox input "false"
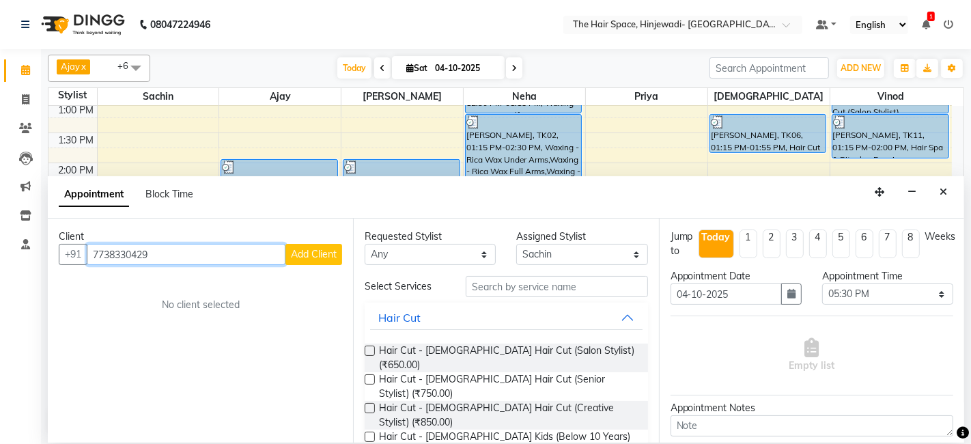
click at [115, 251] on input "7738330429" at bounding box center [186, 254] width 199 height 21
click at [130, 253] on input "77382330429" at bounding box center [186, 254] width 199 height 21
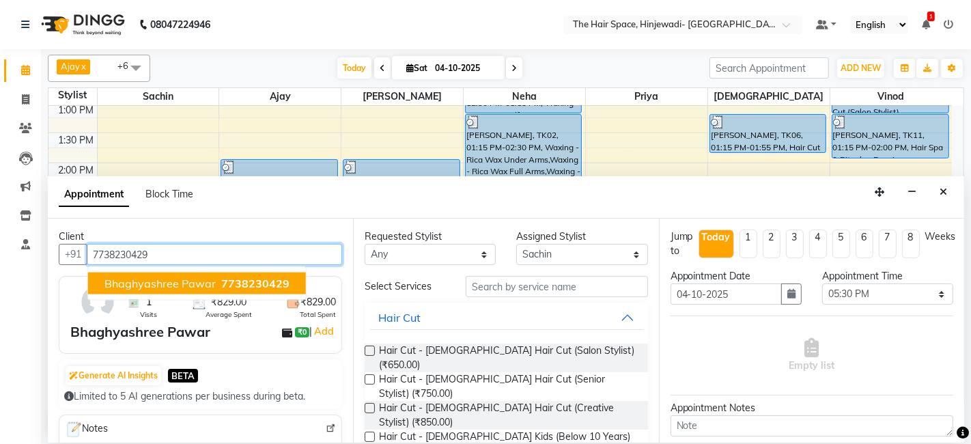
click at [143, 280] on span "Bhaghyashree Pawar" at bounding box center [159, 283] width 111 height 14
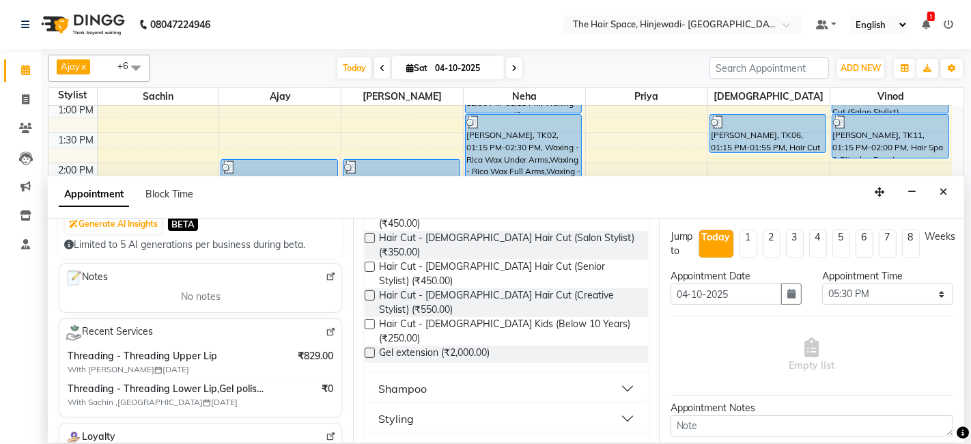
scroll to position [303, 0]
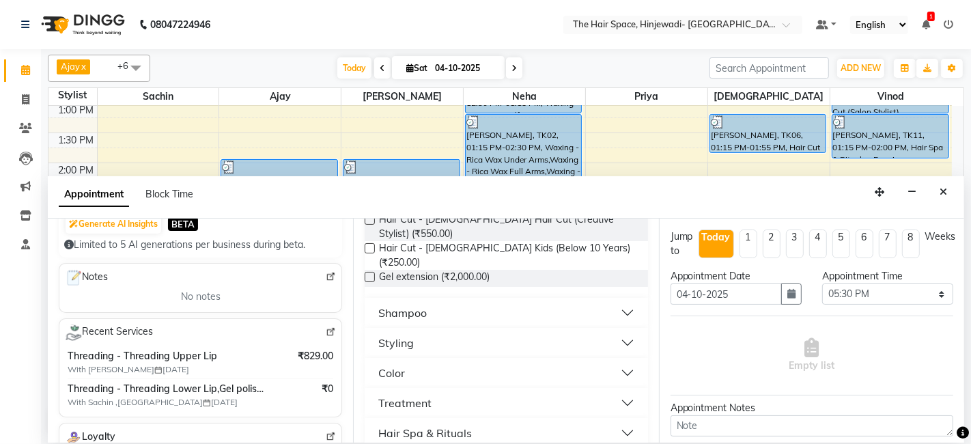
type input "7738230429"
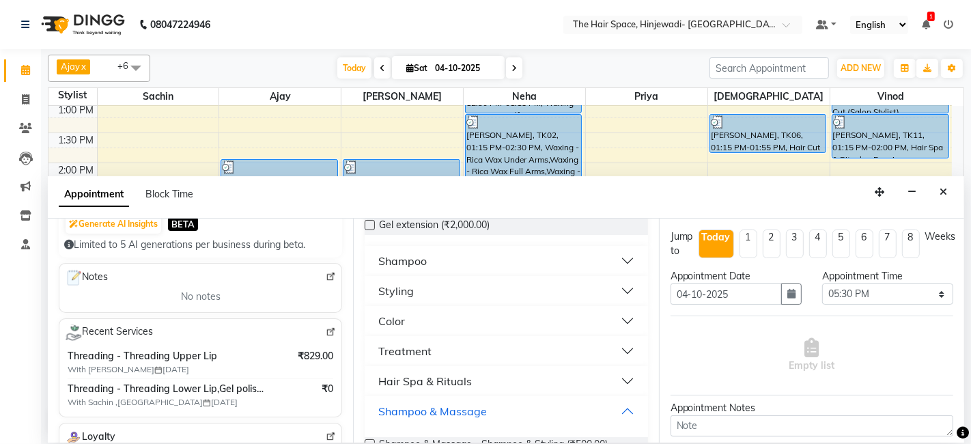
scroll to position [379, 0]
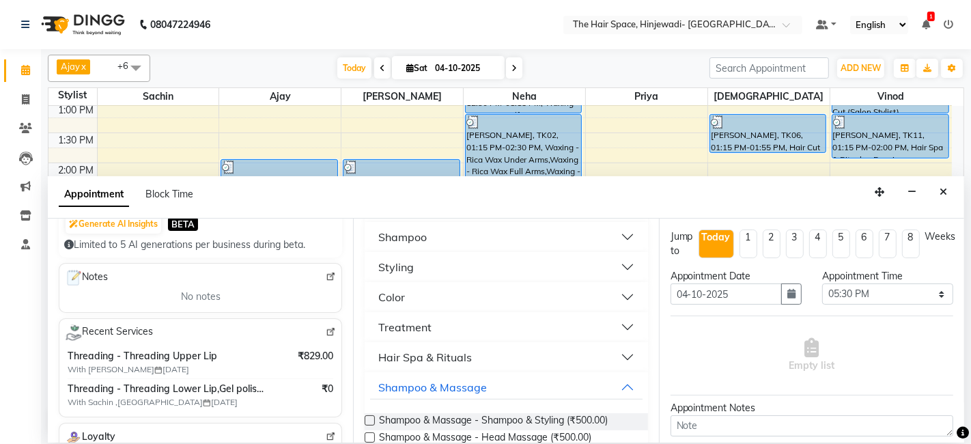
click at [425, 349] on div "Hair Spa & Rituals" at bounding box center [425, 357] width 94 height 16
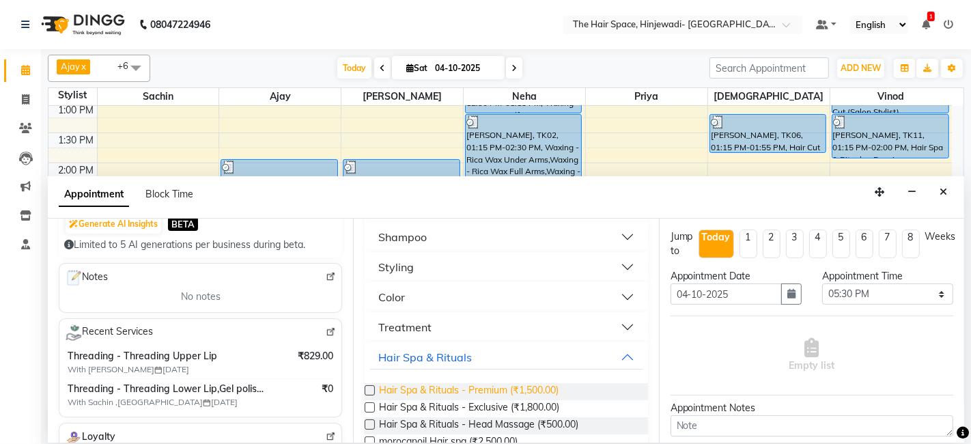
click at [431, 383] on span "Hair Spa & Rituals - Premium (₹1,500.00)" at bounding box center [469, 391] width 180 height 17
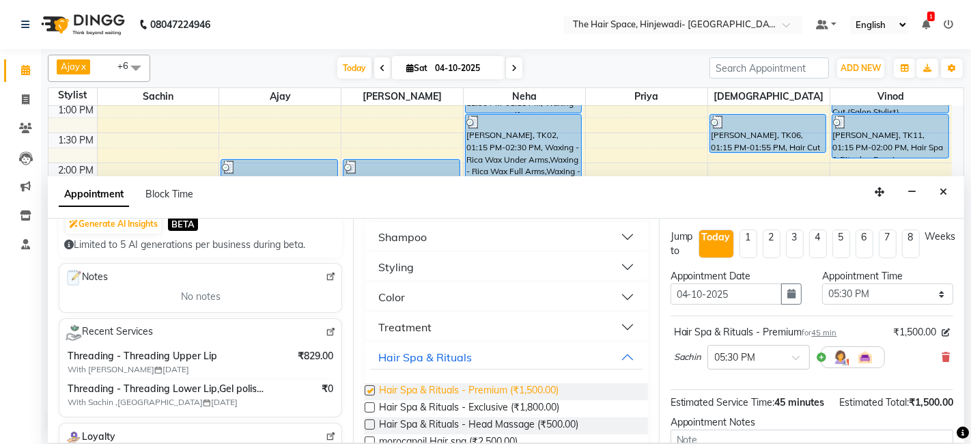
checkbox input "false"
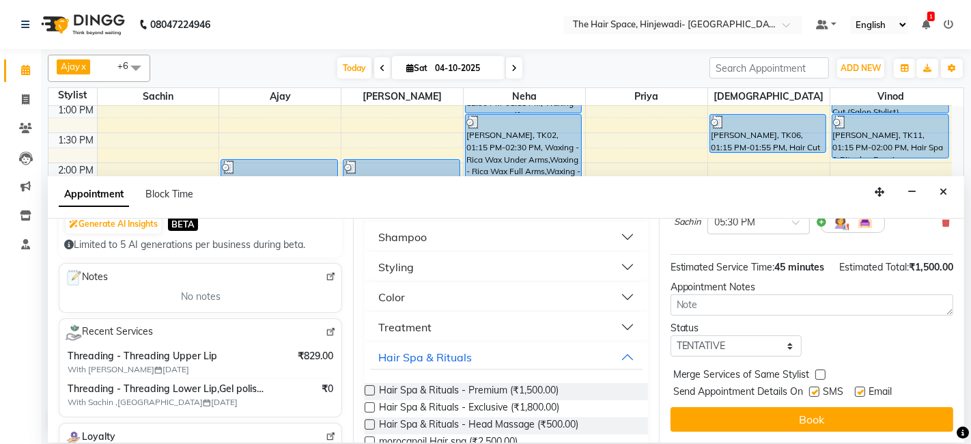
click at [816, 389] on label at bounding box center [814, 391] width 10 height 10
click at [816, 389] on input "checkbox" at bounding box center [813, 392] width 9 height 9
checkbox input "false"
click at [860, 390] on label at bounding box center [860, 391] width 10 height 10
click at [860, 390] on input "checkbox" at bounding box center [859, 392] width 9 height 9
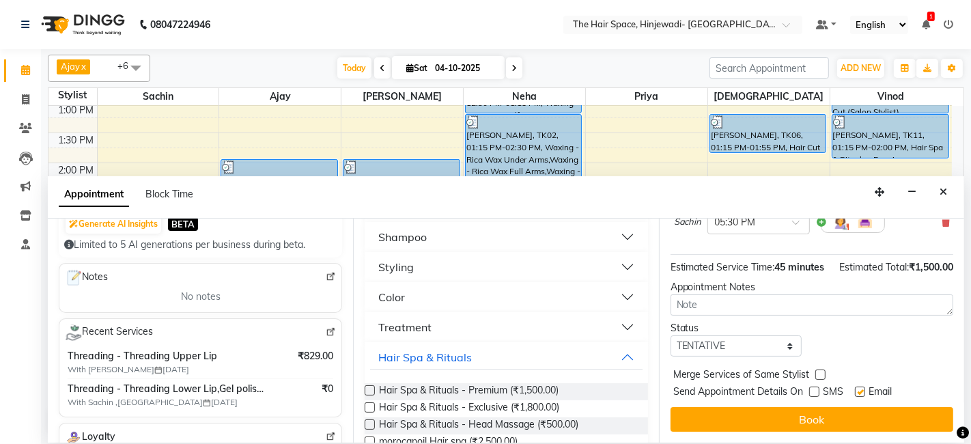
checkbox input "false"
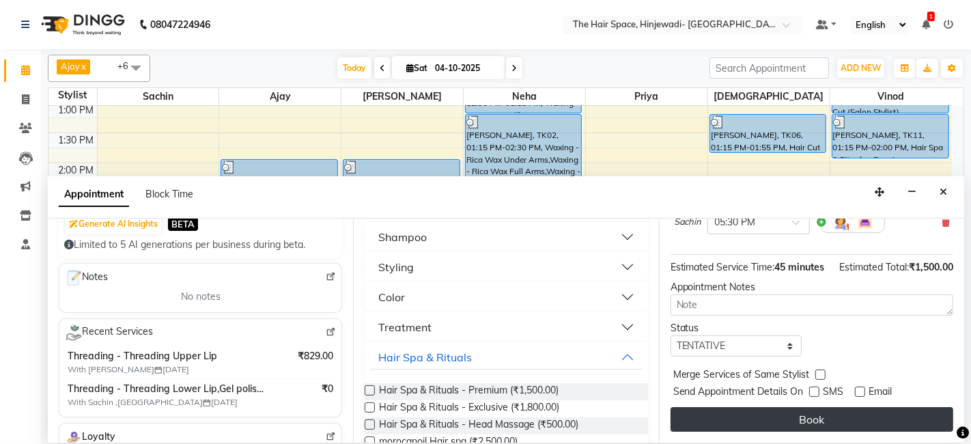
click at [794, 414] on button "Book" at bounding box center [811, 419] width 283 height 25
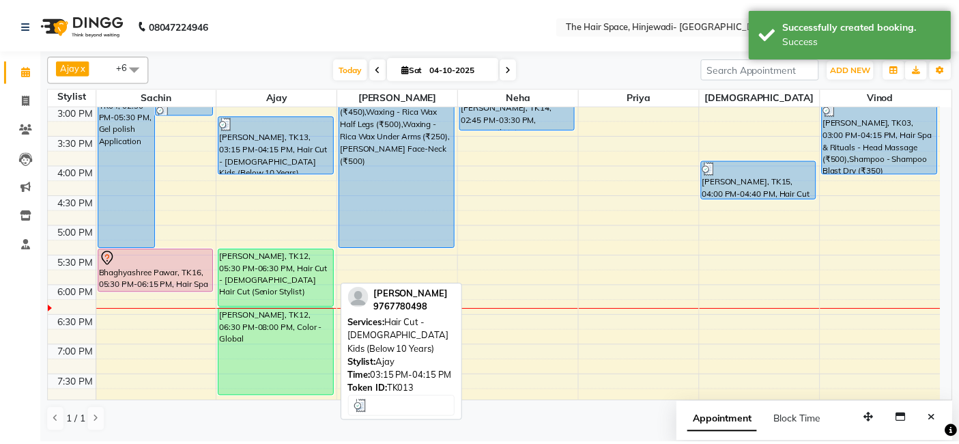
scroll to position [455, 0]
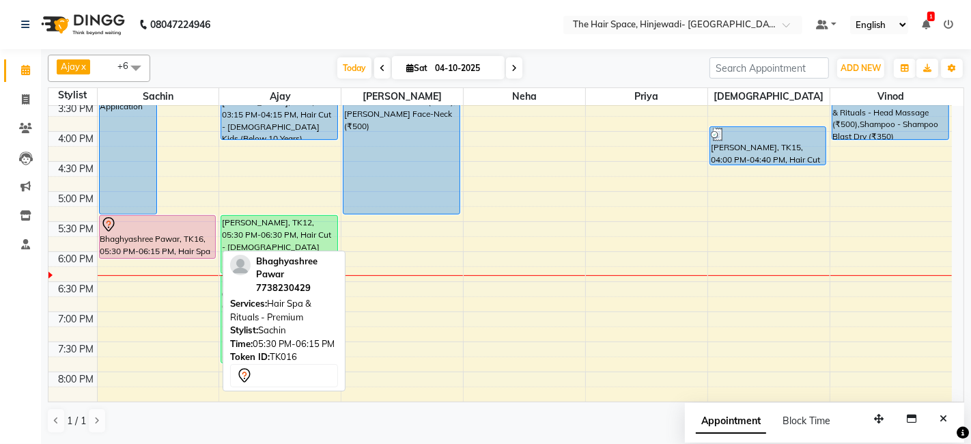
click at [187, 234] on div "Bhaghyashree Pawar, TK16, 05:30 PM-06:15 PM, Hair Spa & Rituals - Premium" at bounding box center [157, 237] width 115 height 42
select select "7"
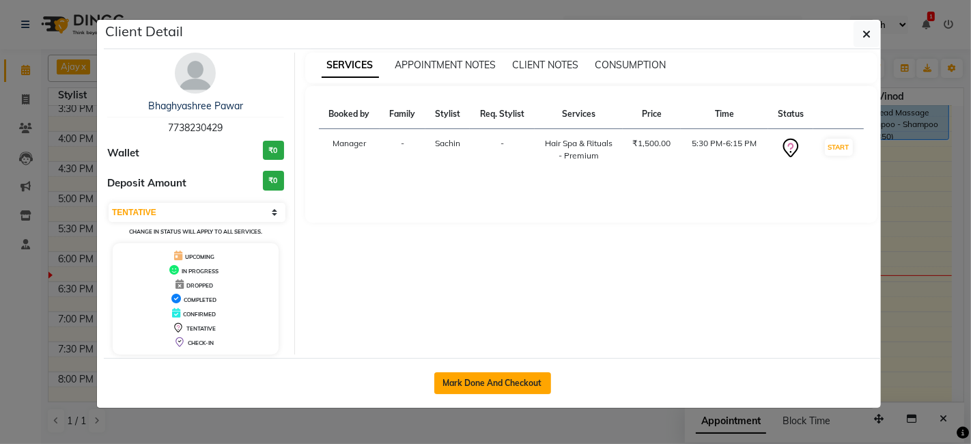
click at [505, 376] on button "Mark Done And Checkout" at bounding box center [492, 383] width 117 height 22
select select "service"
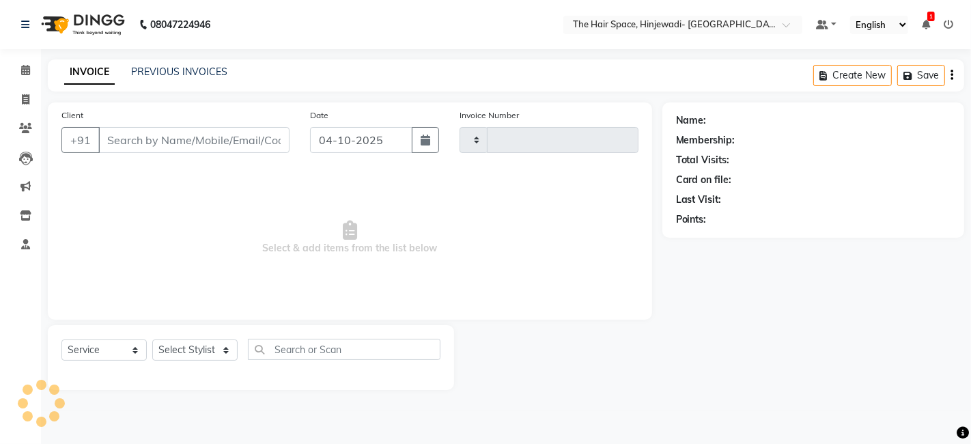
type input "2614"
select select "6697"
type input "7738230429"
select select "52136"
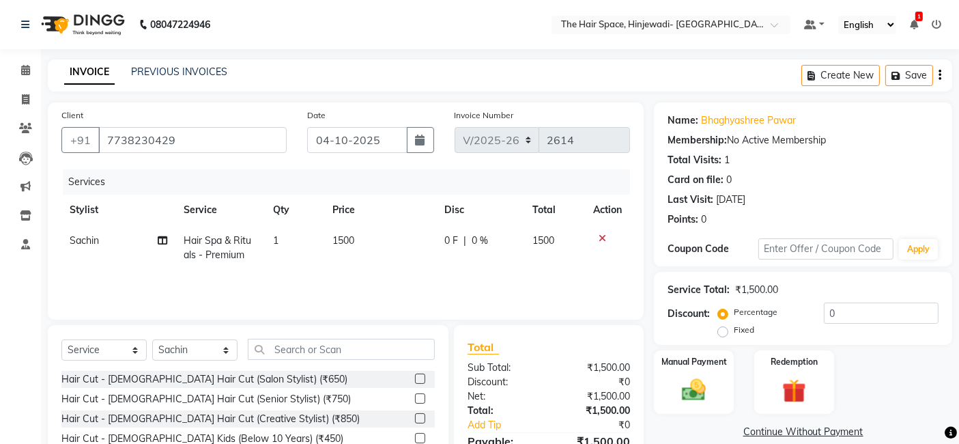
scroll to position [102, 0]
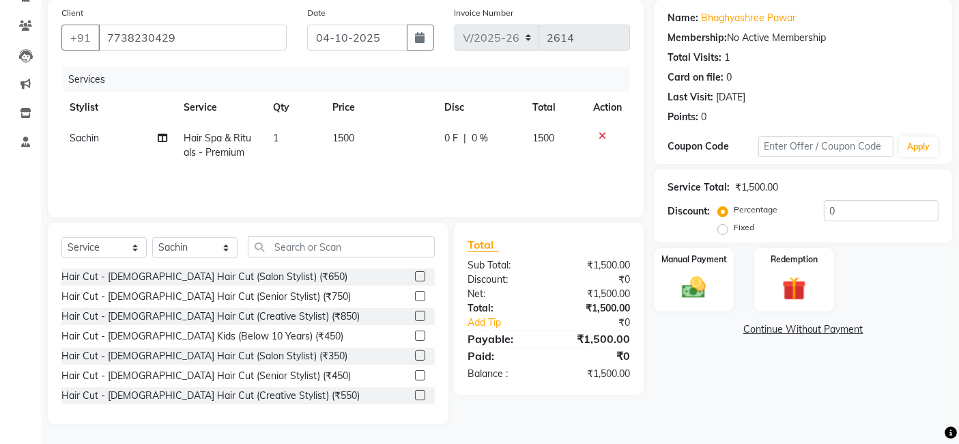
click at [353, 128] on td "1500" at bounding box center [380, 145] width 112 height 45
select select "52136"
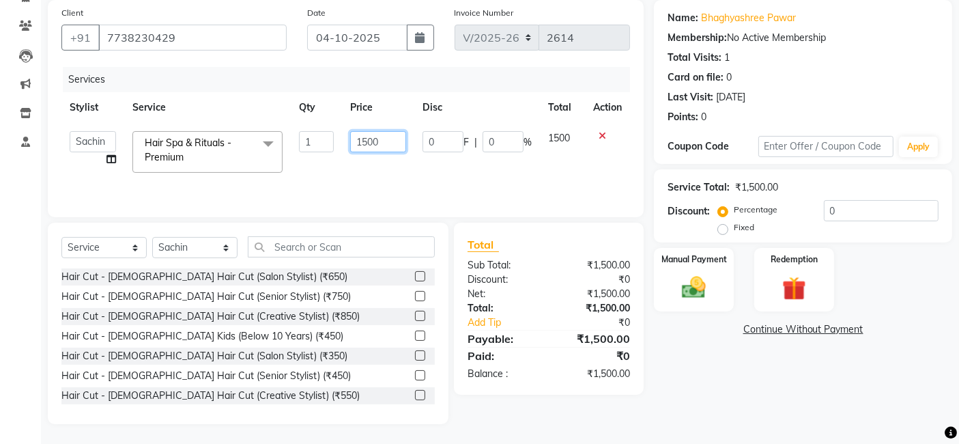
click at [384, 141] on input "1500" at bounding box center [378, 141] width 56 height 21
type input "1"
type input "1200"
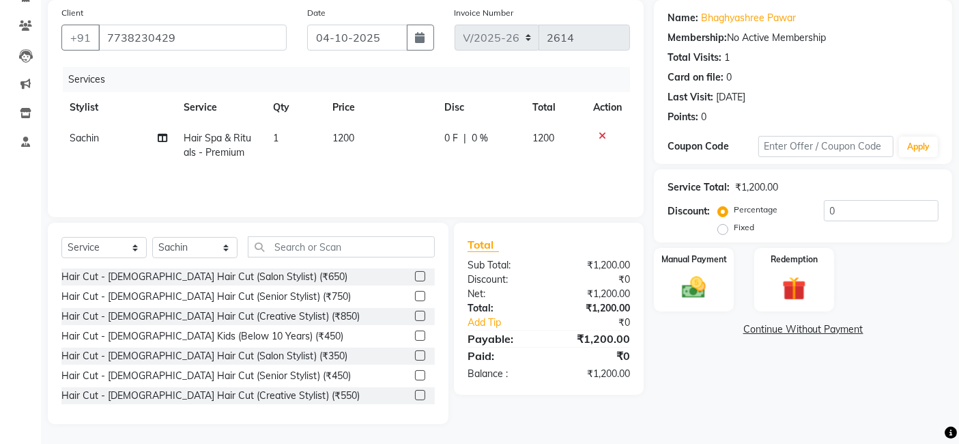
click at [672, 341] on div "Name: Bhaghyashree Pawar Membership: No Active Membership Total Visits: 1 Card …" at bounding box center [808, 212] width 309 height 424
click at [698, 269] on div "Manual Payment" at bounding box center [694, 279] width 83 height 67
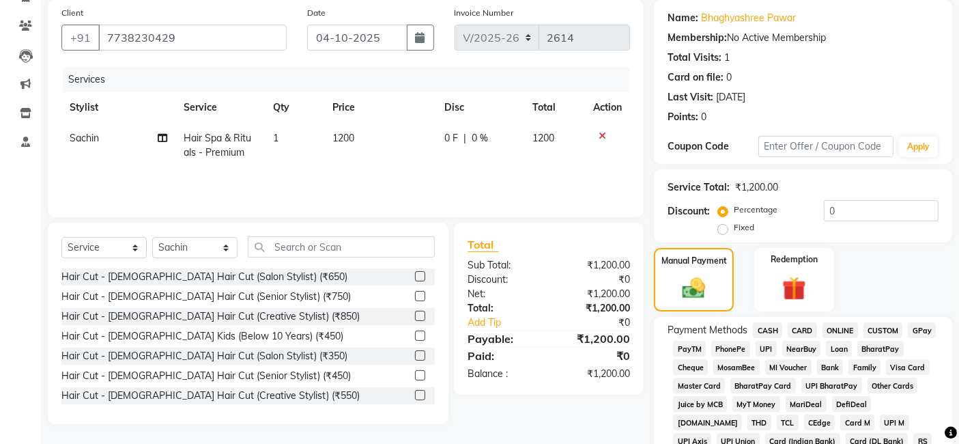
scroll to position [254, 0]
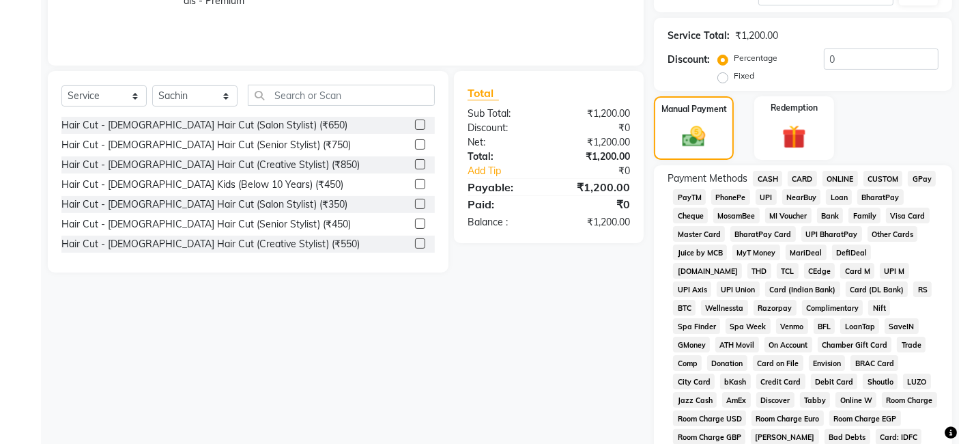
click at [920, 178] on span "GPay" at bounding box center [922, 179] width 28 height 16
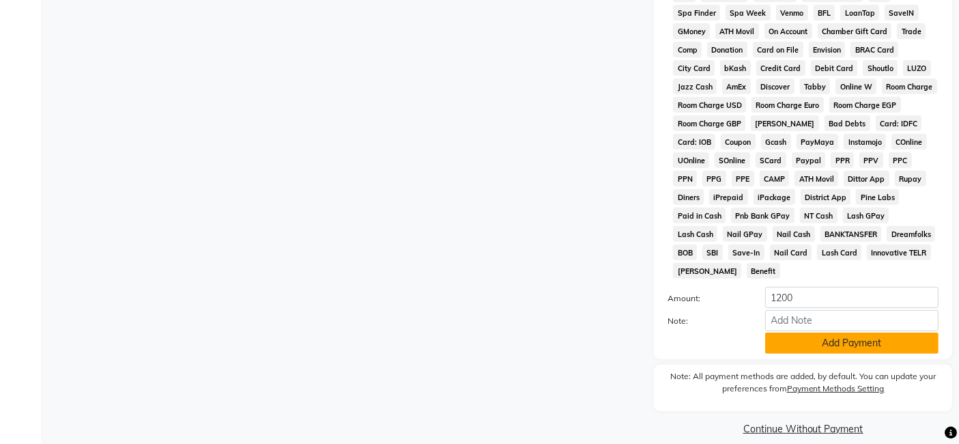
click at [838, 332] on button "Add Payment" at bounding box center [851, 342] width 173 height 21
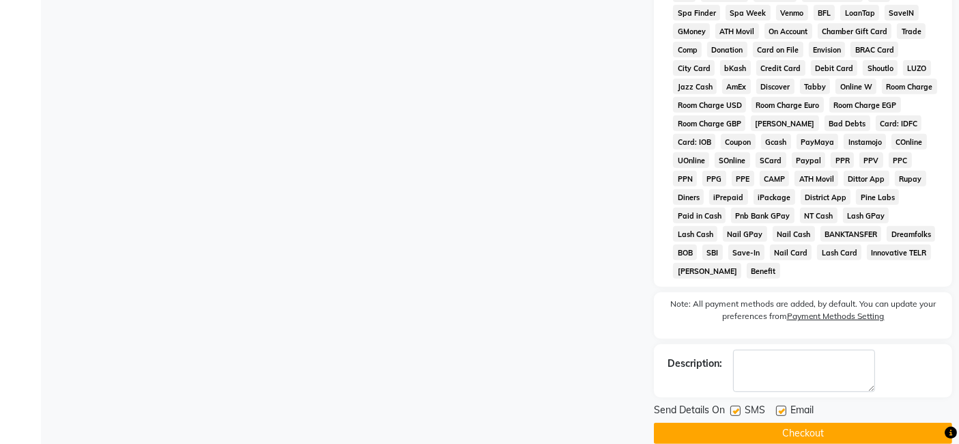
scroll to position [572, 0]
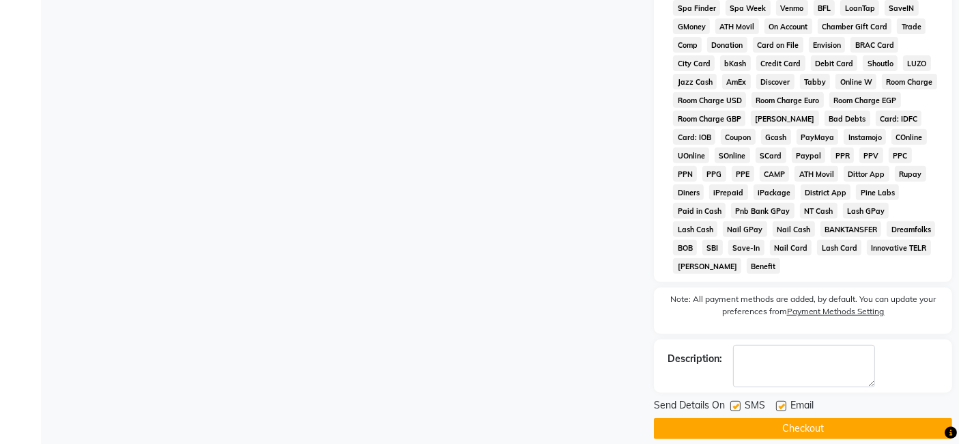
click at [730, 401] on label at bounding box center [735, 406] width 10 height 10
click at [730, 402] on input "checkbox" at bounding box center [734, 406] width 9 height 9
checkbox input "false"
click at [779, 401] on label at bounding box center [781, 406] width 10 height 10
click at [779, 402] on input "checkbox" at bounding box center [780, 406] width 9 height 9
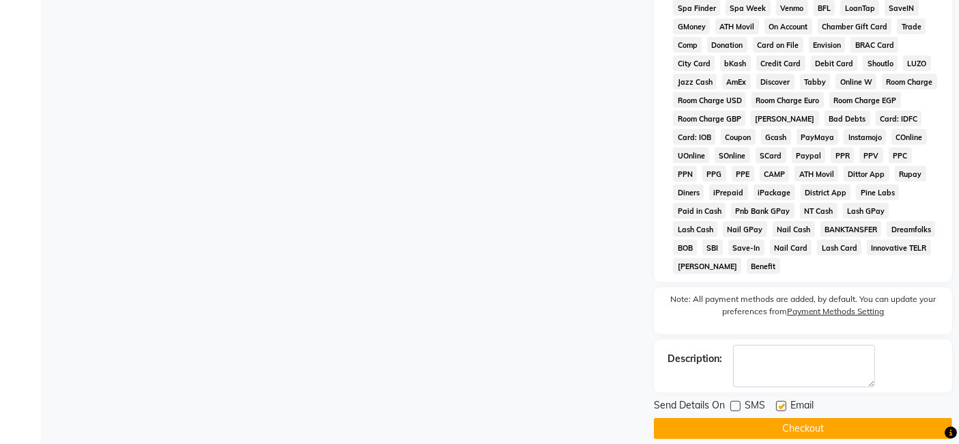
checkbox input "false"
click at [787, 418] on button "Checkout" at bounding box center [803, 428] width 298 height 21
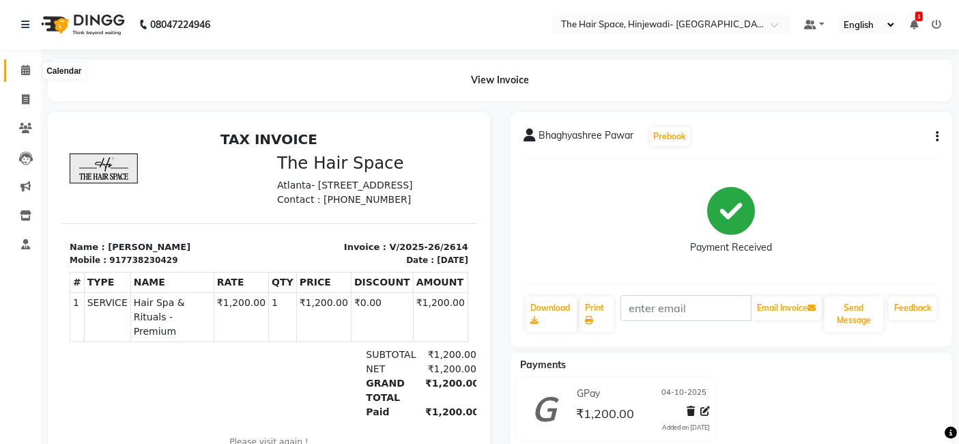
click at [26, 65] on icon at bounding box center [25, 70] width 9 height 10
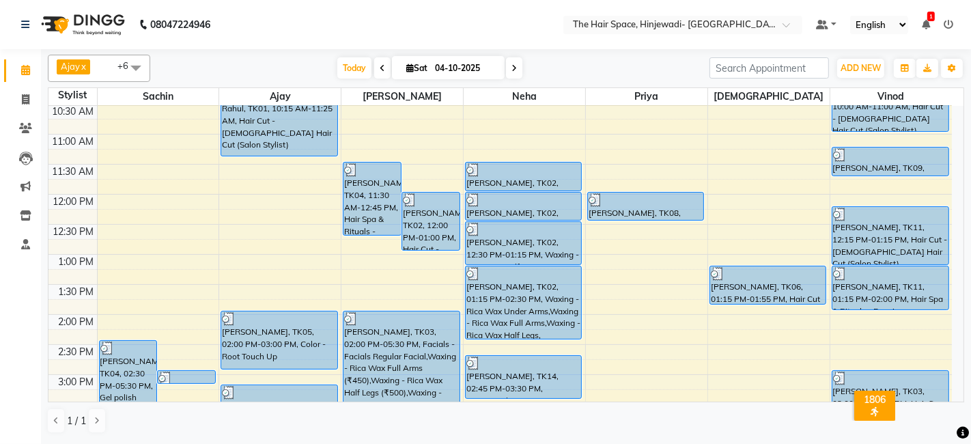
scroll to position [303, 0]
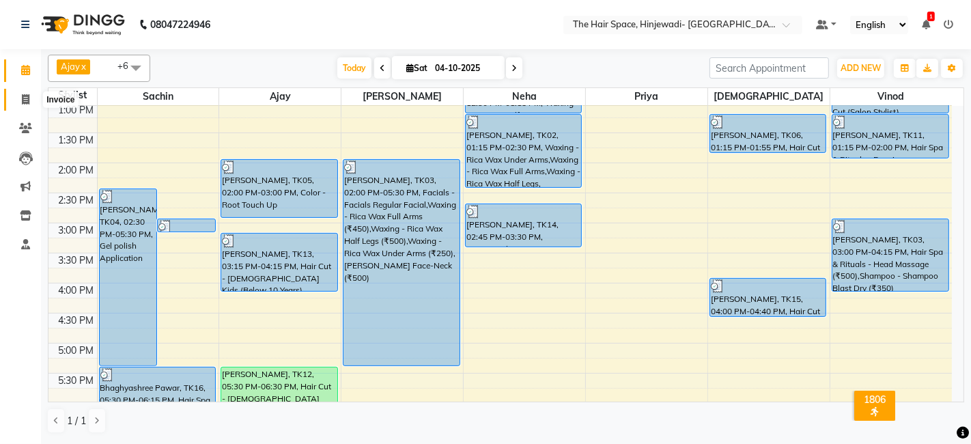
click at [23, 102] on icon at bounding box center [26, 99] width 8 height 10
select select "service"
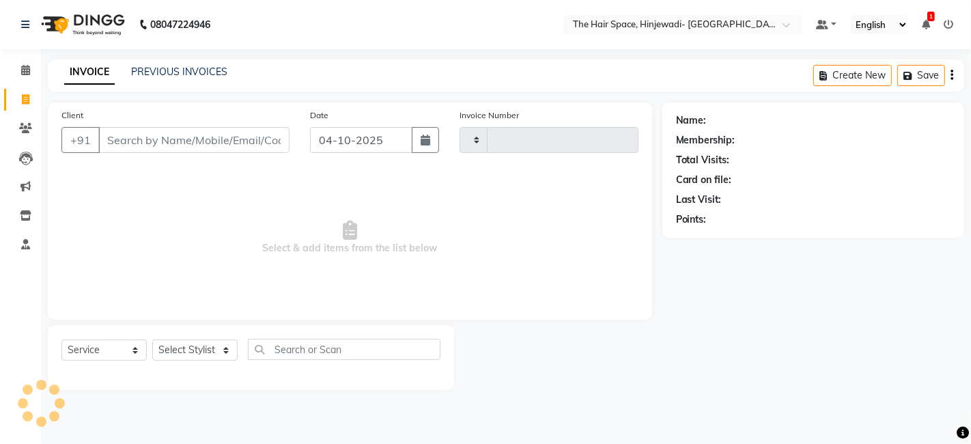
type input "2615"
select select "6697"
click at [167, 73] on link "PREVIOUS INVOICES" at bounding box center [179, 72] width 96 height 12
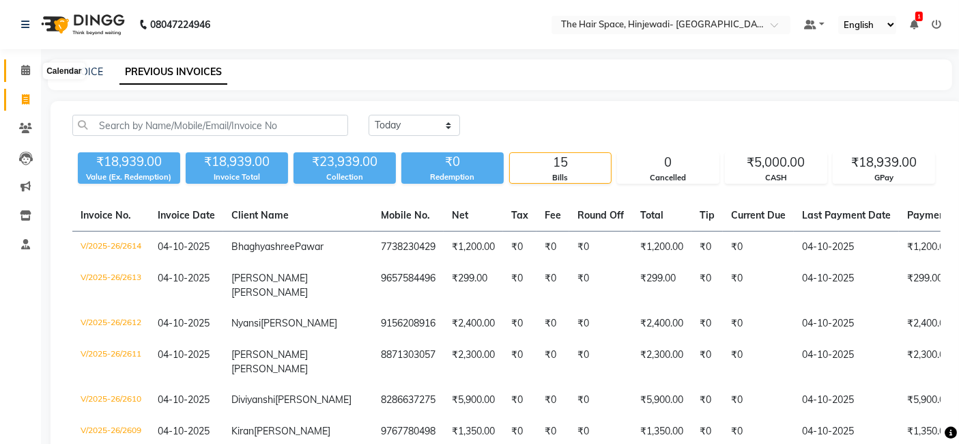
click at [21, 68] on icon at bounding box center [25, 70] width 9 height 10
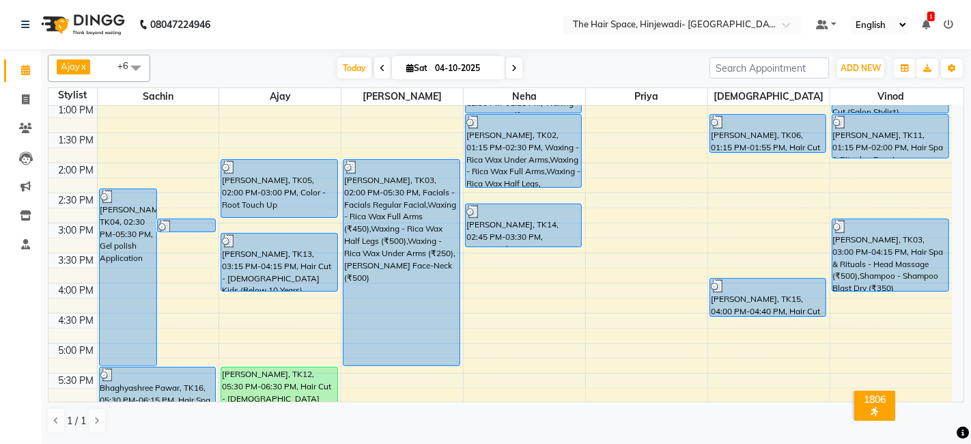
scroll to position [379, 0]
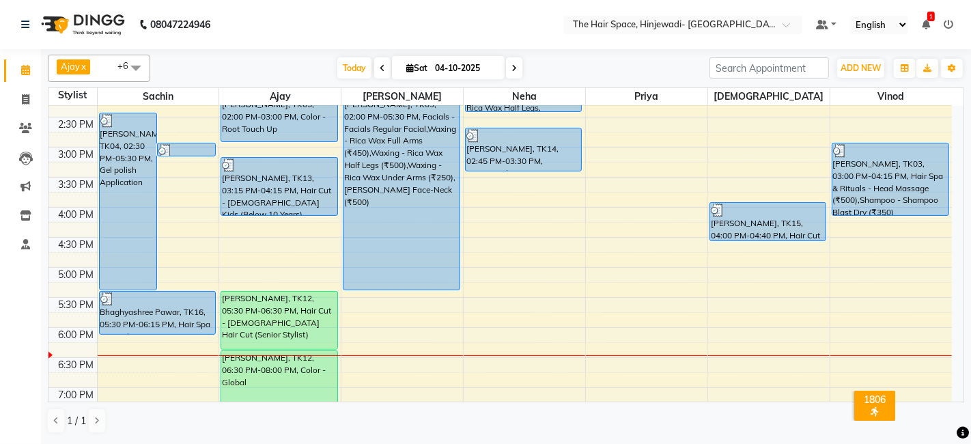
click at [842, 237] on div "8:00 AM 8:30 AM 9:00 AM 9:30 AM 10:00 AM 10:30 AM 11:00 AM 11:30 AM 12:00 PM 12…" at bounding box center [499, 177] width 903 height 900
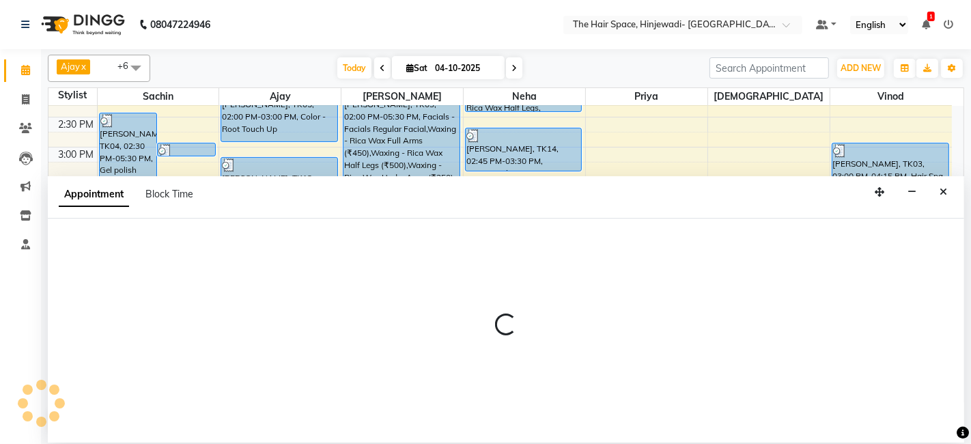
select select "84667"
select select "990"
select select "tentative"
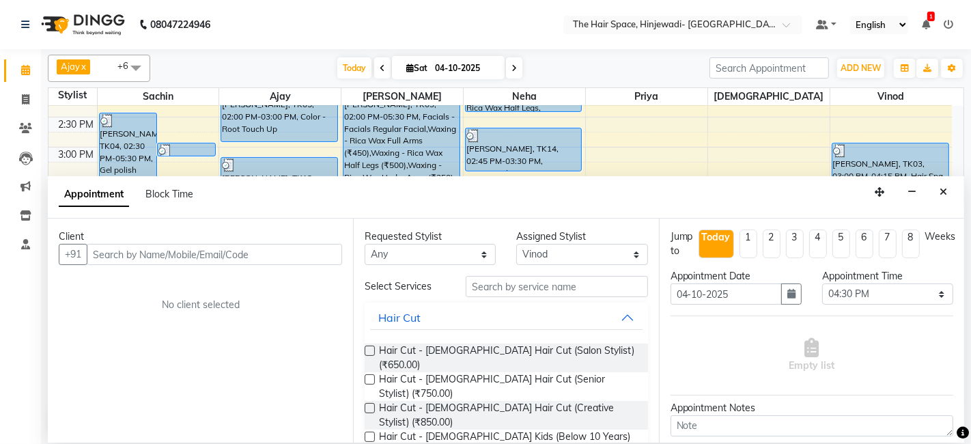
click at [308, 258] on input "text" at bounding box center [214, 254] width 255 height 21
type input "8698423702"
click at [324, 253] on span "Add Client" at bounding box center [314, 254] width 46 height 12
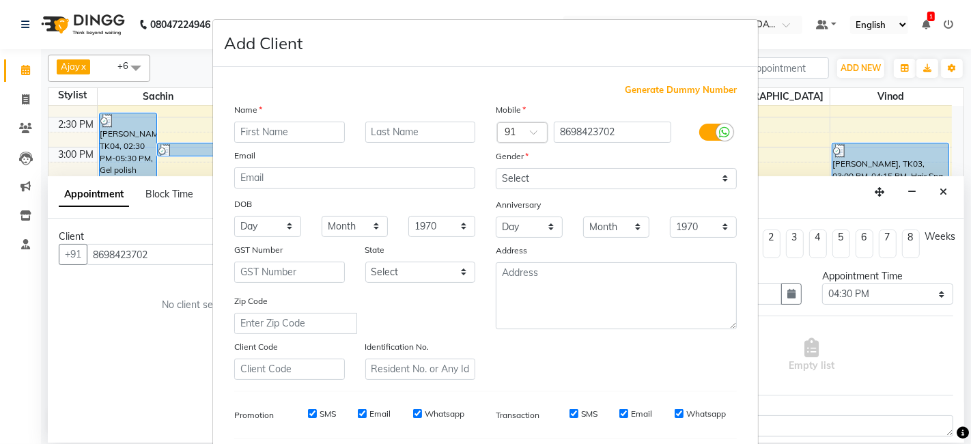
click at [311, 131] on input "text" at bounding box center [289, 131] width 111 height 21
type input "[PERSON_NAME]"
click at [368, 133] on input "text" at bounding box center [420, 131] width 111 height 21
type input "Mishra"
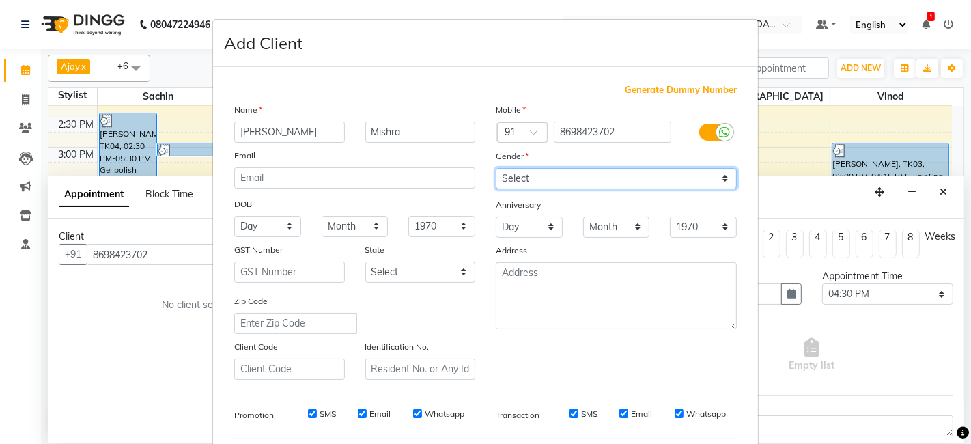
click at [502, 178] on select "Select [DEMOGRAPHIC_DATA] [DEMOGRAPHIC_DATA] Other Prefer Not To Say" at bounding box center [616, 178] width 241 height 21
select select "[DEMOGRAPHIC_DATA]"
click at [496, 168] on select "Select [DEMOGRAPHIC_DATA] [DEMOGRAPHIC_DATA] Other Prefer Not To Say" at bounding box center [616, 178] width 241 height 21
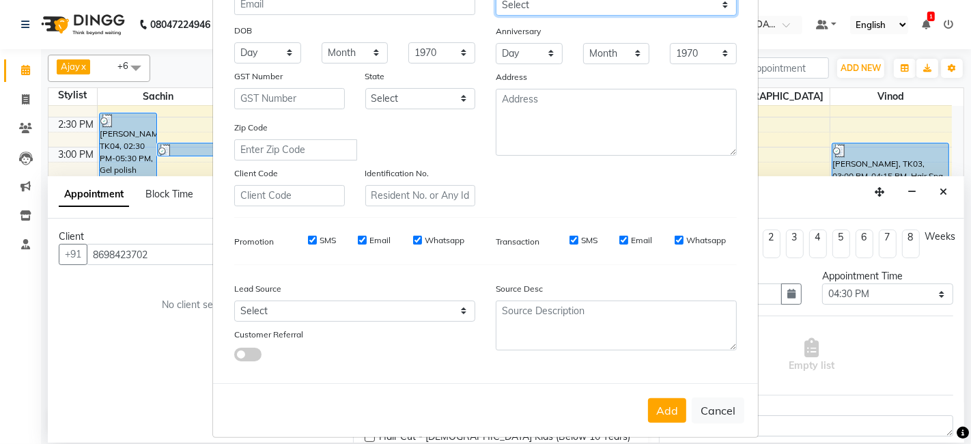
scroll to position [185, 0]
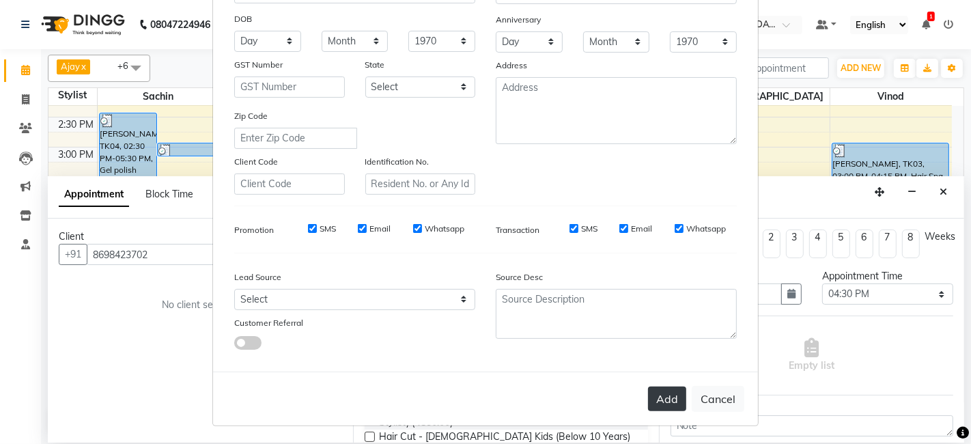
click at [668, 390] on button "Add" at bounding box center [667, 398] width 38 height 25
select select
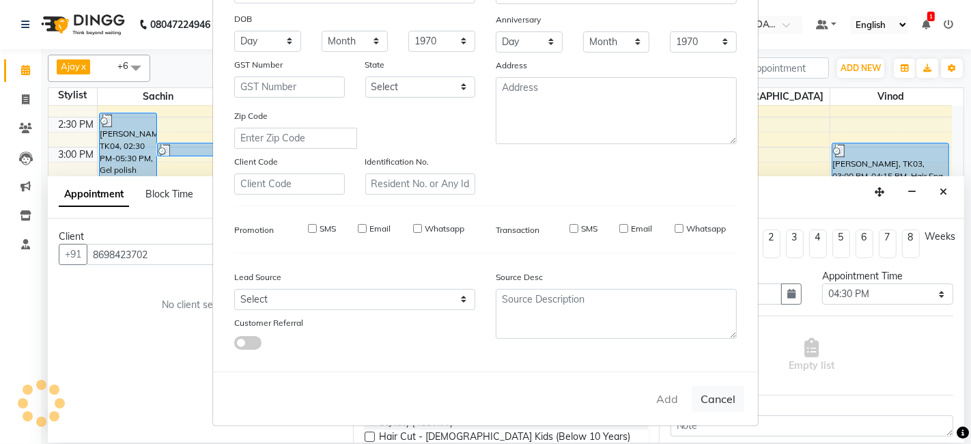
select select
checkbox input "false"
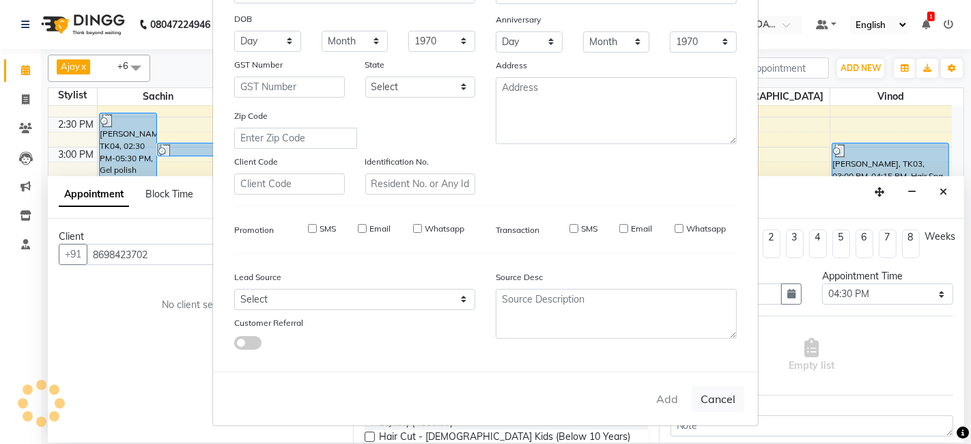
checkbox input "false"
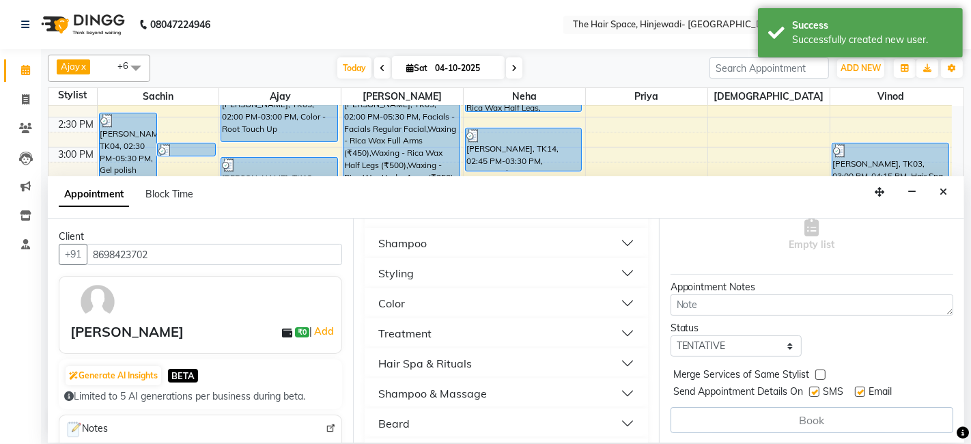
scroll to position [379, 0]
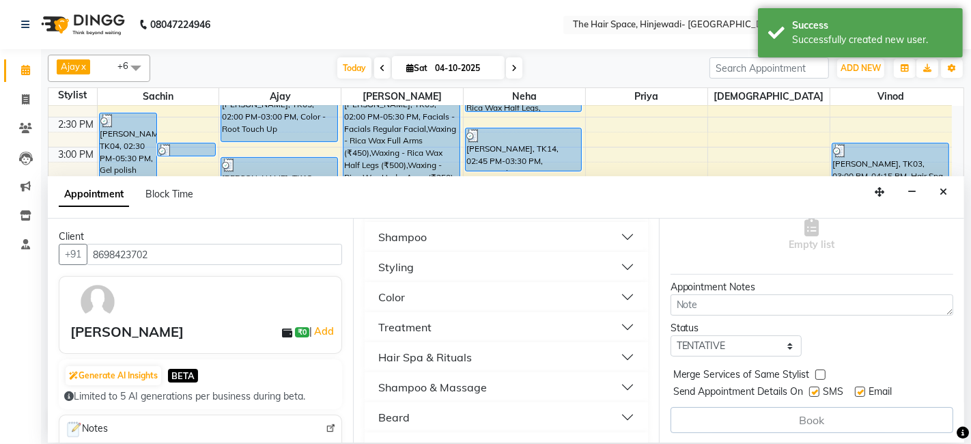
click at [408, 409] on div "Beard" at bounding box center [393, 417] width 31 height 16
click at [442, 443] on span "[PERSON_NAME] (₹250.00)" at bounding box center [439, 451] width 120 height 17
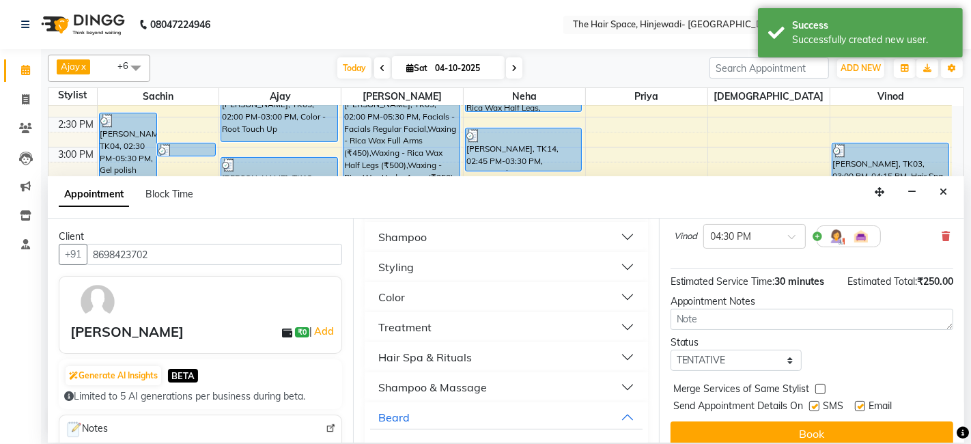
checkbox input "false"
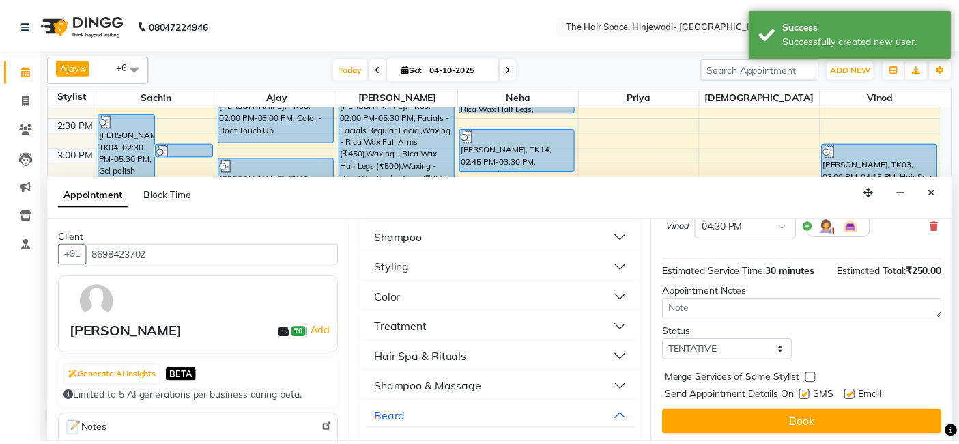
scroll to position [134, 0]
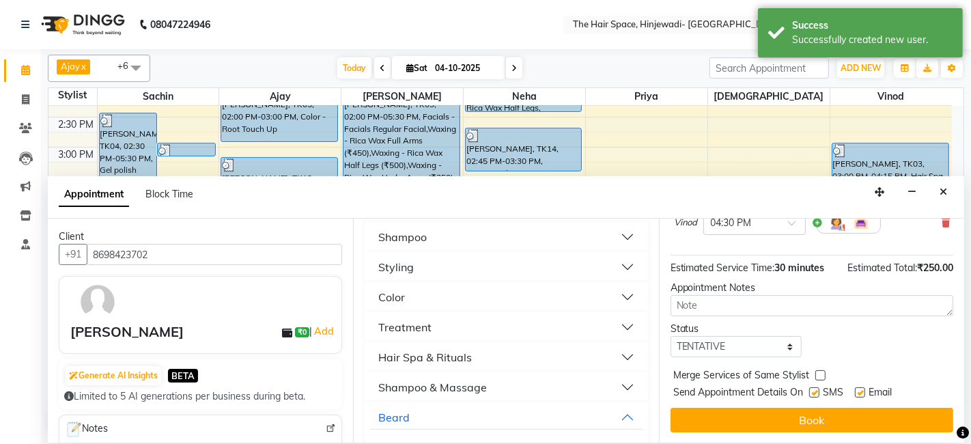
drag, startPoint x: 810, startPoint y: 391, endPoint x: 823, endPoint y: 391, distance: 13.0
click at [814, 391] on label at bounding box center [814, 392] width 10 height 10
click at [814, 391] on input "checkbox" at bounding box center [813, 393] width 9 height 9
checkbox input "false"
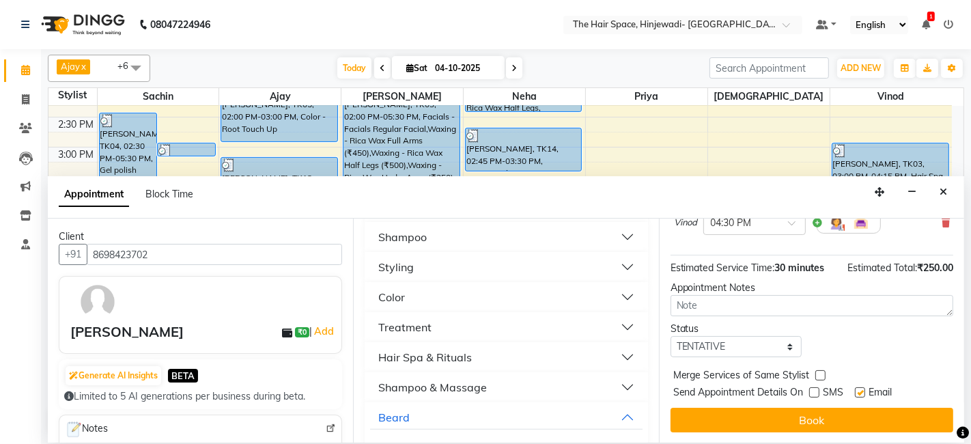
click at [858, 388] on label at bounding box center [860, 392] width 10 height 10
click at [858, 389] on input "checkbox" at bounding box center [859, 393] width 9 height 9
checkbox input "false"
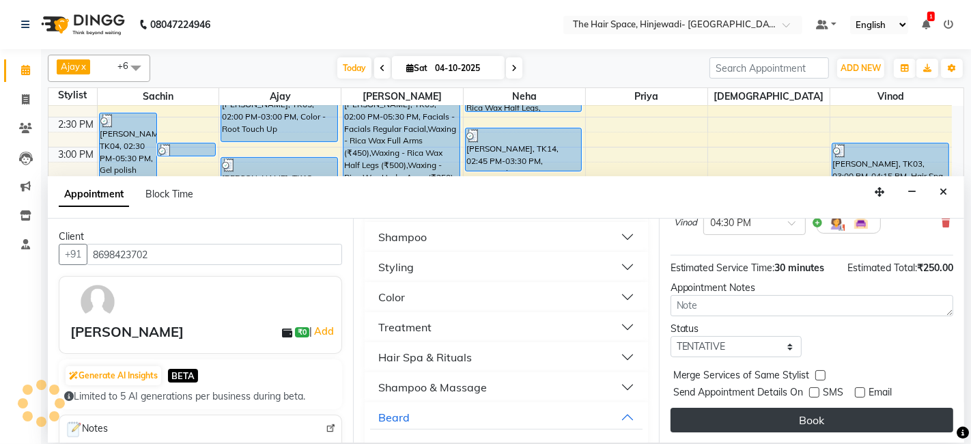
click at [860, 410] on button "Book" at bounding box center [811, 419] width 283 height 25
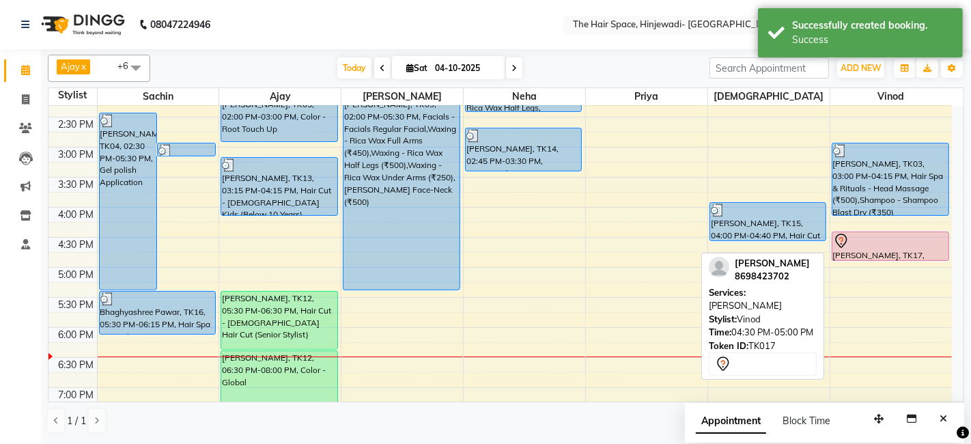
click at [901, 237] on div at bounding box center [890, 241] width 115 height 16
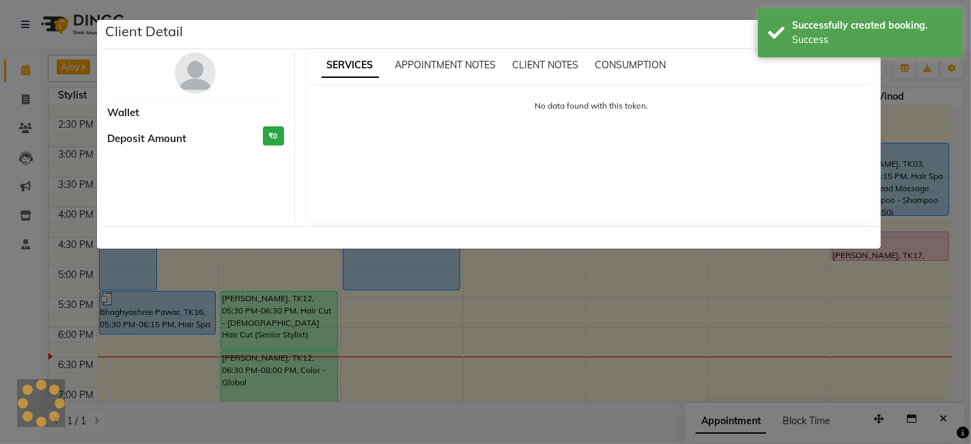
select select "7"
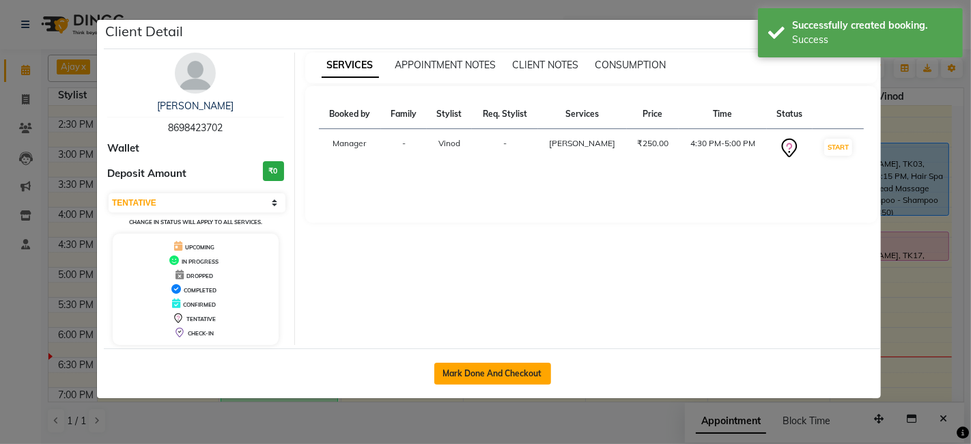
click at [526, 373] on button "Mark Done And Checkout" at bounding box center [492, 373] width 117 height 22
select select "service"
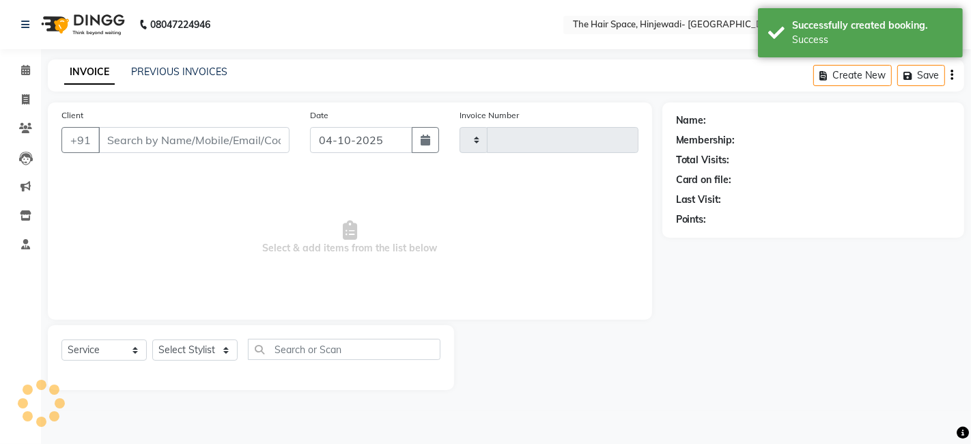
type input "2615"
select select "6697"
type input "8698423702"
select select "84667"
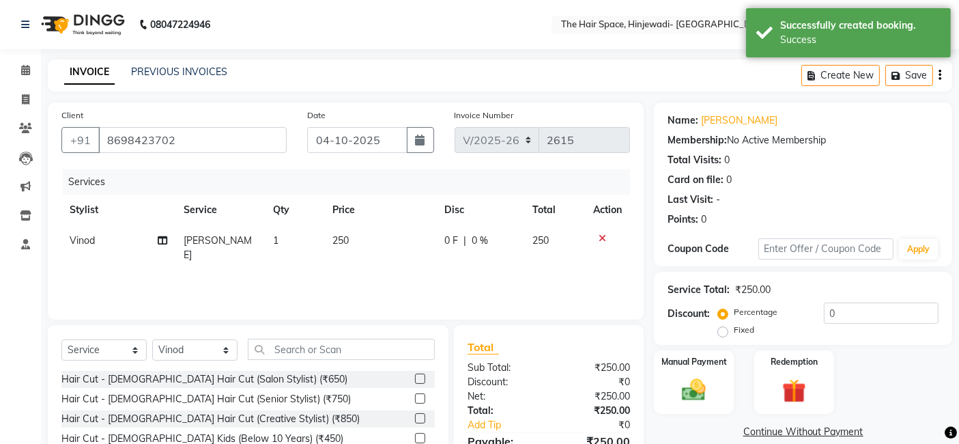
scroll to position [102, 0]
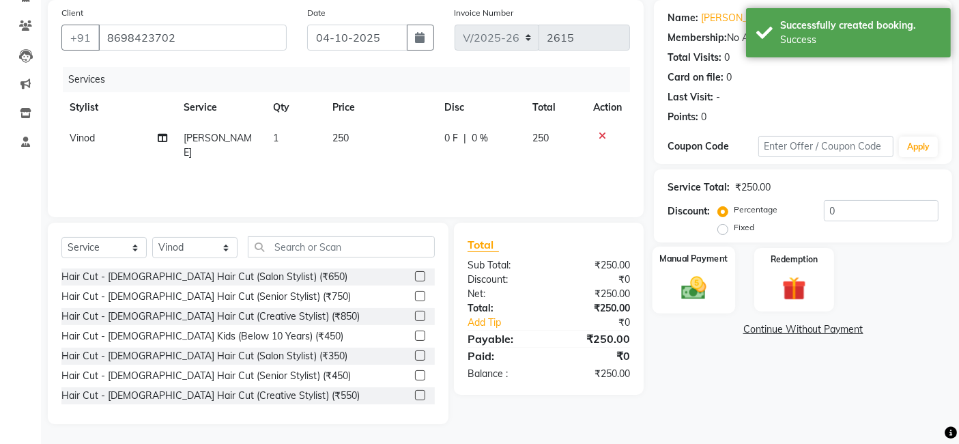
click at [691, 281] on img at bounding box center [694, 287] width 41 height 29
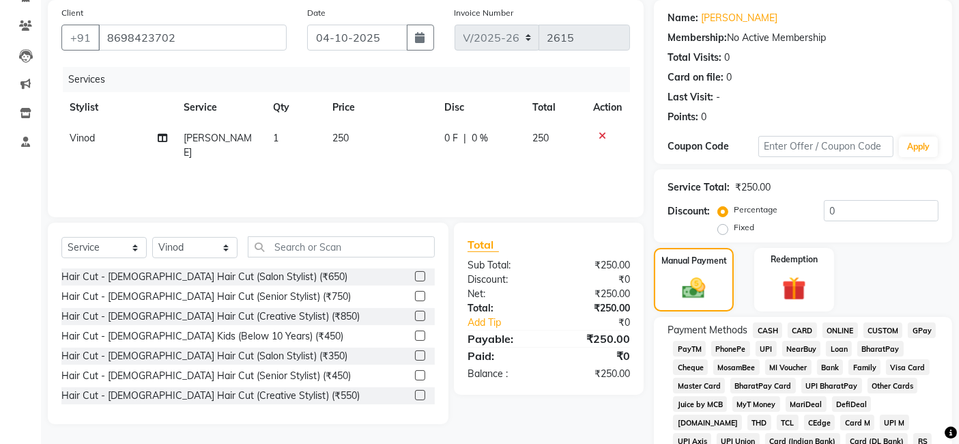
click at [918, 332] on span "GPay" at bounding box center [922, 330] width 28 height 16
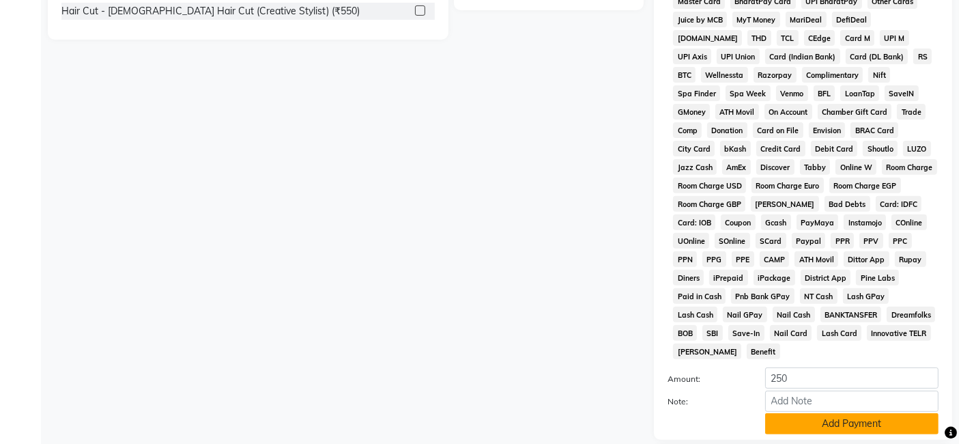
scroll to position [567, 0]
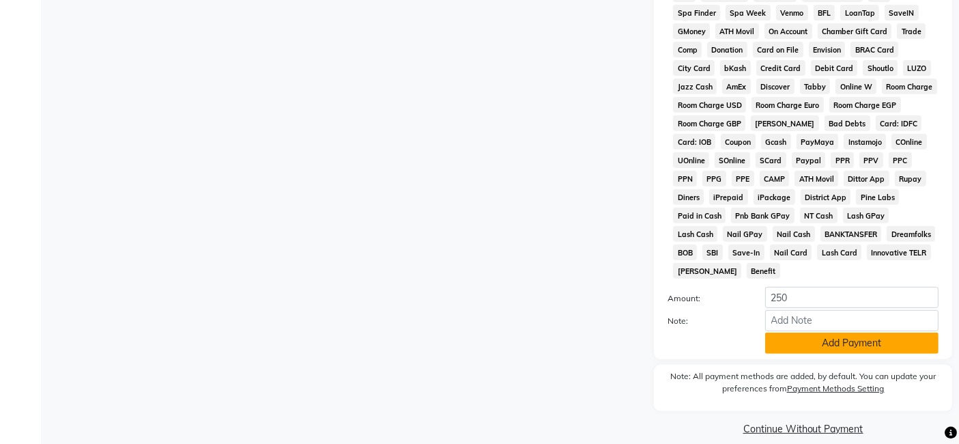
click at [852, 332] on button "Add Payment" at bounding box center [851, 342] width 173 height 21
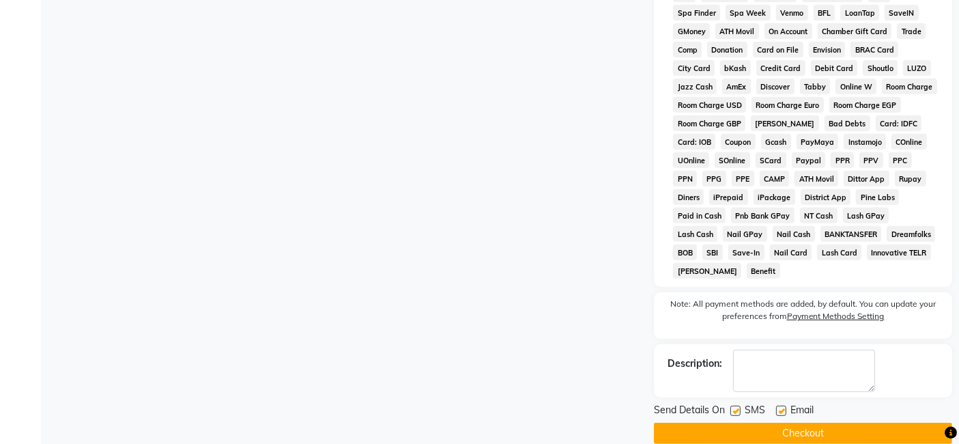
scroll to position [572, 0]
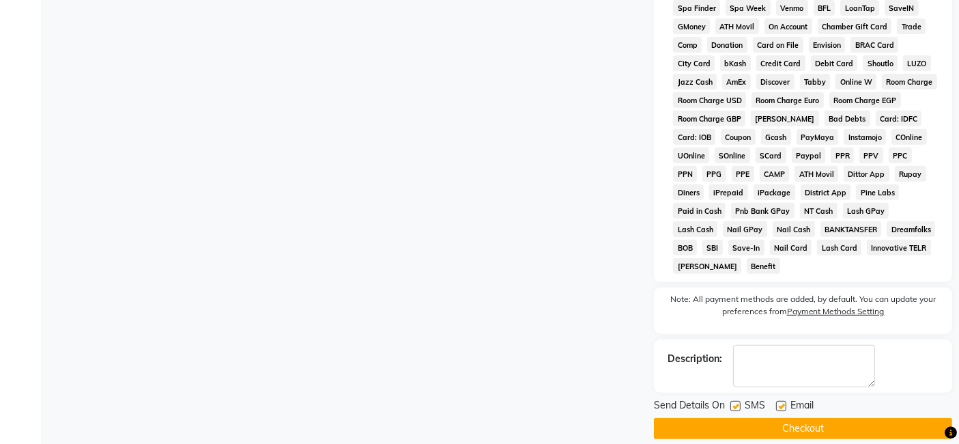
click at [736, 401] on label at bounding box center [735, 406] width 10 height 10
click at [736, 402] on input "checkbox" at bounding box center [734, 406] width 9 height 9
checkbox input "false"
click at [782, 401] on label at bounding box center [781, 406] width 10 height 10
click at [782, 402] on input "checkbox" at bounding box center [780, 406] width 9 height 9
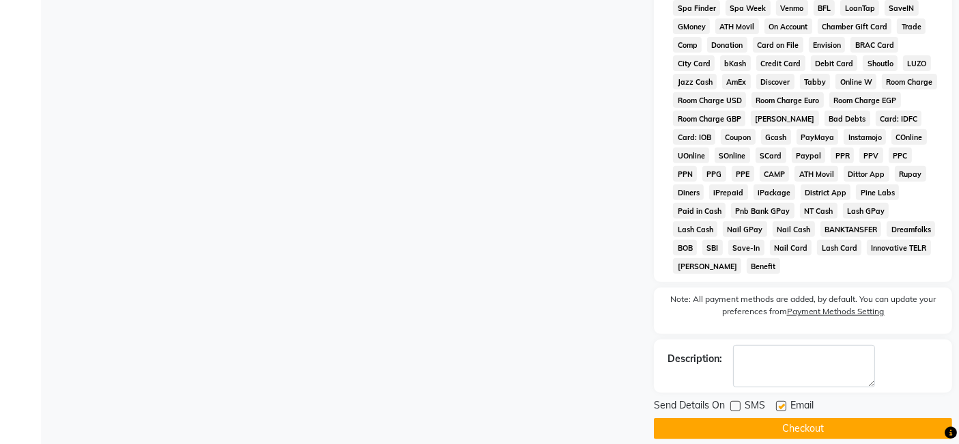
checkbox input "false"
click at [784, 418] on button "Checkout" at bounding box center [803, 428] width 298 height 21
